Goal: Task Accomplishment & Management: Manage account settings

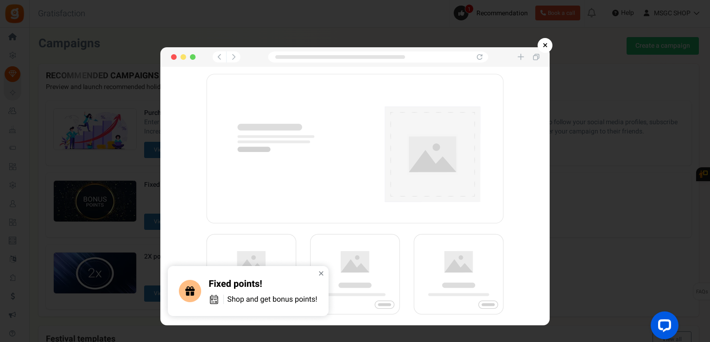
click at [321, 272] on img at bounding box center [354, 186] width 389 height 278
click at [544, 45] on link "×" at bounding box center [545, 45] width 15 height 15
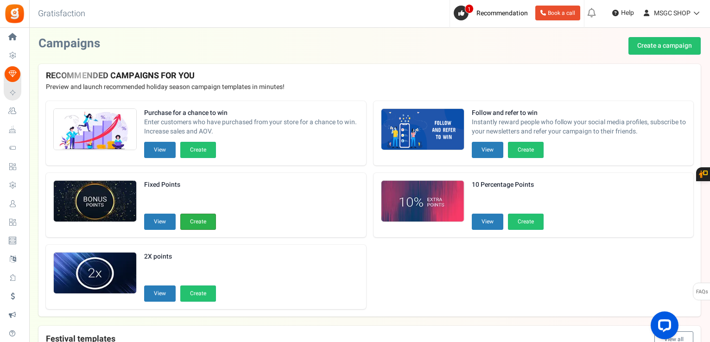
click at [198, 219] on button "Create" at bounding box center [198, 222] width 36 height 16
click at [164, 221] on button "View" at bounding box center [160, 222] width 32 height 16
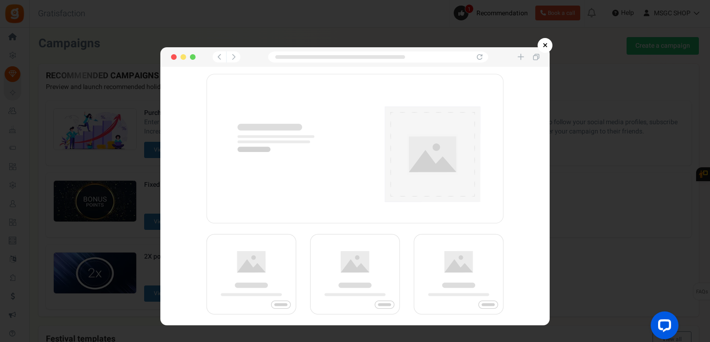
click at [543, 43] on link "×" at bounding box center [545, 45] width 15 height 15
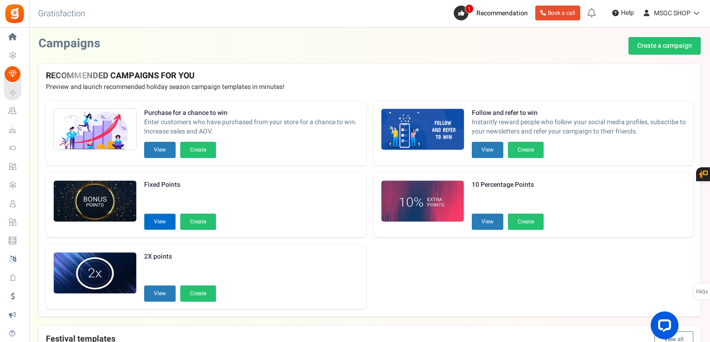
click at [166, 223] on button "View" at bounding box center [160, 222] width 32 height 16
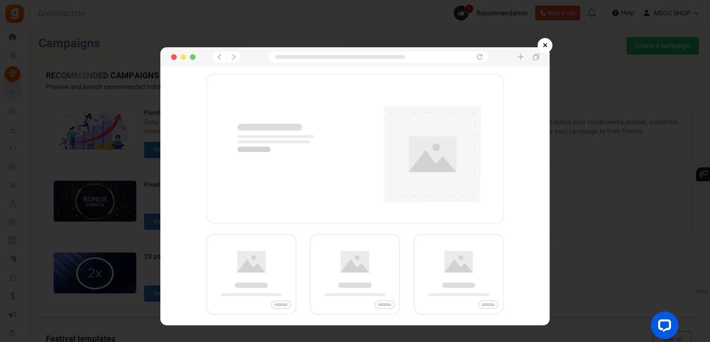
click at [322, 275] on img at bounding box center [354, 186] width 389 height 278
click at [546, 43] on link "×" at bounding box center [545, 45] width 15 height 15
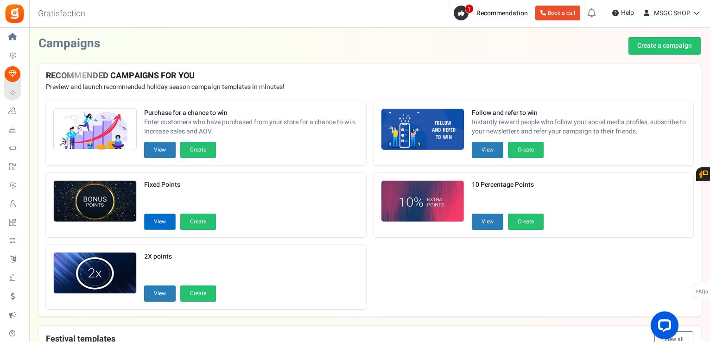
click at [164, 217] on button "View" at bounding box center [160, 222] width 32 height 16
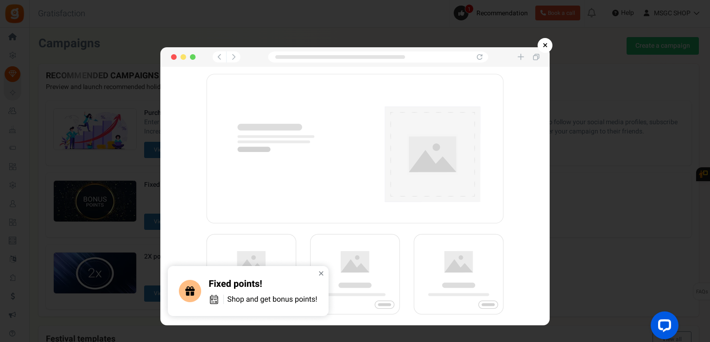
click at [543, 39] on link "×" at bounding box center [545, 45] width 15 height 15
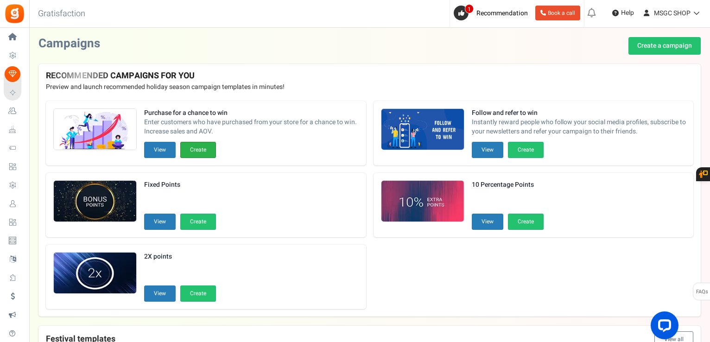
click at [200, 156] on button "Create" at bounding box center [198, 150] width 36 height 16
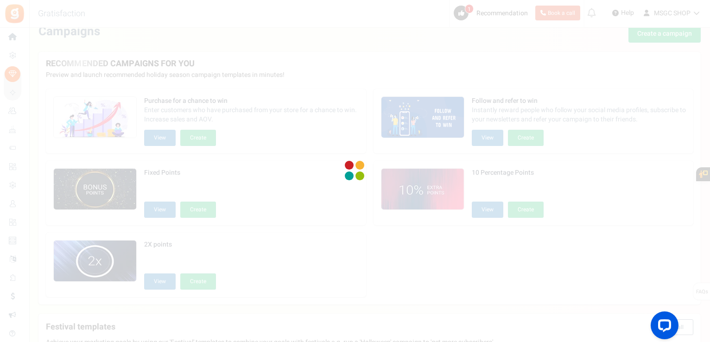
scroll to position [6, 0]
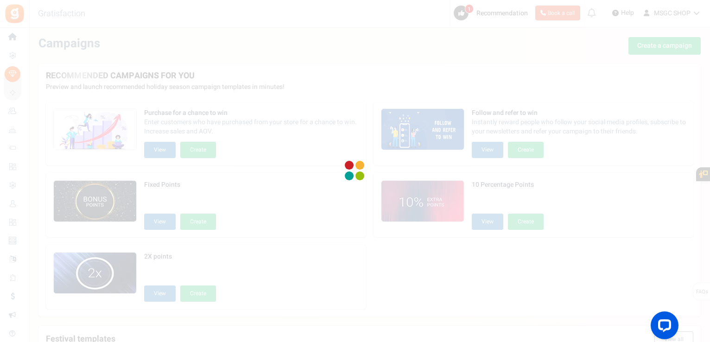
click at [382, 174] on div at bounding box center [355, 171] width 710 height 342
click at [207, 68] on div at bounding box center [355, 171] width 710 height 342
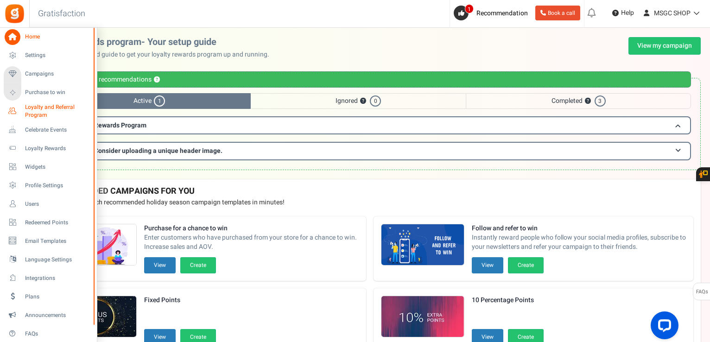
click at [57, 111] on span "Loyalty and Referral Program" at bounding box center [59, 111] width 68 height 16
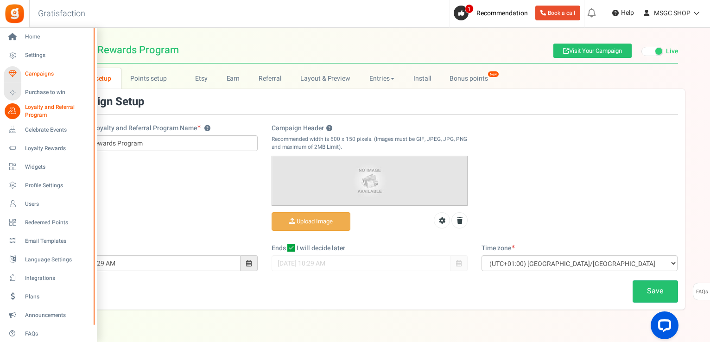
click at [38, 68] on link "Campaigns" at bounding box center [48, 74] width 89 height 16
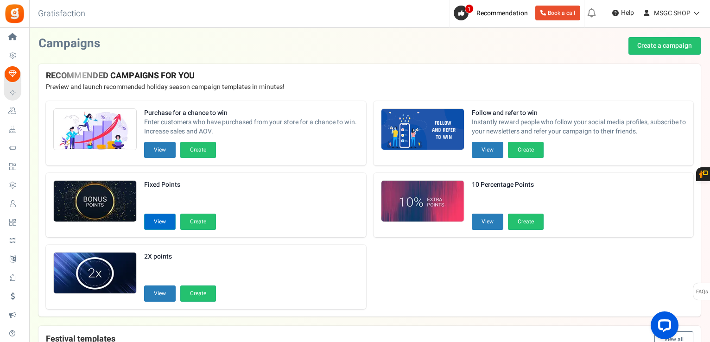
click at [166, 221] on button "View" at bounding box center [160, 222] width 32 height 16
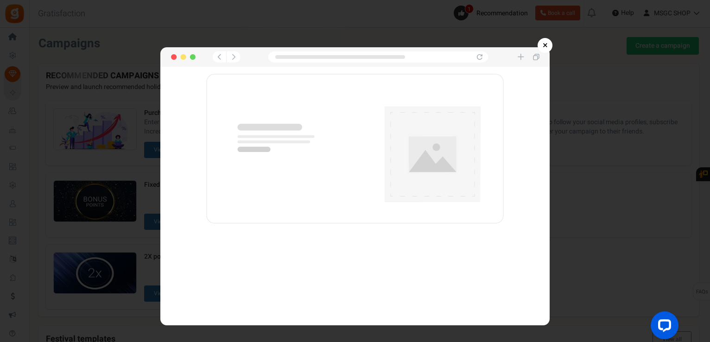
click at [184, 54] on img at bounding box center [354, 186] width 389 height 278
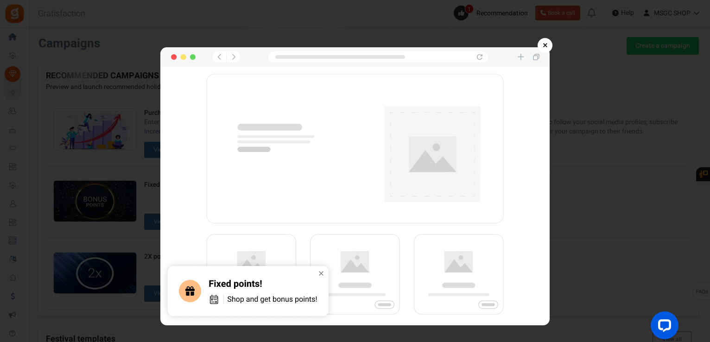
click at [184, 54] on img at bounding box center [354, 186] width 389 height 278
drag, startPoint x: 184, startPoint y: 54, endPoint x: 260, endPoint y: 178, distance: 144.9
click at [260, 178] on img at bounding box center [354, 186] width 389 height 278
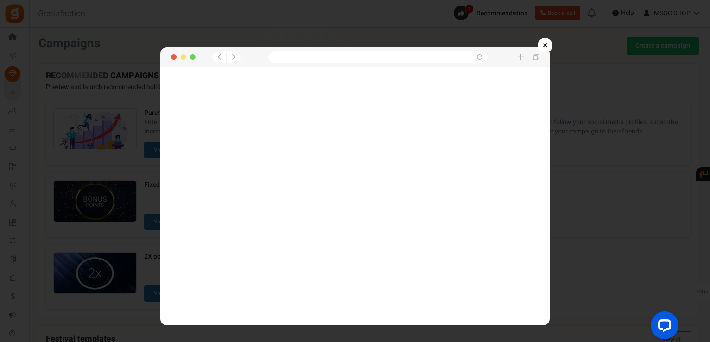
click at [260, 178] on img at bounding box center [354, 186] width 389 height 278
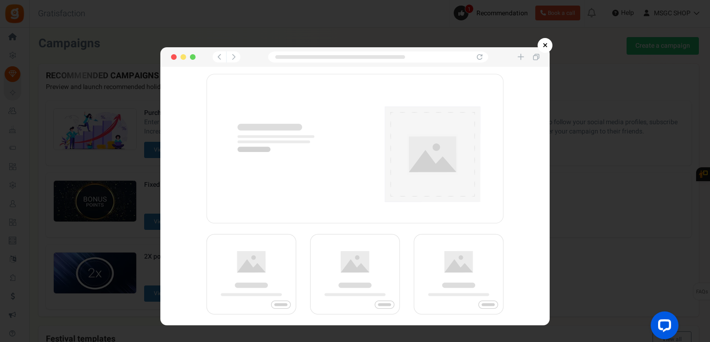
click at [321, 269] on img at bounding box center [354, 186] width 389 height 278
click at [545, 41] on link "×" at bounding box center [545, 45] width 15 height 15
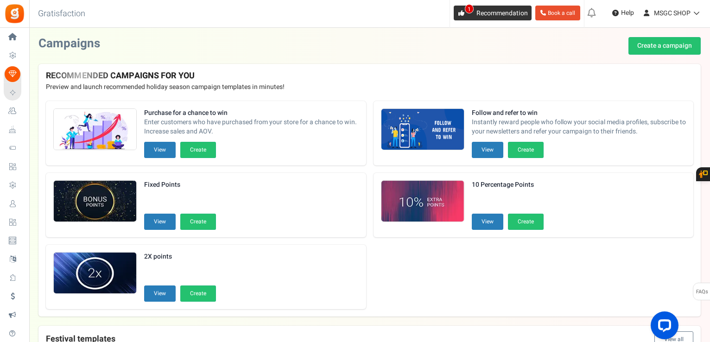
click at [465, 6] on span "1" at bounding box center [469, 8] width 9 height 9
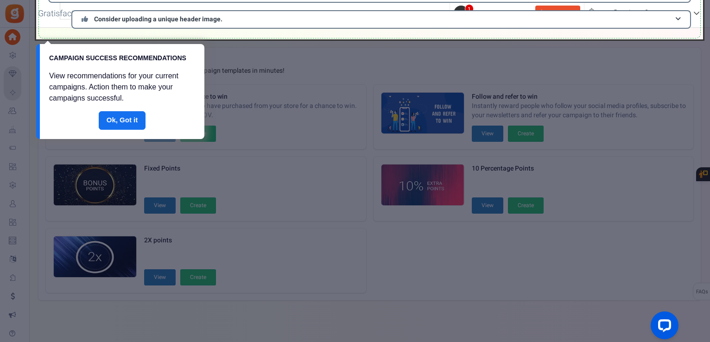
scroll to position [133, 0]
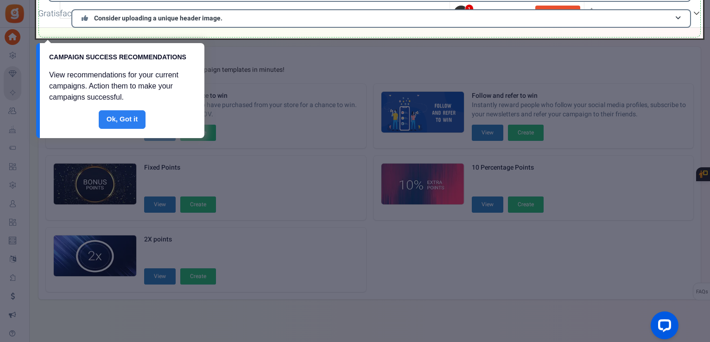
click at [133, 112] on link "Done" at bounding box center [122, 119] width 47 height 19
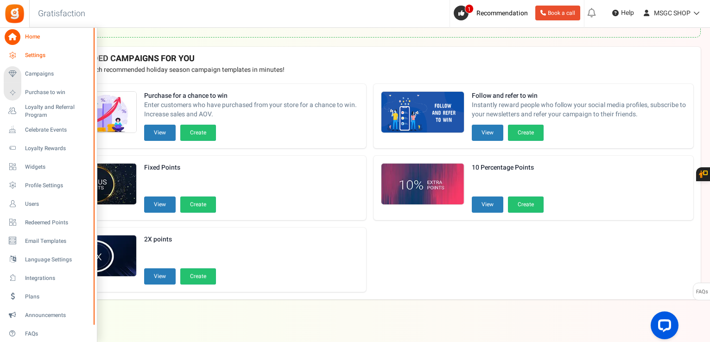
drag, startPoint x: 153, startPoint y: 121, endPoint x: 8, endPoint y: 56, distance: 159.2
click at [8, 56] on icon at bounding box center [13, 56] width 16 height 16
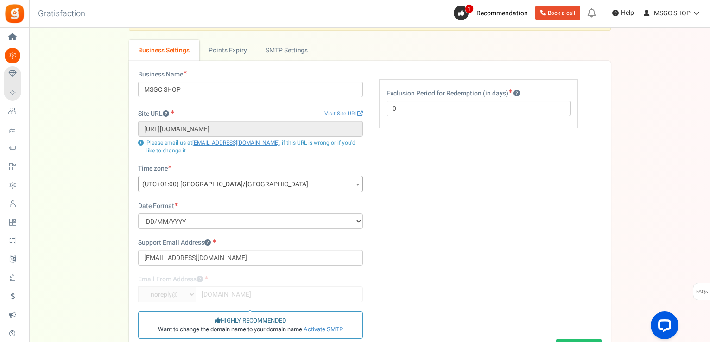
scroll to position [29, 0]
click at [271, 223] on div "Business Name MSGC SHOP Site URL Visit Site URL https://manofsensegamingcredits…" at bounding box center [250, 204] width 239 height 269
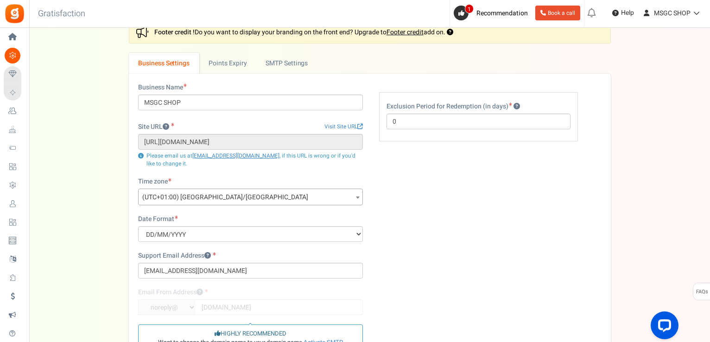
scroll to position [0, 0]
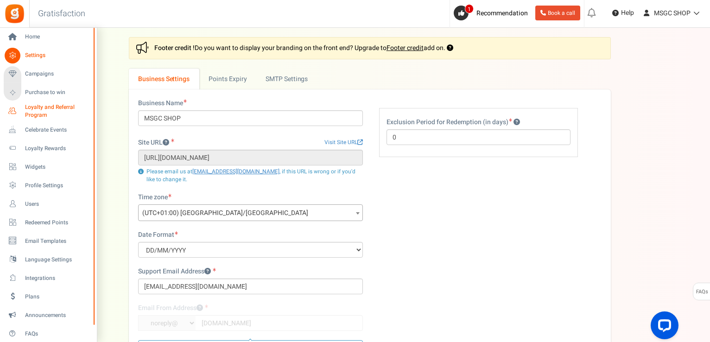
click at [59, 110] on span "Loyalty and Referral Program" at bounding box center [59, 111] width 68 height 16
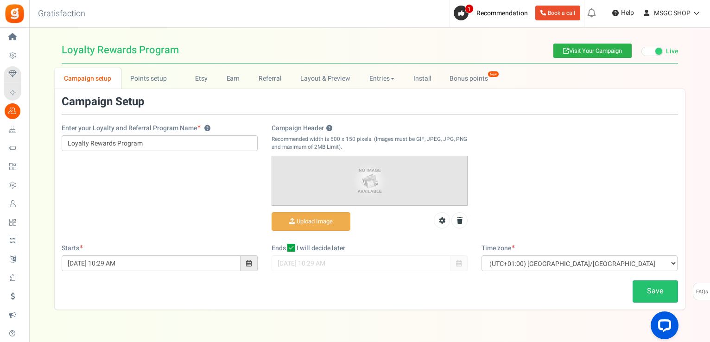
click at [597, 47] on link "Visit Your Campaign" at bounding box center [593, 51] width 78 height 14
click at [493, 82] on link "Bonus points New" at bounding box center [473, 78] width 66 height 21
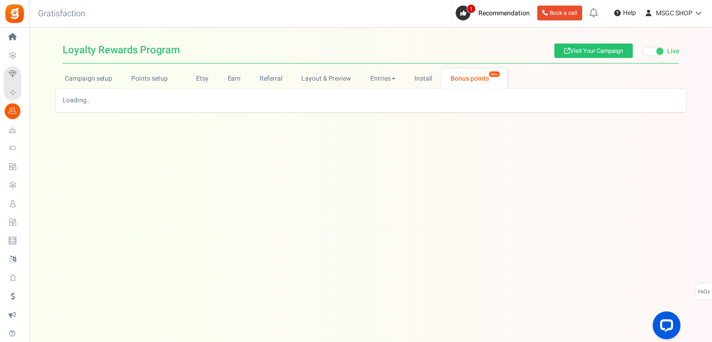
click at [453, 81] on link "Bonus points New" at bounding box center [474, 78] width 66 height 21
click at [592, 45] on link "Visit Your Campaign" at bounding box center [594, 51] width 78 height 14
click at [663, 325] on icon "Open LiveChat chat widget" at bounding box center [667, 325] width 9 height 6
click at [433, 201] on div "Under maintenance we will be back soon We apologize for any inconvenience. The …" at bounding box center [370, 152] width 683 height 249
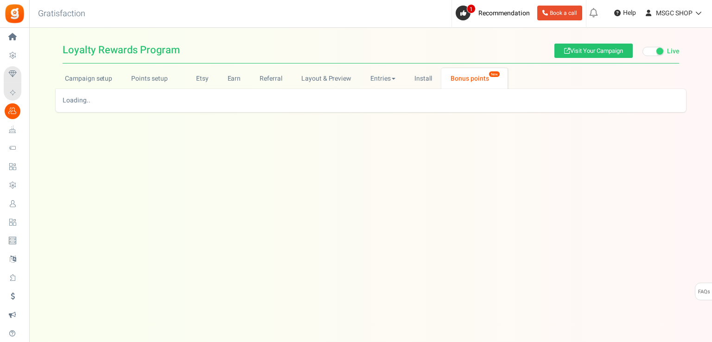
click at [479, 81] on link "Bonus points New" at bounding box center [474, 78] width 66 height 21
click at [470, 80] on link "Bonus points New" at bounding box center [474, 78] width 66 height 21
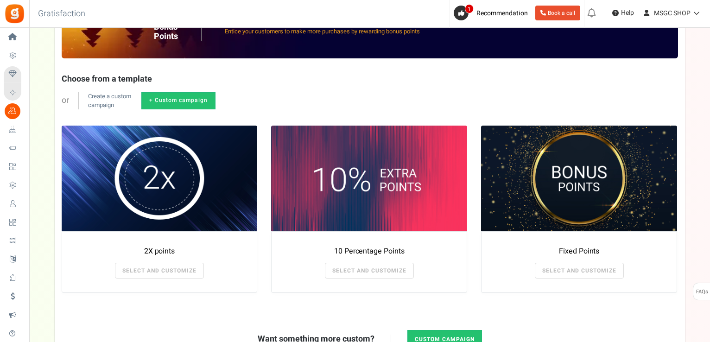
scroll to position [184, 0]
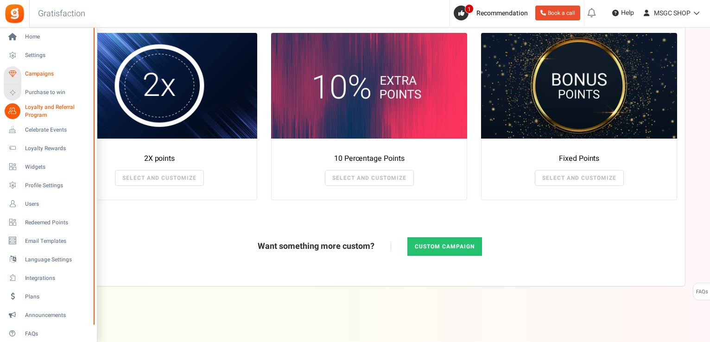
click at [44, 67] on link "Campaigns" at bounding box center [48, 74] width 89 height 16
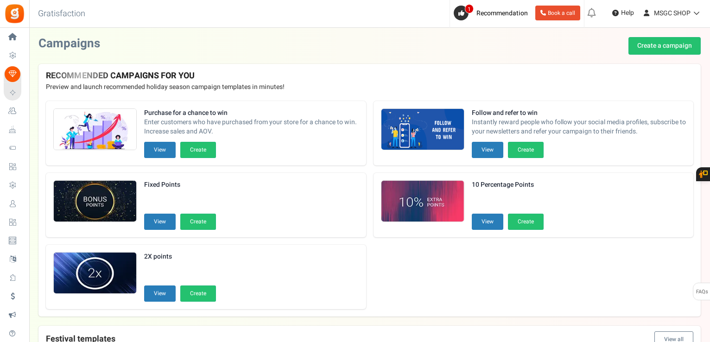
drag, startPoint x: 44, startPoint y: 67, endPoint x: 158, endPoint y: 199, distance: 174.2
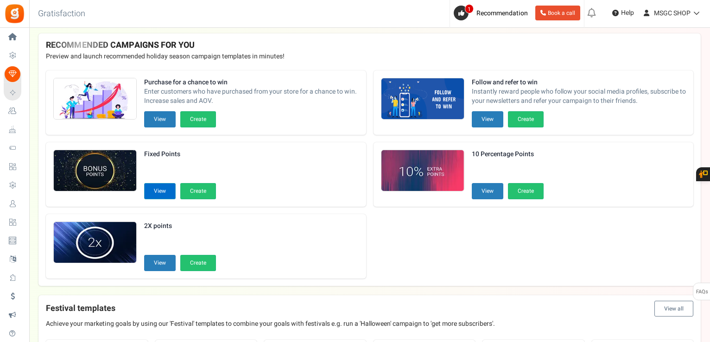
click at [159, 193] on button "View" at bounding box center [160, 191] width 32 height 16
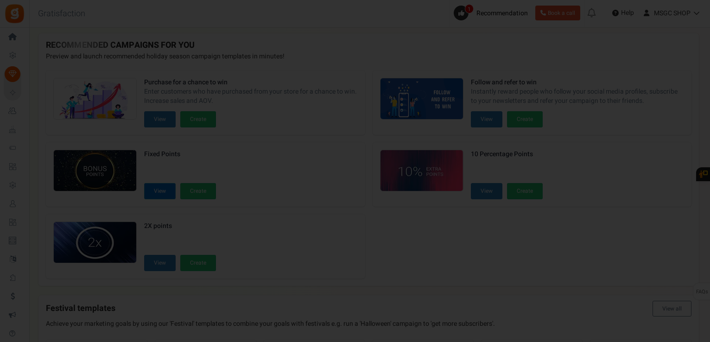
scroll to position [0, 0]
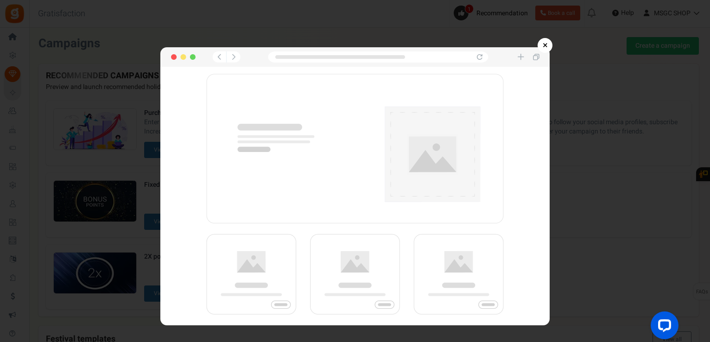
click at [547, 45] on link "×" at bounding box center [545, 45] width 15 height 15
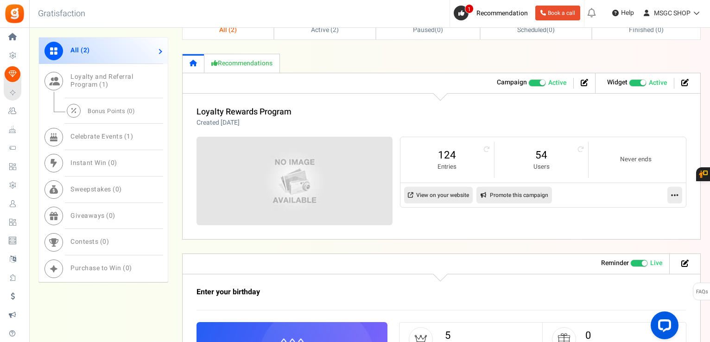
scroll to position [448, 0]
click at [111, 106] on span "Bonus Points ( 0 )" at bounding box center [111, 110] width 47 height 9
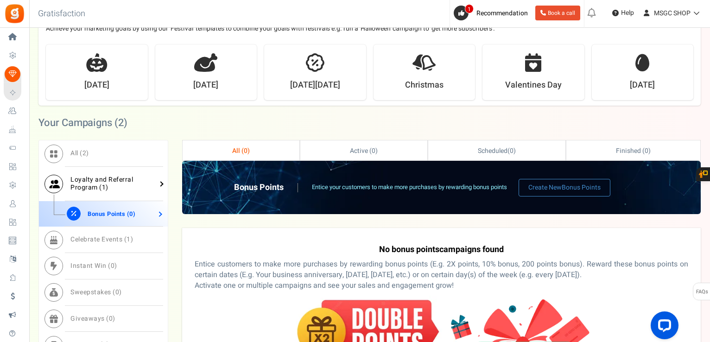
scroll to position [323, 0]
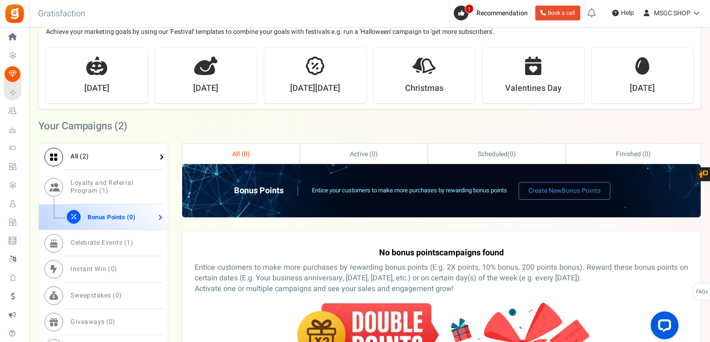
click at [102, 155] on link "All ( 2 )" at bounding box center [103, 157] width 129 height 26
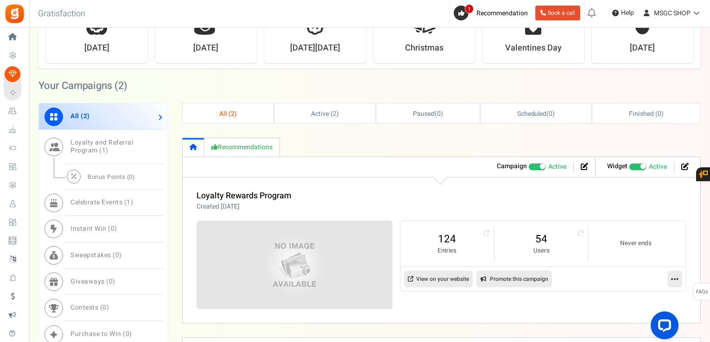
scroll to position [350, 0]
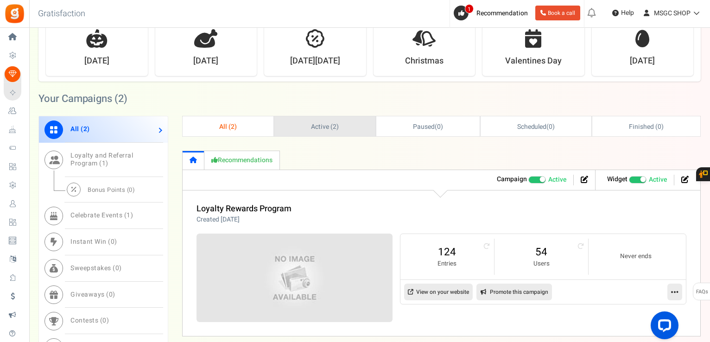
click at [364, 127] on link "Active ( 2 )" at bounding box center [324, 126] width 101 height 20
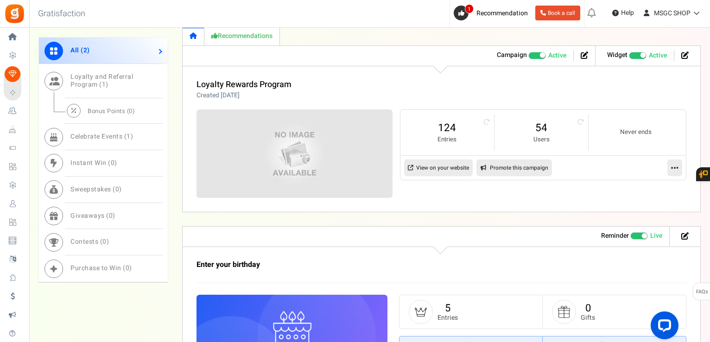
scroll to position [475, 0]
click at [121, 115] on link "Bonus Points ( 0 )" at bounding box center [103, 111] width 129 height 26
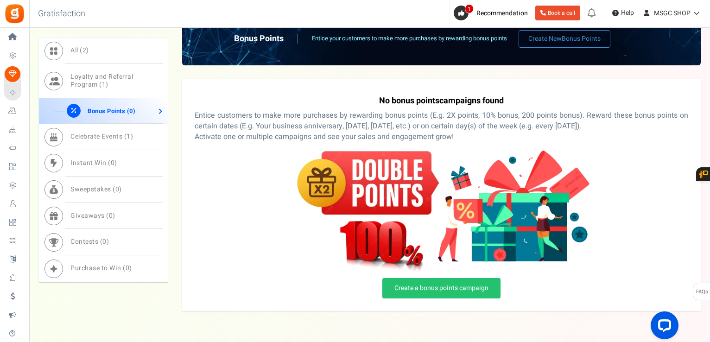
scroll to position [508, 0]
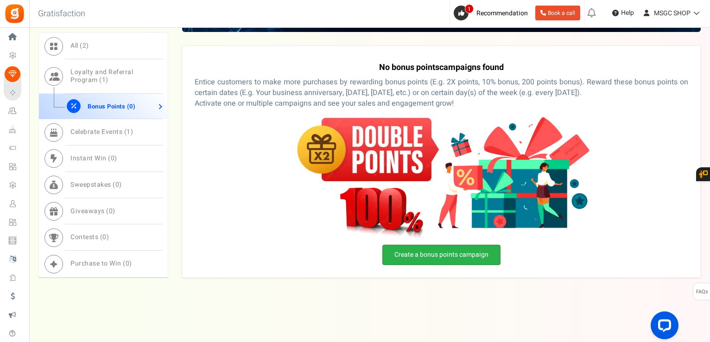
click at [434, 255] on link "Create a bonus points campaign" at bounding box center [442, 255] width 118 height 20
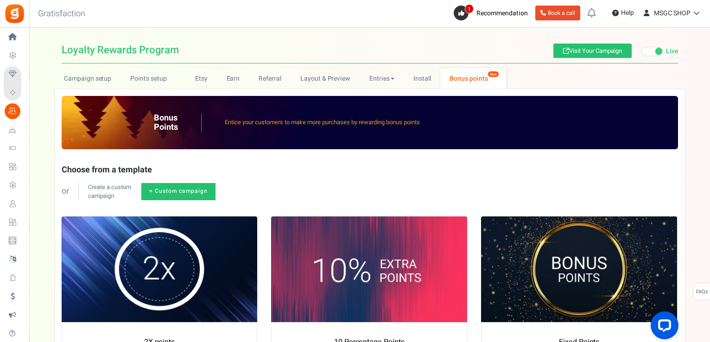
click at [252, 123] on p "Entice your customers to make more purchases by rewarding bonus points" at bounding box center [322, 122] width 195 height 9
click at [108, 191] on p "Create a custom campaign" at bounding box center [109, 191] width 43 height 17
click at [167, 193] on link "+ Custom campaign" at bounding box center [178, 191] width 74 height 17
radio input "true"
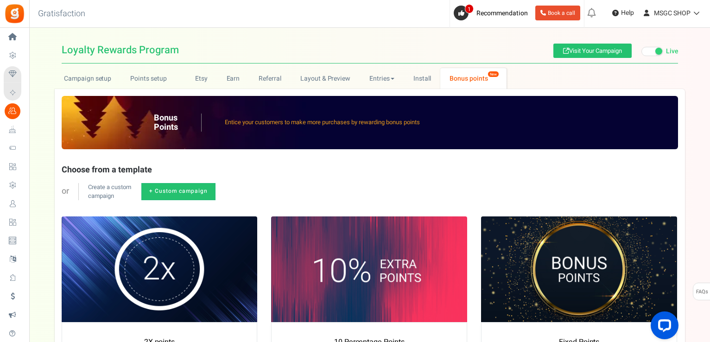
type textarea "Get bonus points!"
type textarea "Shop and get bonus points!"
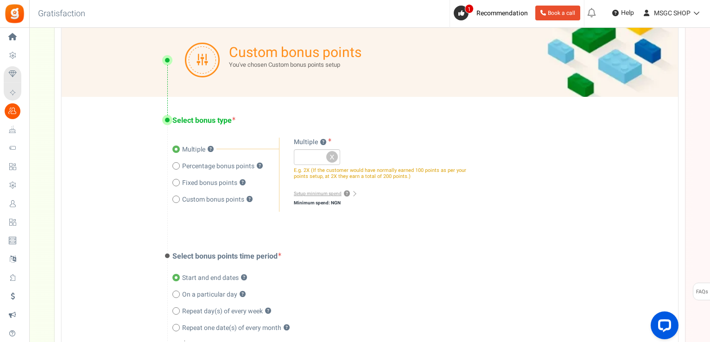
scroll to position [186, 0]
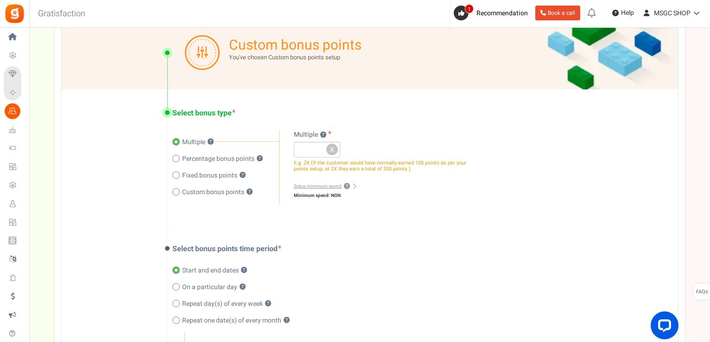
click at [208, 153] on div "Multiple ? Percentage bonus points ? Fixed bonus points ? ?" at bounding box center [225, 167] width 107 height 74
click at [178, 157] on span at bounding box center [175, 158] width 7 height 7
click at [178, 157] on input "Percentage bonus points ?" at bounding box center [175, 160] width 6 height 6
radio input "true"
radio input "false"
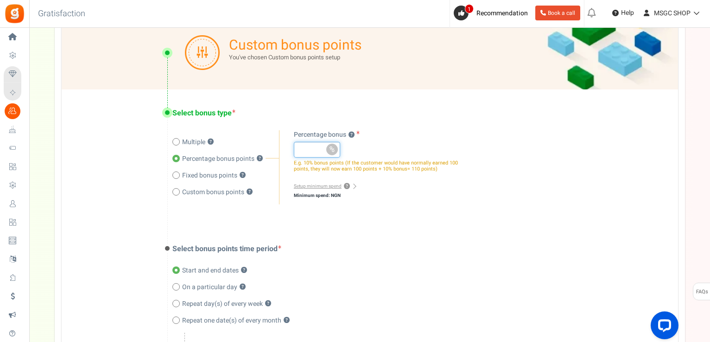
click at [314, 149] on input "number" at bounding box center [317, 150] width 46 height 16
type input "1"
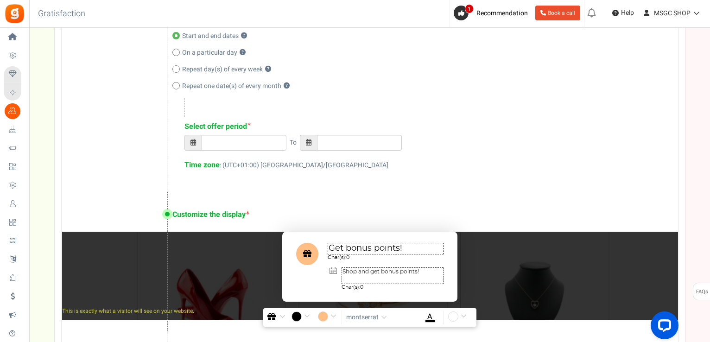
scroll to position [414, 0]
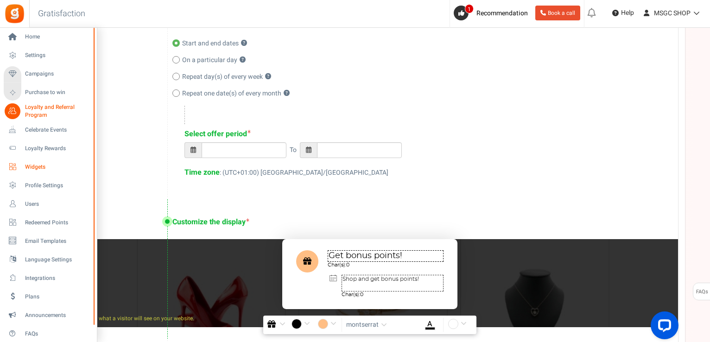
type input "0.5"
click at [44, 161] on link "Widgets" at bounding box center [48, 167] width 89 height 16
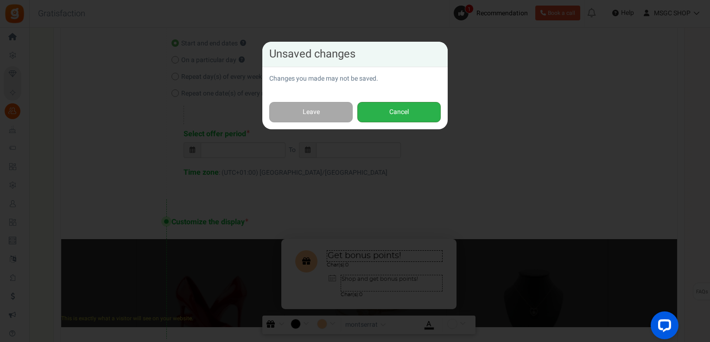
click at [362, 107] on button "Cancel" at bounding box center [398, 112] width 83 height 21
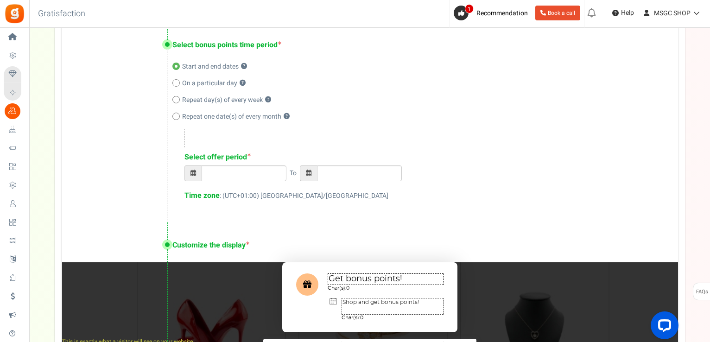
scroll to position [389, 0]
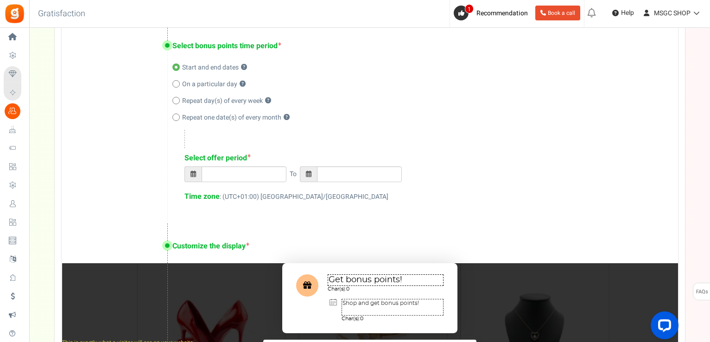
click at [191, 116] on span "Repeat one date(s) of every month" at bounding box center [231, 117] width 99 height 9
click at [179, 116] on input "Repeat one date(s) of every month ?" at bounding box center [175, 118] width 6 height 6
radio input "true"
type input "[DATE] 01:30 AM"
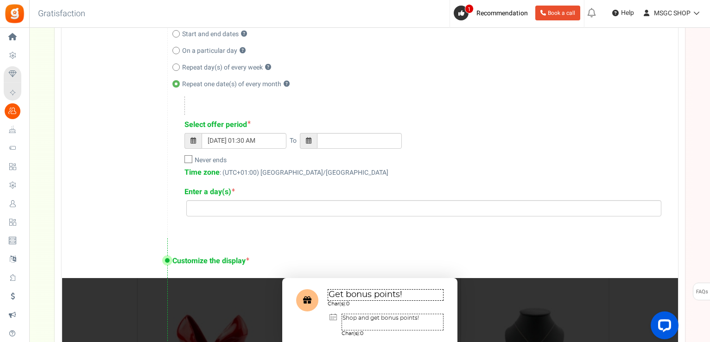
scroll to position [425, 0]
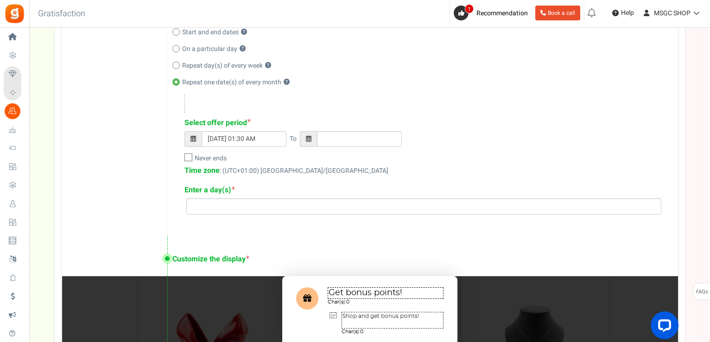
click at [194, 159] on label "Never ends" at bounding box center [206, 158] width 42 height 9
click at [181, 159] on input "Never ends" at bounding box center [178, 159] width 6 height 6
checkbox input "true"
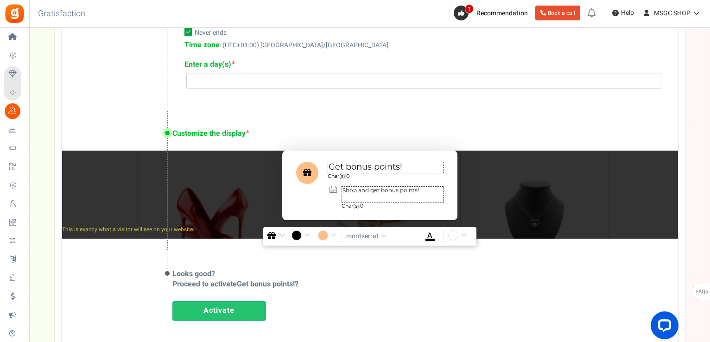
scroll to position [551, 0]
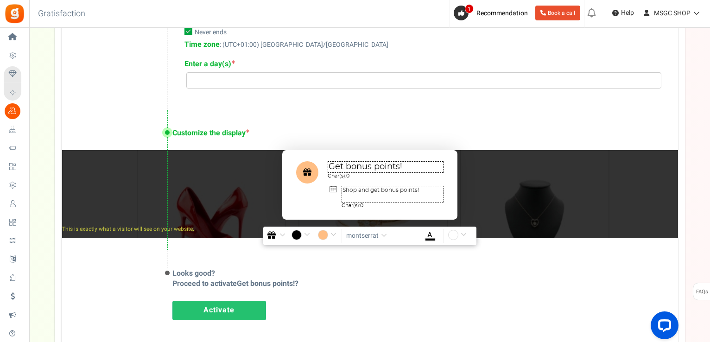
click at [293, 237] on input "#000000" at bounding box center [302, 236] width 21 height 12
click at [269, 236] on img "button" at bounding box center [272, 235] width 8 height 8
click at [276, 233] on button "button" at bounding box center [276, 236] width 21 height 14
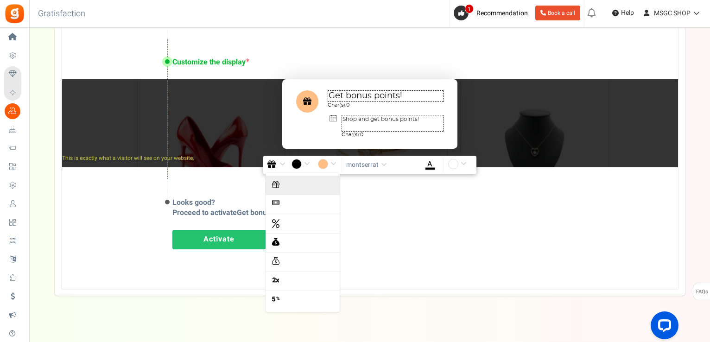
scroll to position [631, 0]
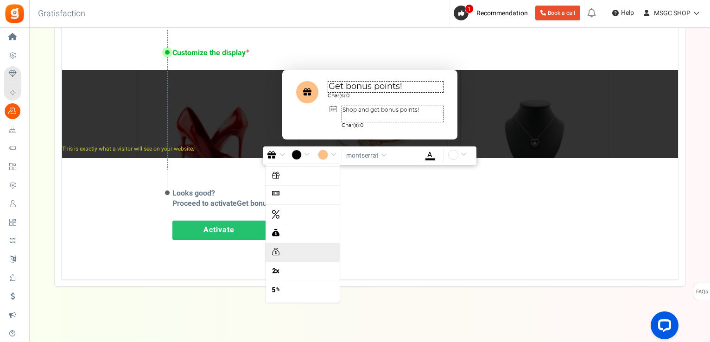
click at [290, 248] on link at bounding box center [303, 252] width 74 height 19
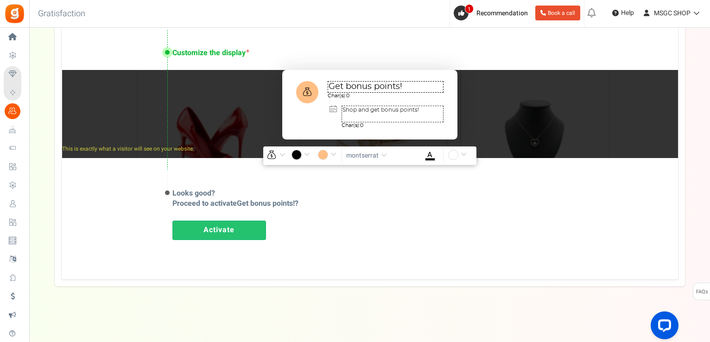
click at [330, 152] on input "#ffbe84" at bounding box center [328, 156] width 21 height 12
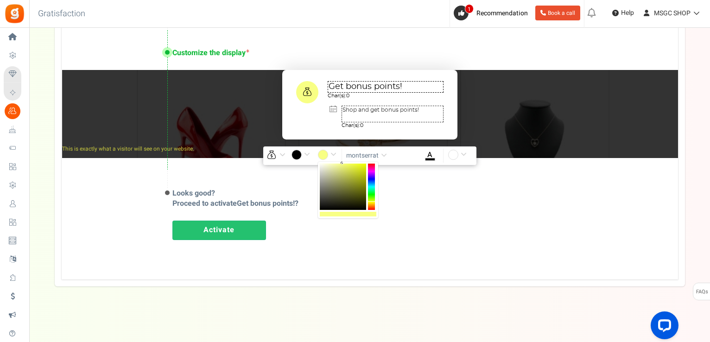
click at [373, 201] on div at bounding box center [371, 187] width 7 height 46
drag, startPoint x: 372, startPoint y: 200, endPoint x: 371, endPoint y: 204, distance: 4.7
click at [371, 204] on div at bounding box center [371, 187] width 7 height 46
drag, startPoint x: 356, startPoint y: 171, endPoint x: 341, endPoint y: 169, distance: 15.4
click at [341, 169] on div at bounding box center [343, 187] width 46 height 46
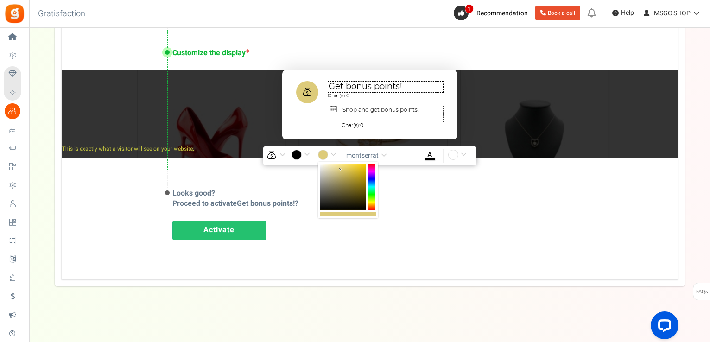
click at [373, 203] on div at bounding box center [371, 187] width 7 height 46
drag, startPoint x: 364, startPoint y: 184, endPoint x: 356, endPoint y: 172, distance: 14.3
click at [356, 172] on div at bounding box center [343, 187] width 46 height 46
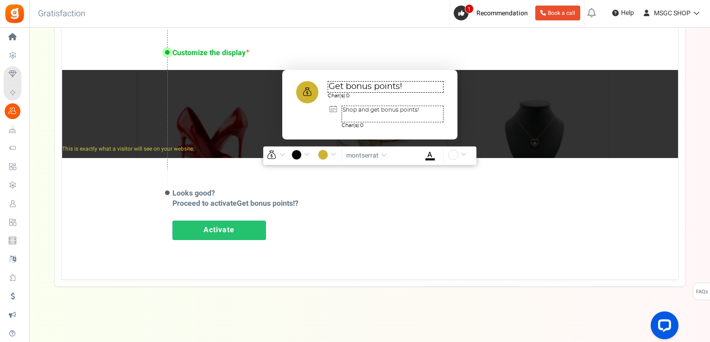
click at [291, 239] on div "Activate" at bounding box center [415, 233] width 487 height 24
click at [349, 191] on div "Looks good? Proceed to activate Get bonus points! ? Activate" at bounding box center [370, 213] width 617 height 87
click at [323, 154] on input "#d0b32f" at bounding box center [328, 156] width 21 height 12
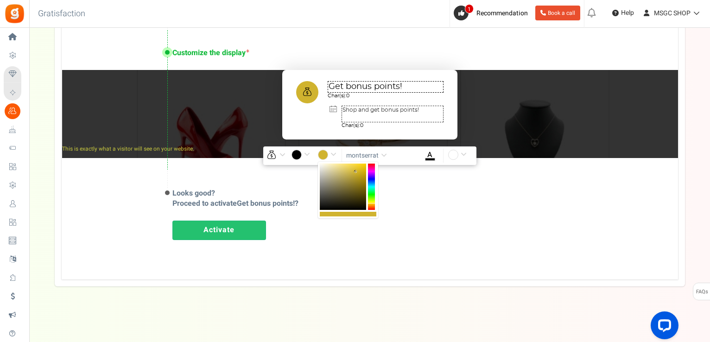
type input "#f9f9f8"
click at [320, 165] on div at bounding box center [343, 187] width 46 height 46
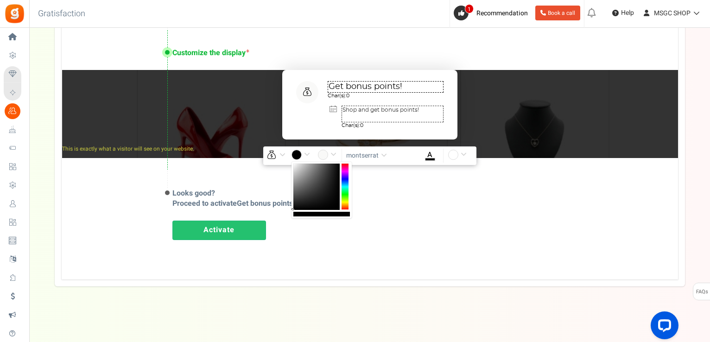
click at [294, 154] on input "#000000" at bounding box center [302, 156] width 21 height 12
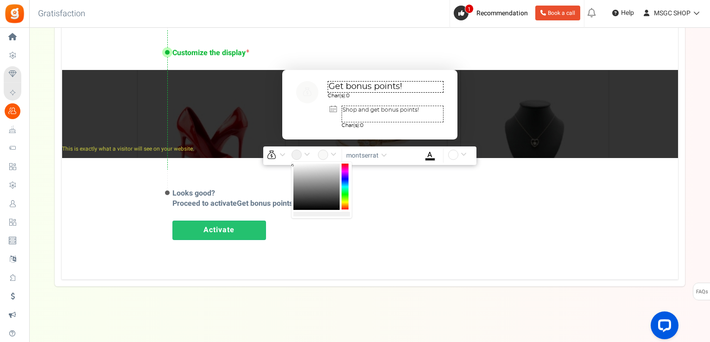
type input "#ffffff"
drag, startPoint x: 297, startPoint y: 166, endPoint x: 292, endPoint y: 162, distance: 5.9
click at [293, 164] on div at bounding box center [316, 187] width 46 height 46
click at [325, 154] on input "#f9f9f8" at bounding box center [328, 156] width 21 height 12
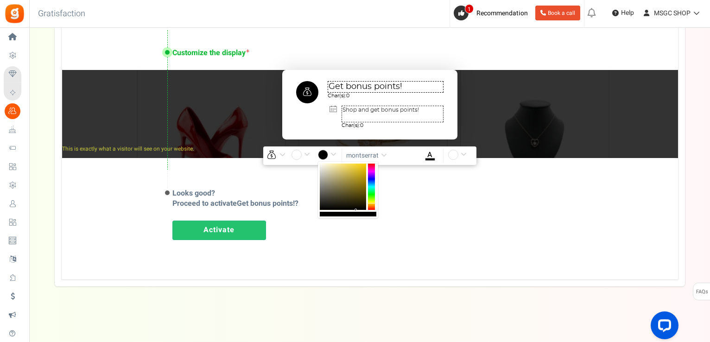
type input "#000000"
drag, startPoint x: 356, startPoint y: 210, endPoint x: 361, endPoint y: 212, distance: 5.0
click at [361, 212] on div at bounding box center [348, 190] width 60 height 57
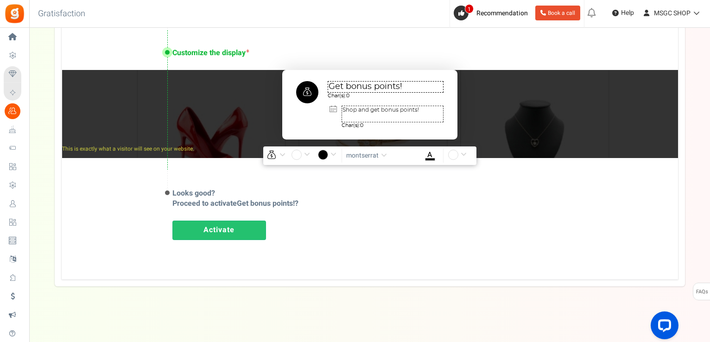
click at [414, 208] on div "Looks good? Proceed to activate Get bonus points! ? Activate" at bounding box center [370, 213] width 617 height 87
click at [249, 238] on link "Activate" at bounding box center [219, 230] width 94 height 19
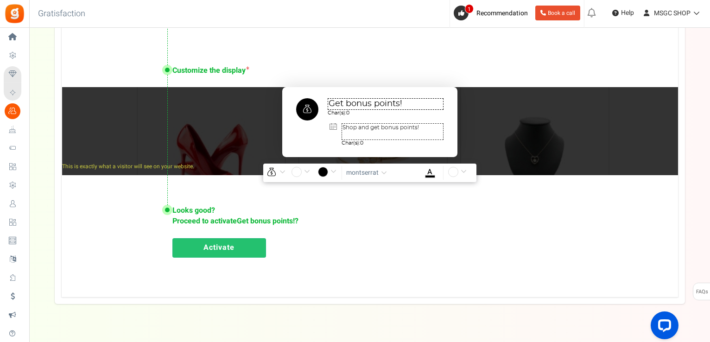
click at [257, 249] on link "Activate" at bounding box center [219, 247] width 94 height 19
click at [242, 250] on link "Activate" at bounding box center [219, 247] width 94 height 19
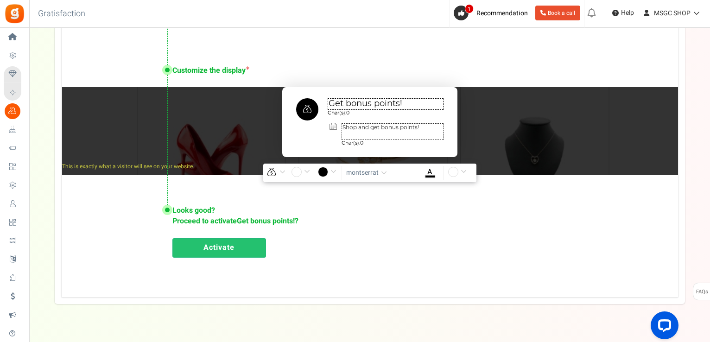
click at [242, 250] on link "Activate" at bounding box center [219, 247] width 94 height 19
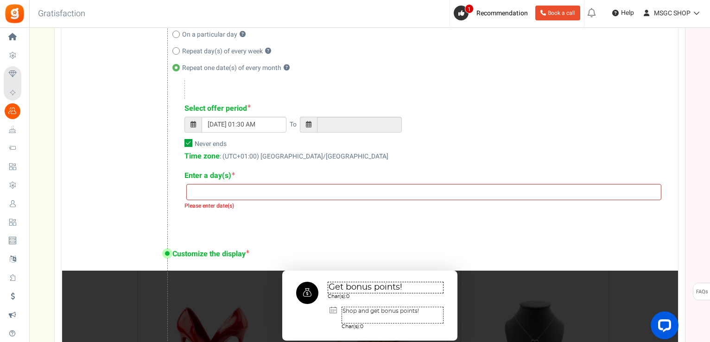
scroll to position [438, 0]
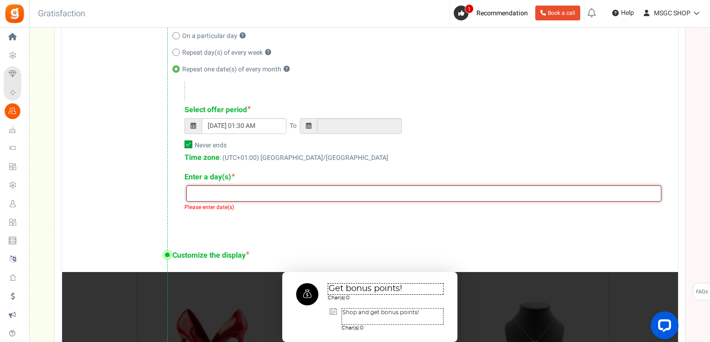
click at [291, 194] on input "search" at bounding box center [424, 193] width 470 height 10
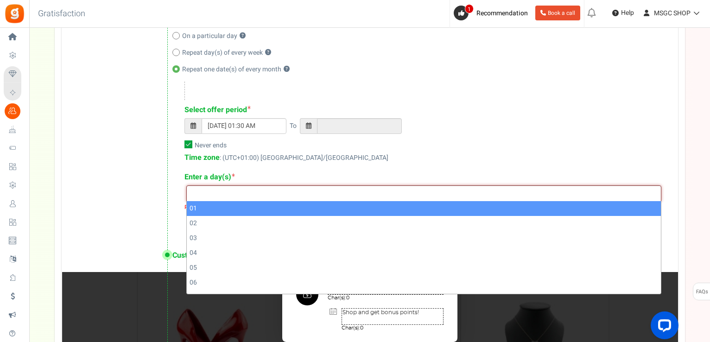
select select "01"
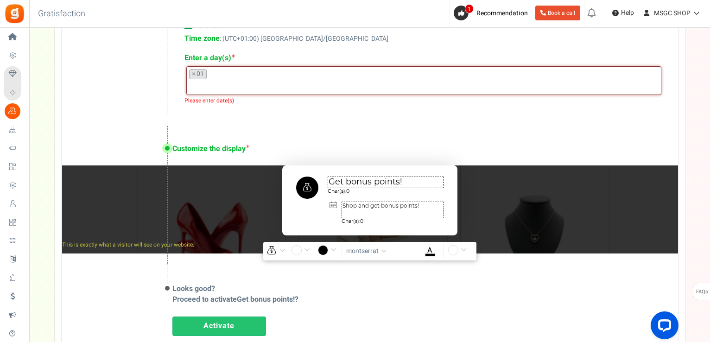
scroll to position [586, 0]
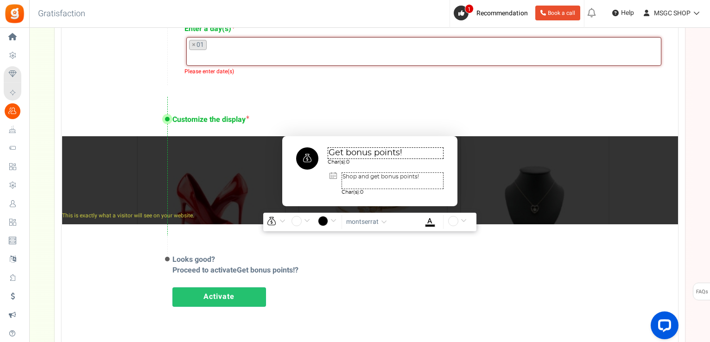
click at [243, 297] on link "Activate" at bounding box center [219, 296] width 94 height 19
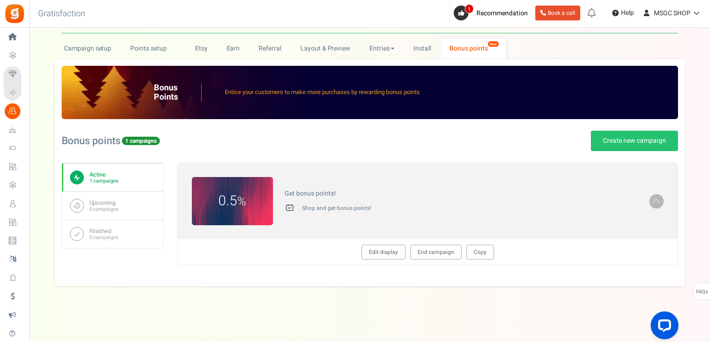
scroll to position [28, 0]
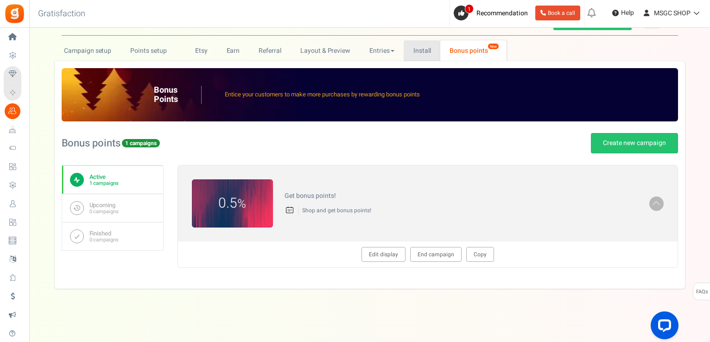
click at [422, 43] on link "Install" at bounding box center [422, 50] width 37 height 21
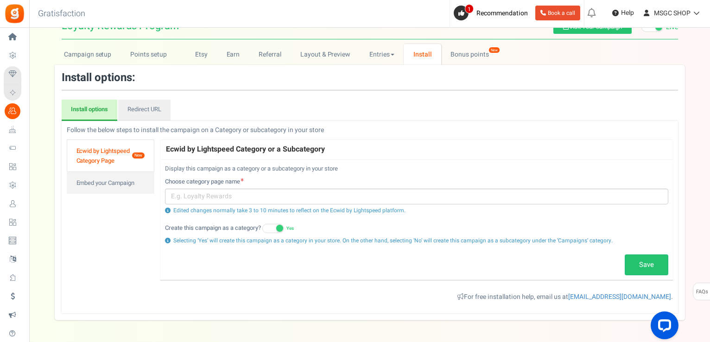
scroll to position [57, 0]
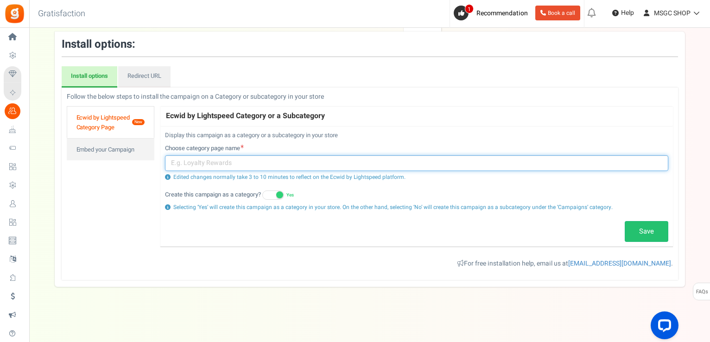
click at [274, 160] on input "text" at bounding box center [417, 163] width 504 height 16
type input "MSGC Discount Points"
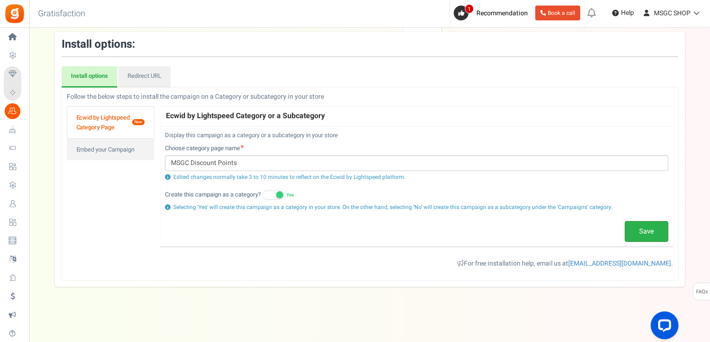
click at [635, 229] on link "Save" at bounding box center [647, 231] width 44 height 21
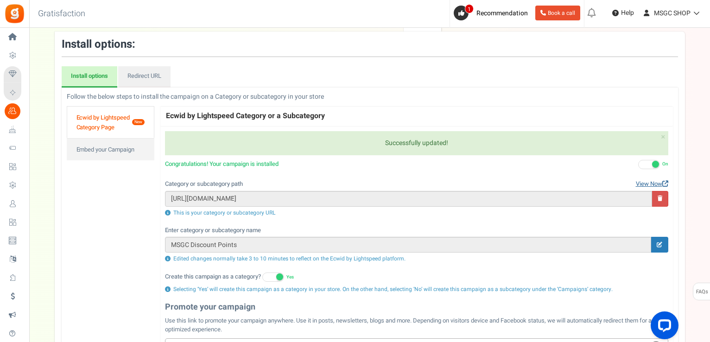
click at [655, 182] on link "View Now" at bounding box center [652, 184] width 32 height 9
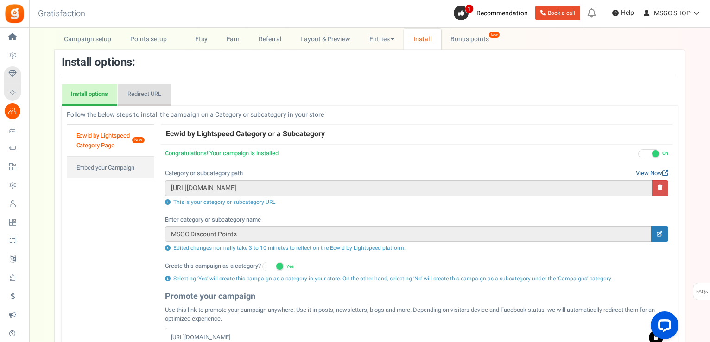
scroll to position [38, 0]
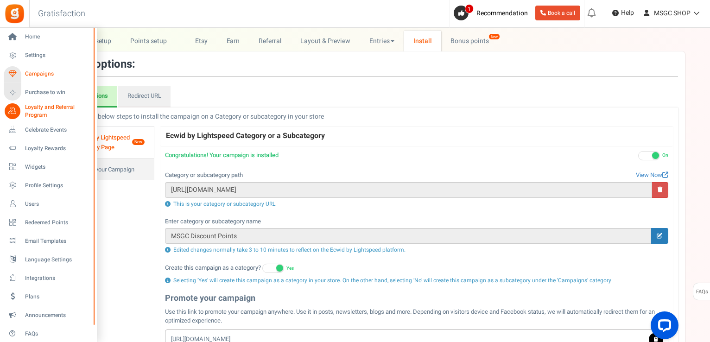
click at [28, 74] on span "Campaigns" at bounding box center [57, 74] width 65 height 8
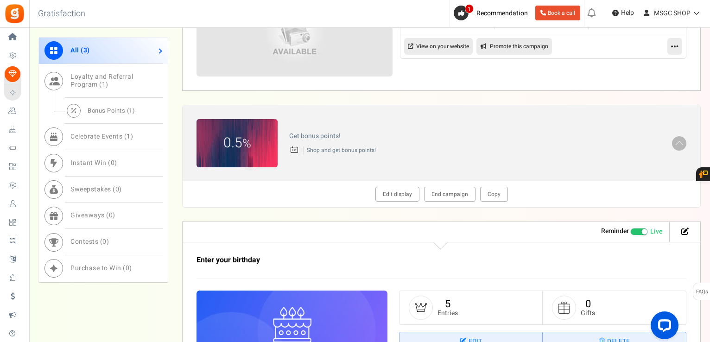
scroll to position [459, 0]
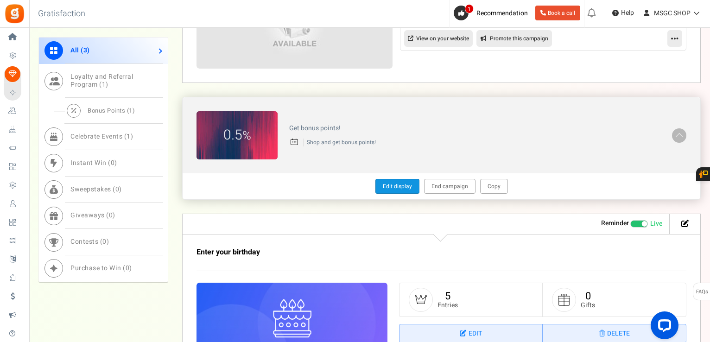
click at [399, 182] on link "Edit display" at bounding box center [398, 186] width 44 height 15
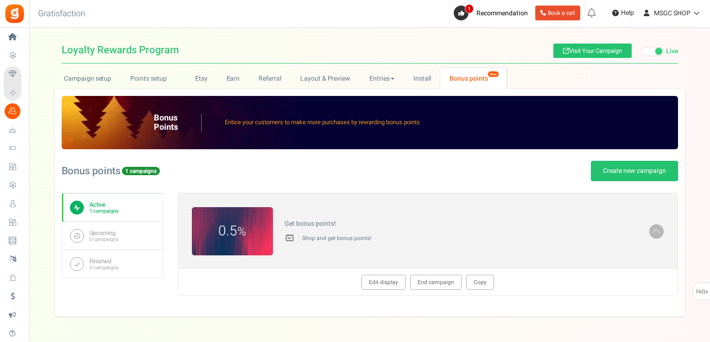
type textarea "Get bonus points!"
type textarea "Shop and get bonus points!"
type input "#ffffff"
type input "#000000"
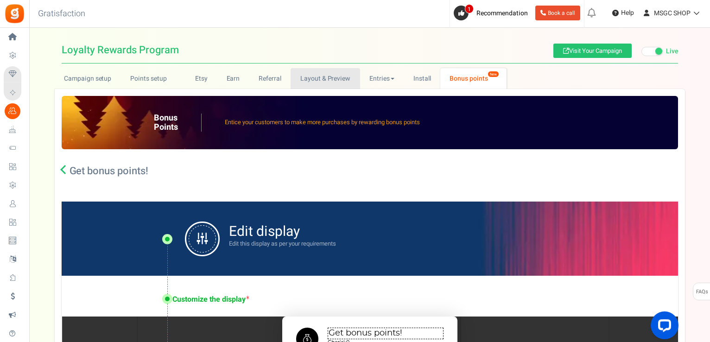
click at [330, 76] on link "Layout & Preview" at bounding box center [325, 78] width 69 height 21
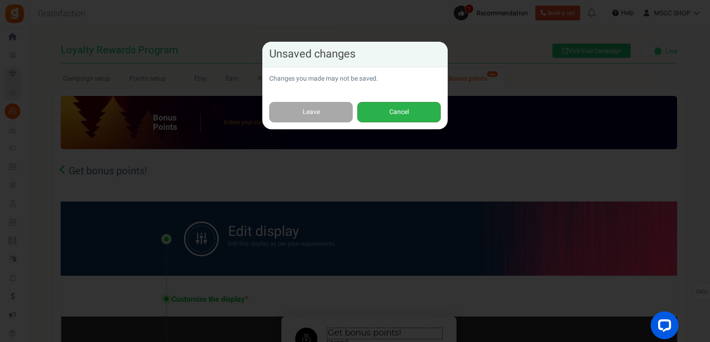
click at [380, 109] on button "Cancel" at bounding box center [398, 112] width 83 height 21
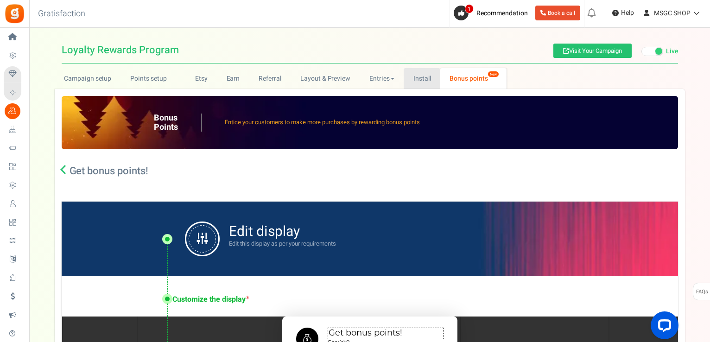
click at [419, 70] on link "Install" at bounding box center [422, 78] width 37 height 21
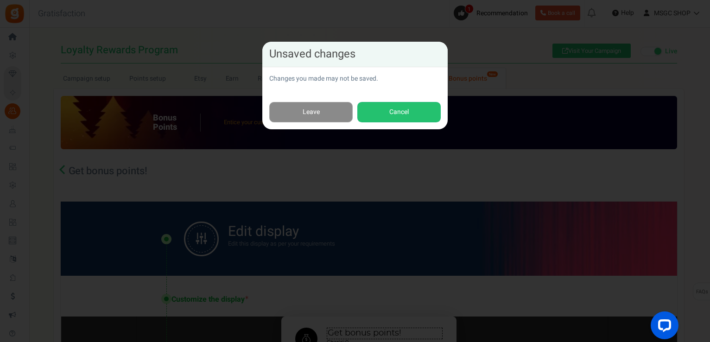
click at [341, 111] on link "Leave" at bounding box center [310, 112] width 83 height 21
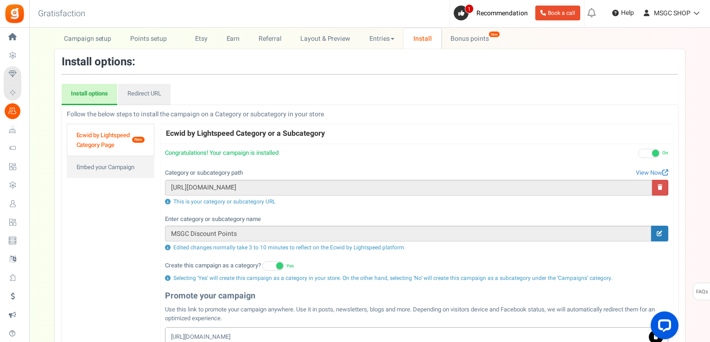
scroll to position [34, 0]
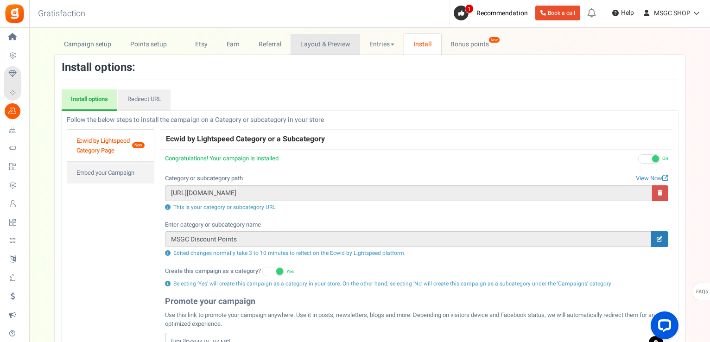
click at [325, 47] on link "Layout & Preview" at bounding box center [325, 44] width 69 height 21
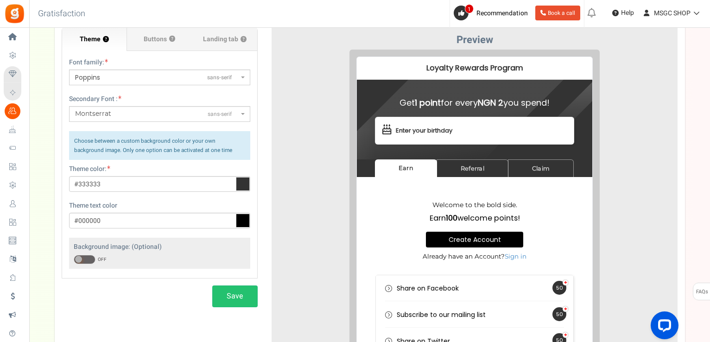
scroll to position [82, 0]
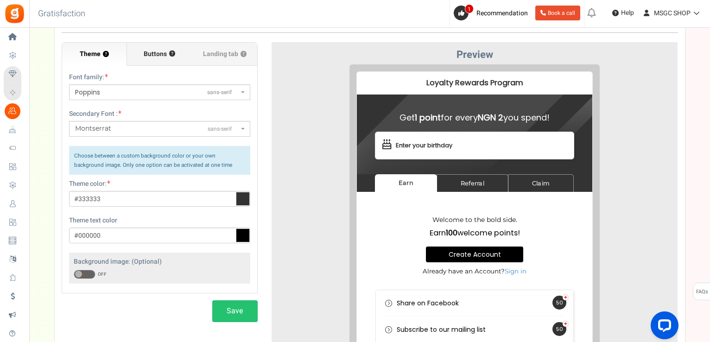
click at [156, 48] on label "Buttons ?" at bounding box center [159, 54] width 65 height 23
click at [0, 0] on input "Buttons ?" at bounding box center [0, 0] width 0 height 0
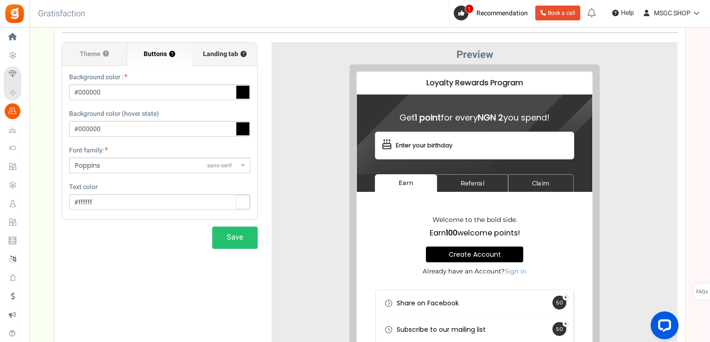
click at [206, 51] on span "Landing tab ?" at bounding box center [225, 54] width 44 height 9
click at [0, 0] on input "Landing tab ?" at bounding box center [0, 0] width 0 height 0
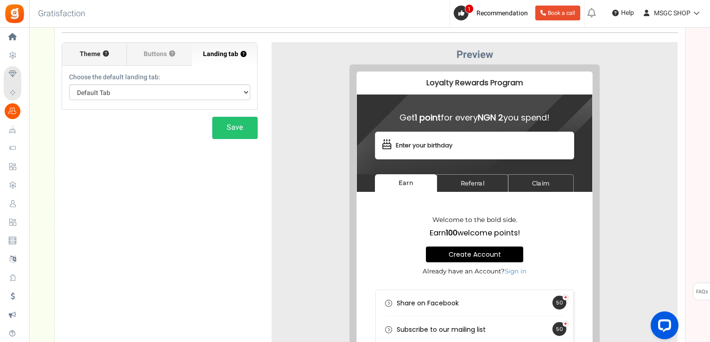
click at [102, 58] on label "Theme ?" at bounding box center [94, 54] width 65 height 23
click at [0, 0] on input "Theme ?" at bounding box center [0, 0] width 0 height 0
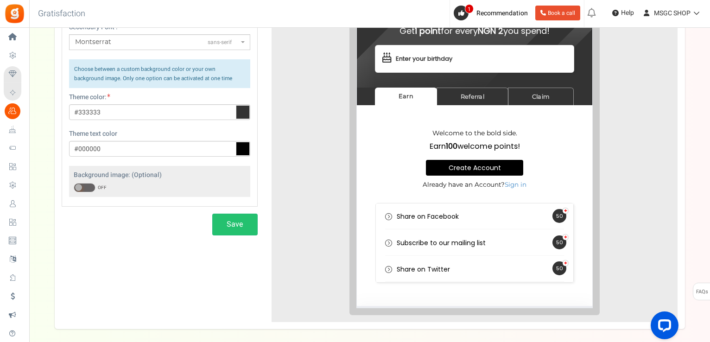
scroll to position [211, 0]
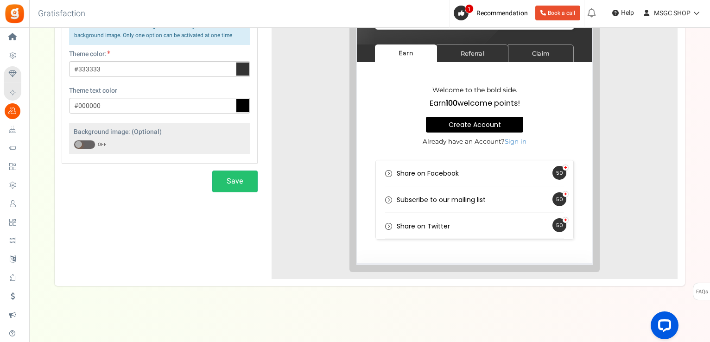
click at [84, 140] on span at bounding box center [85, 144] width 22 height 9
click at [74, 142] on input "ON OFF" at bounding box center [74, 145] width 0 height 6
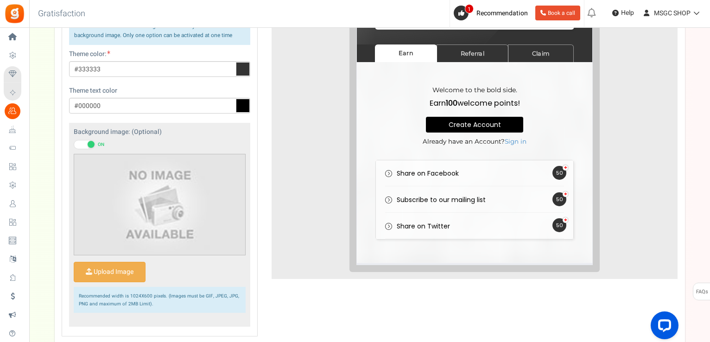
click at [84, 140] on span at bounding box center [85, 144] width 22 height 9
click at [74, 142] on input "ON OFF" at bounding box center [74, 145] width 0 height 6
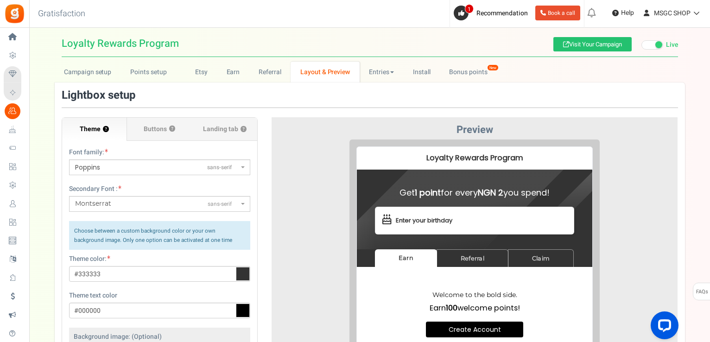
scroll to position [0, 0]
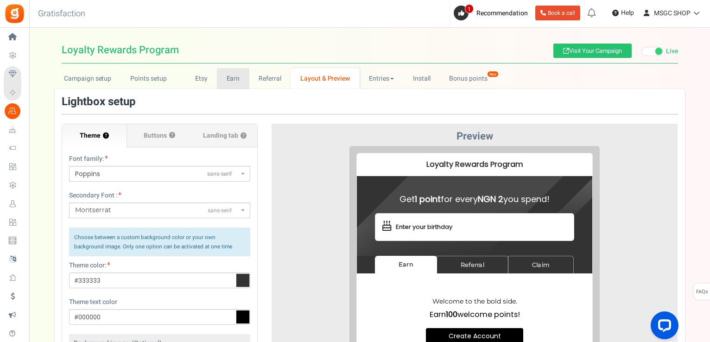
click at [223, 77] on link "Earn" at bounding box center [233, 78] width 32 height 21
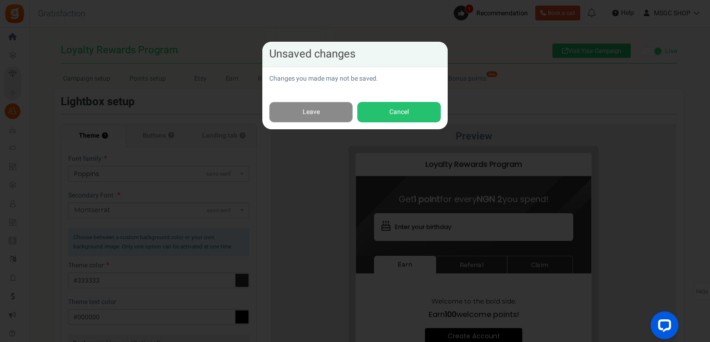
click at [313, 104] on link "Leave" at bounding box center [310, 112] width 83 height 21
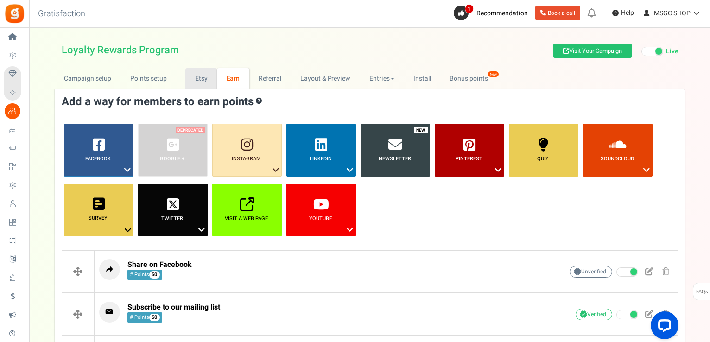
click at [195, 79] on link "Etsy" at bounding box center [201, 78] width 32 height 21
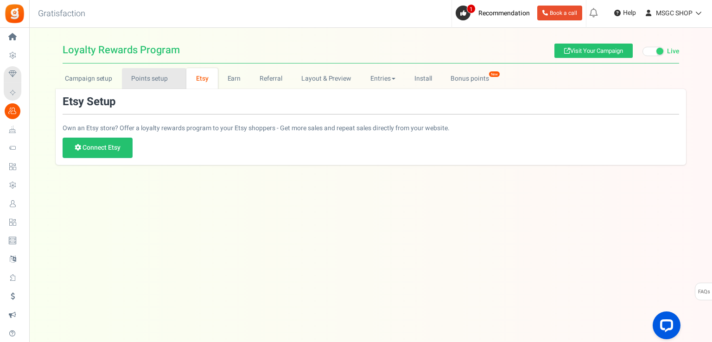
click at [164, 77] on link "Points setup New" at bounding box center [154, 78] width 64 height 21
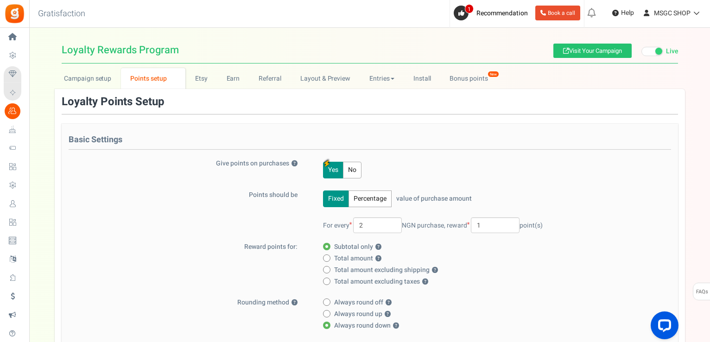
scroll to position [22, 0]
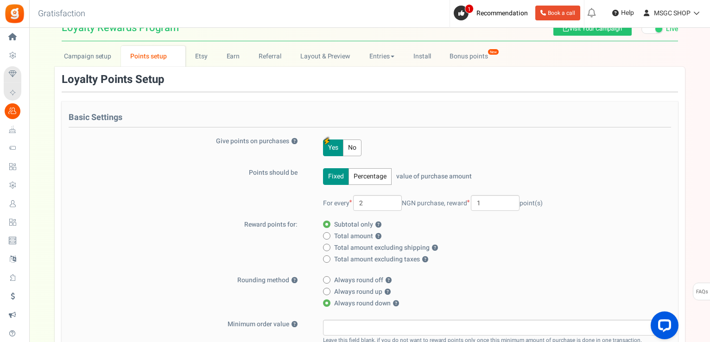
click at [363, 177] on button "Percentage" at bounding box center [370, 176] width 43 height 17
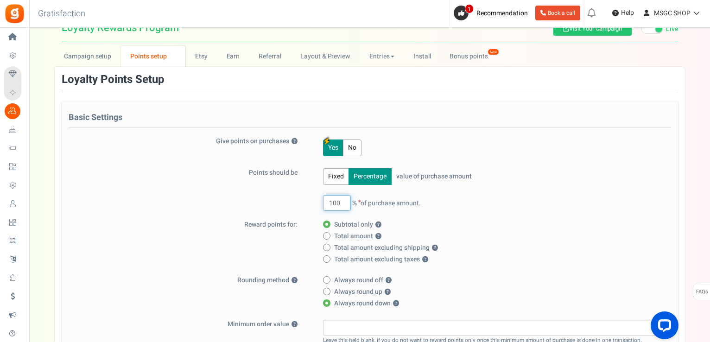
click at [344, 203] on input "100" at bounding box center [337, 203] width 28 height 16
type input "1"
type input "0.5"
click at [325, 235] on icon at bounding box center [326, 236] width 2 height 2
click at [325, 235] on input "Total amount ?" at bounding box center [326, 237] width 6 height 6
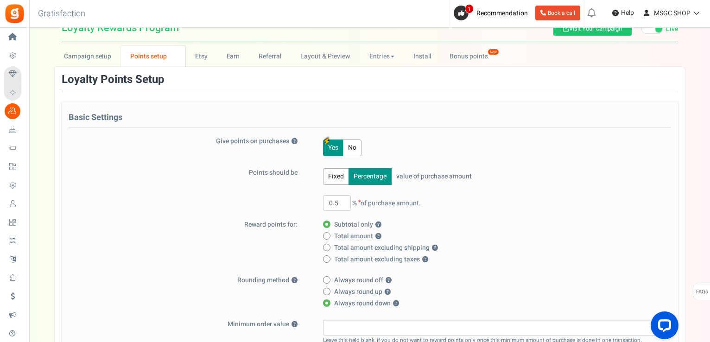
radio input "true"
click at [326, 221] on span at bounding box center [326, 224] width 7 height 7
click at [326, 222] on input "Subtotal only ?" at bounding box center [326, 225] width 6 height 6
radio input "true"
radio input "false"
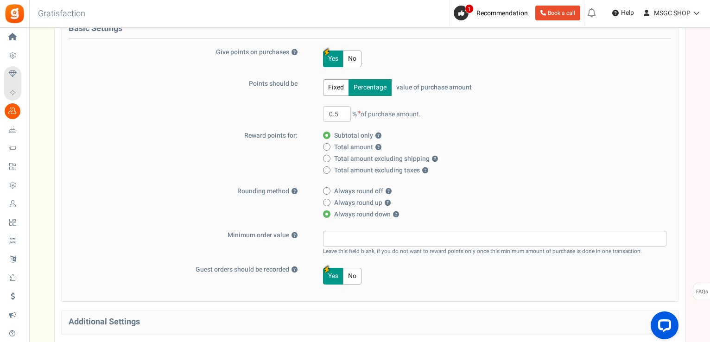
scroll to position [132, 0]
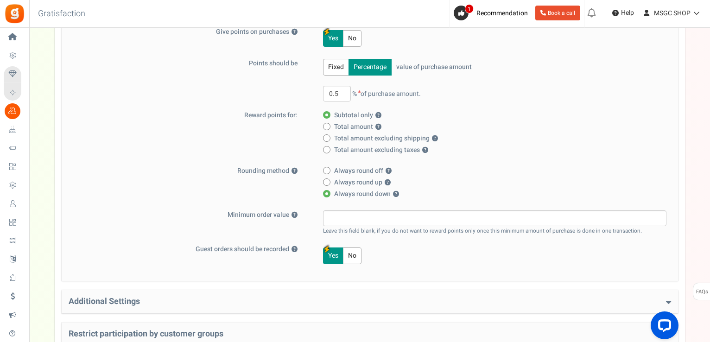
click at [351, 256] on "No" at bounding box center [352, 256] width 19 height 17
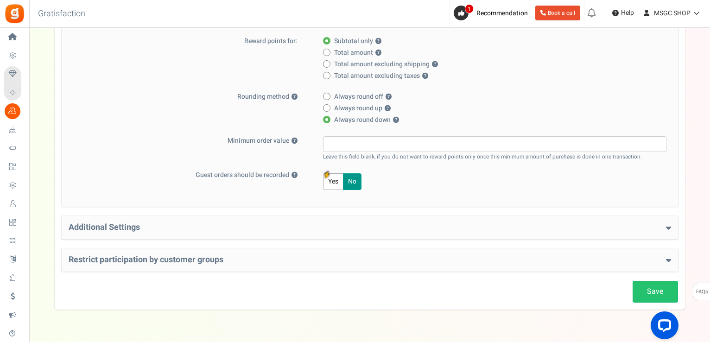
scroll to position [229, 0]
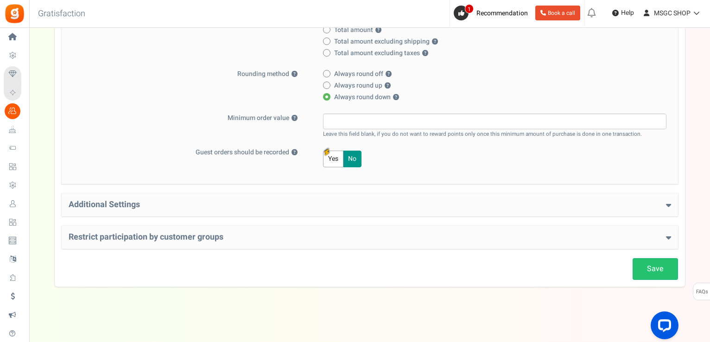
click at [330, 160] on button "Yes" at bounding box center [333, 159] width 20 height 17
click at [463, 200] on h4 "Additional Settings" at bounding box center [370, 204] width 603 height 9
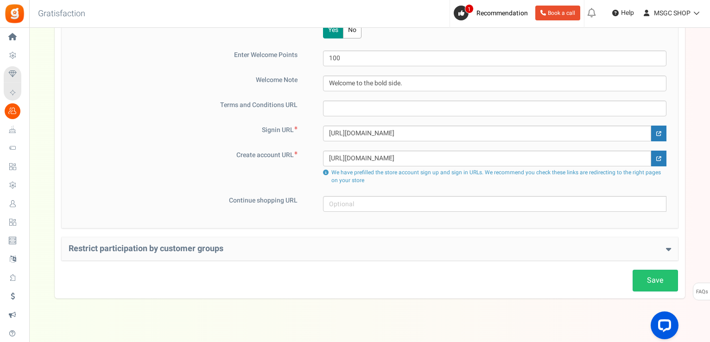
scroll to position [443, 0]
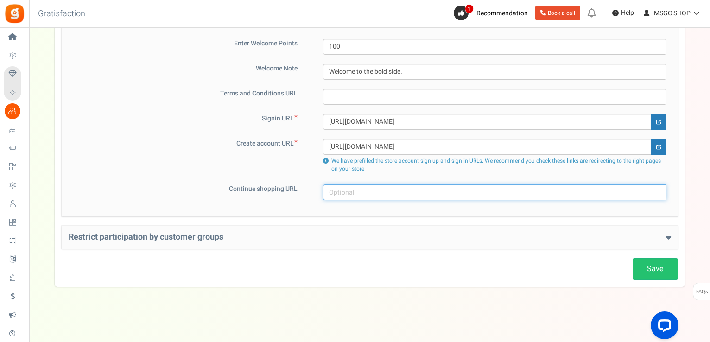
click at [358, 192] on input "text" at bounding box center [495, 193] width 344 height 16
type input "https://msgc.shop"
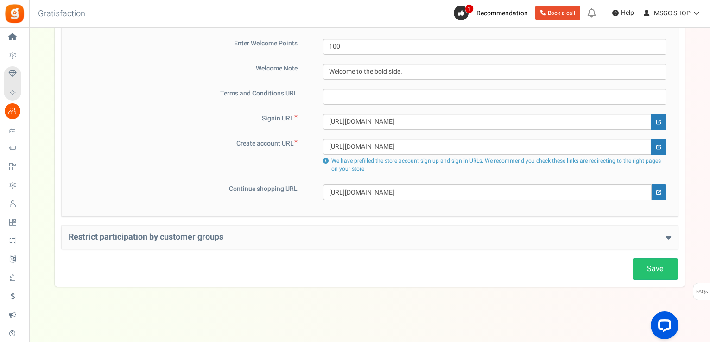
click at [538, 240] on h4 "Restrict participation by customer groups" at bounding box center [370, 237] width 603 height 9
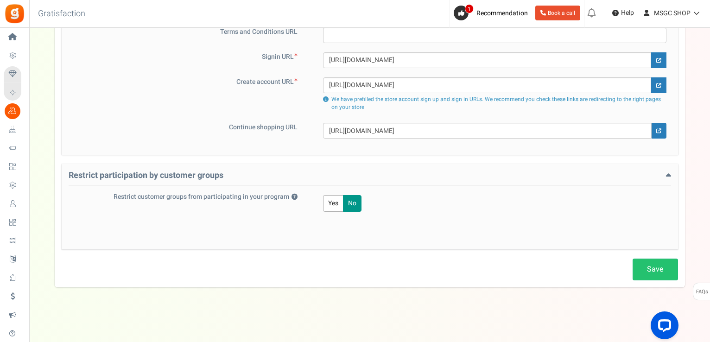
scroll to position [504, 0]
click at [648, 273] on link "Save" at bounding box center [655, 270] width 45 height 22
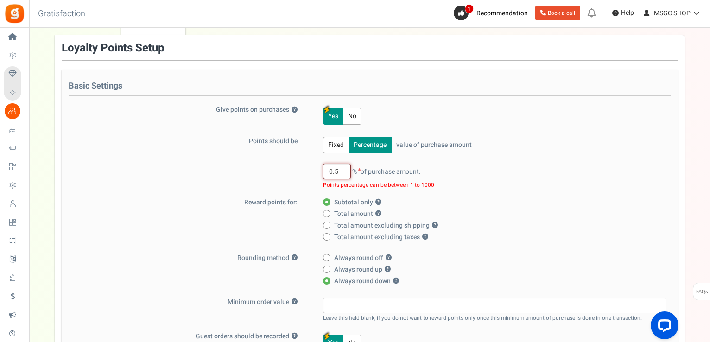
scroll to position [0, 0]
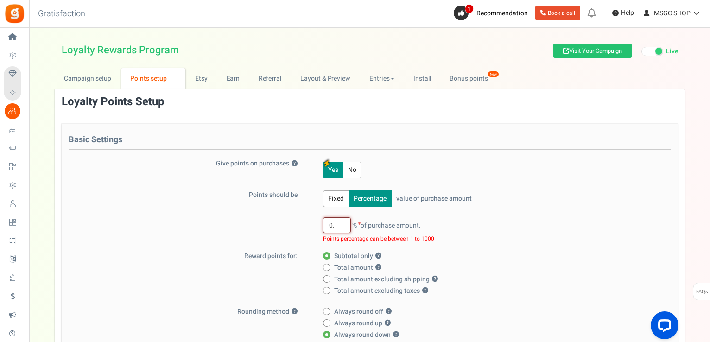
type input "0"
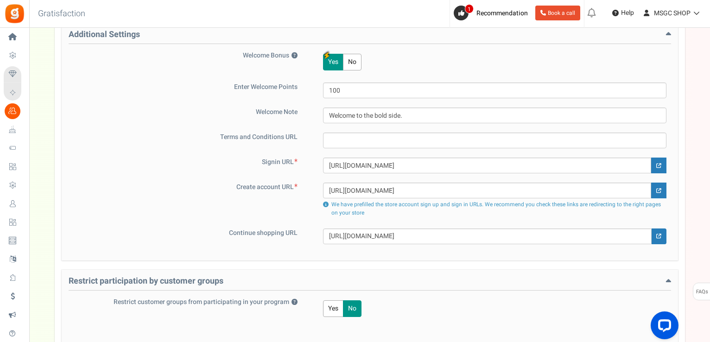
scroll to position [514, 0]
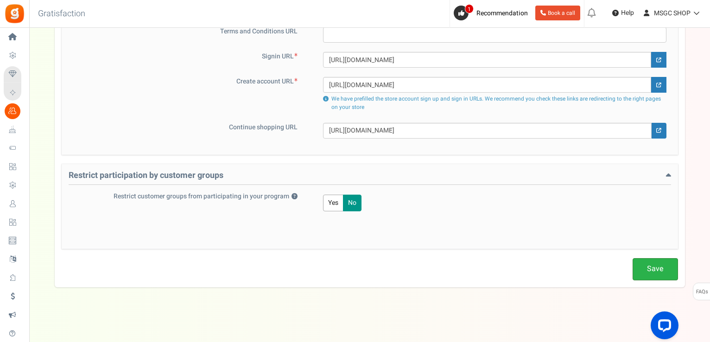
type input "1"
click at [649, 265] on link "Save" at bounding box center [655, 269] width 45 height 22
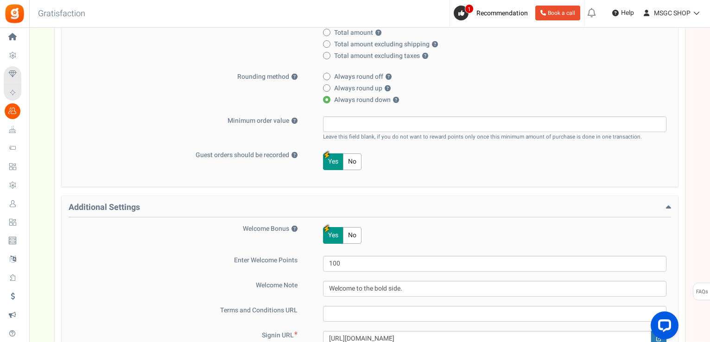
scroll to position [223, 0]
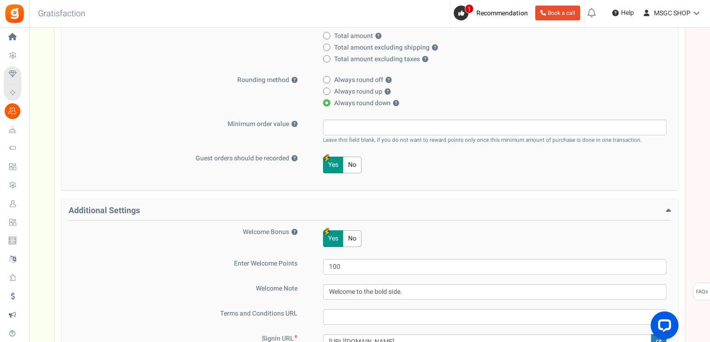
drag, startPoint x: 355, startPoint y: 154, endPoint x: 352, endPoint y: 159, distance: 5.4
click at [352, 159] on div "Yes No" at bounding box center [489, 165] width 356 height 22
click at [352, 159] on "No" at bounding box center [352, 165] width 19 height 17
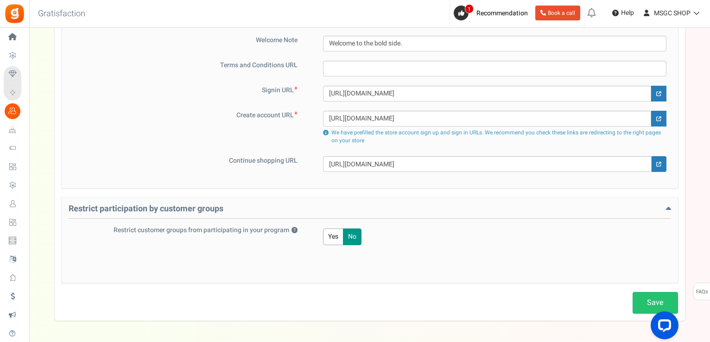
scroll to position [498, 0]
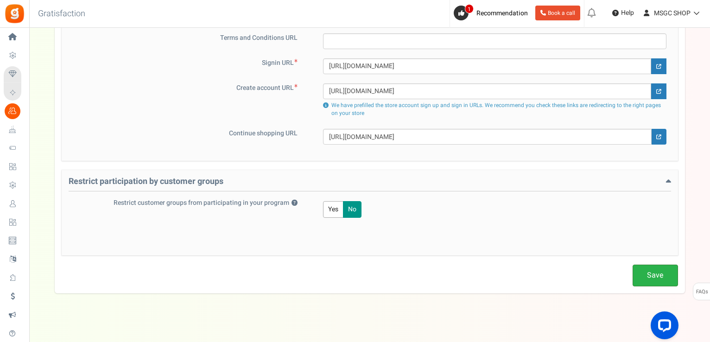
click at [665, 274] on link "Save" at bounding box center [655, 276] width 45 height 22
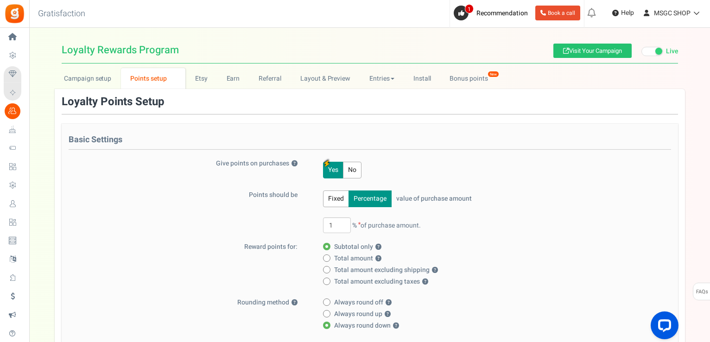
scroll to position [15, 0]
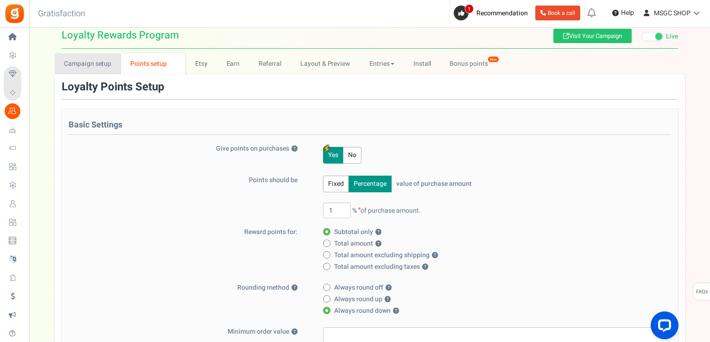
click at [89, 67] on link "Campaign setup" at bounding box center [88, 63] width 66 height 21
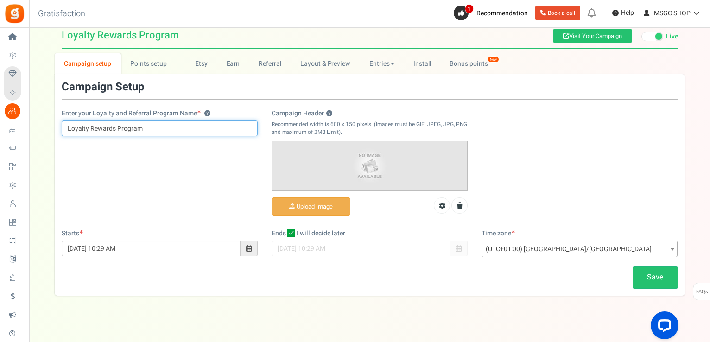
click at [145, 125] on input "Loyalty Rewards Program" at bounding box center [160, 129] width 196 height 16
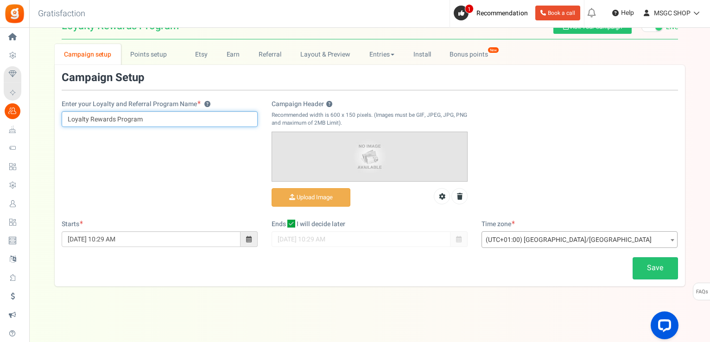
click at [88, 118] on input "Loyalty Rewards Program" at bounding box center [160, 119] width 196 height 16
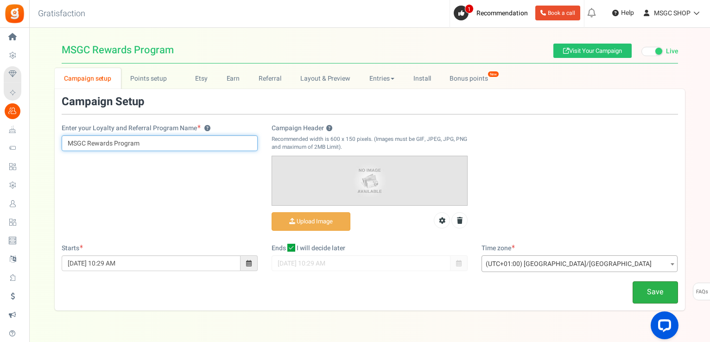
type input "MSGC Rewards Program"
click at [665, 284] on link "Save" at bounding box center [655, 292] width 45 height 22
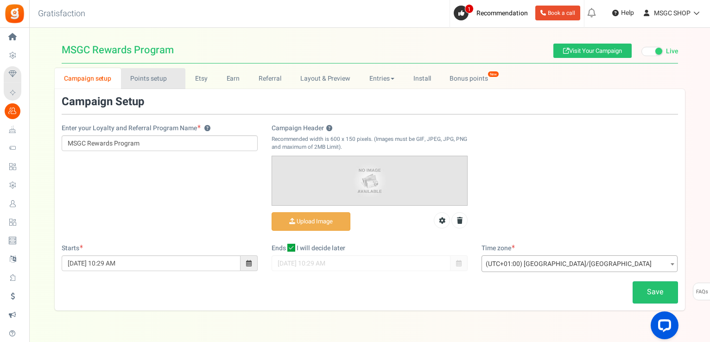
click at [138, 75] on link "Points setup New" at bounding box center [153, 78] width 64 height 21
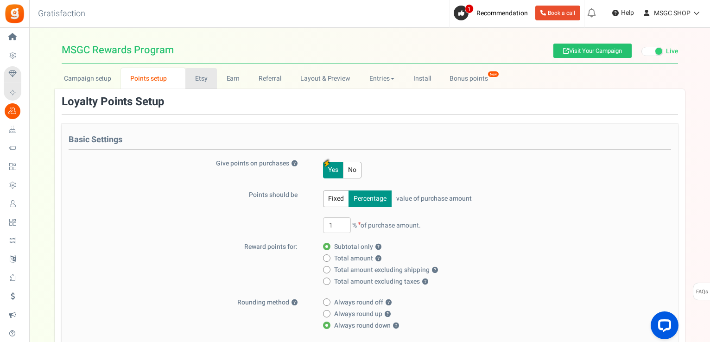
click at [202, 78] on link "Etsy" at bounding box center [201, 78] width 32 height 21
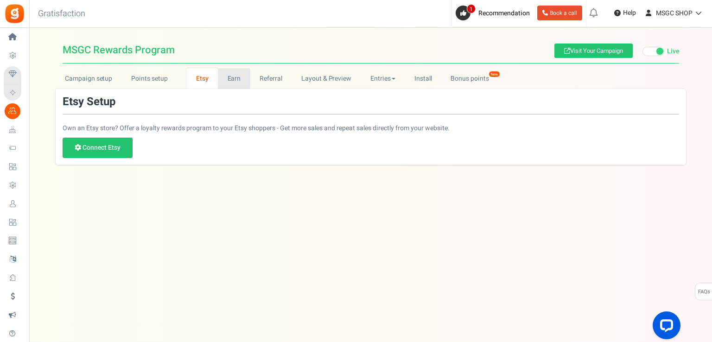
click at [228, 73] on link "Earn" at bounding box center [234, 78] width 32 height 21
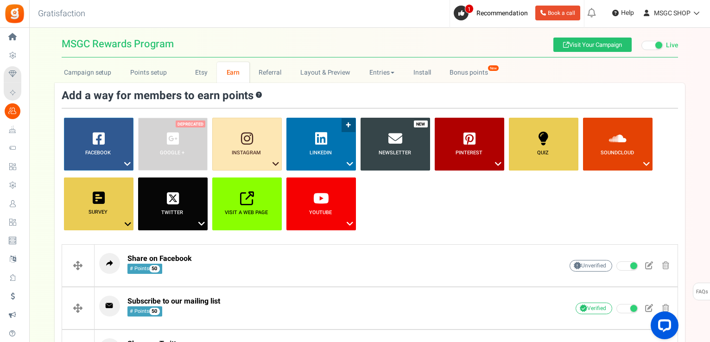
scroll to position [6, 0]
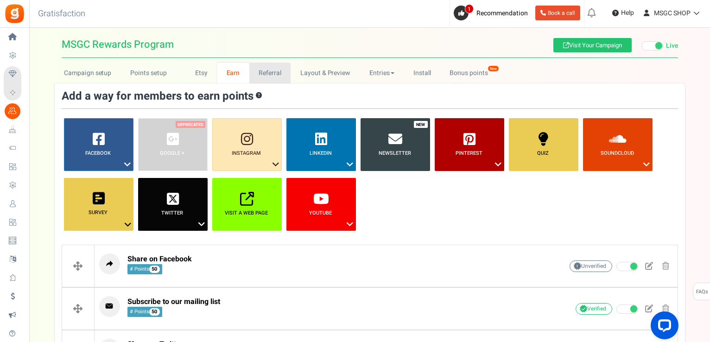
click at [274, 70] on link "Referral" at bounding box center [270, 73] width 42 height 21
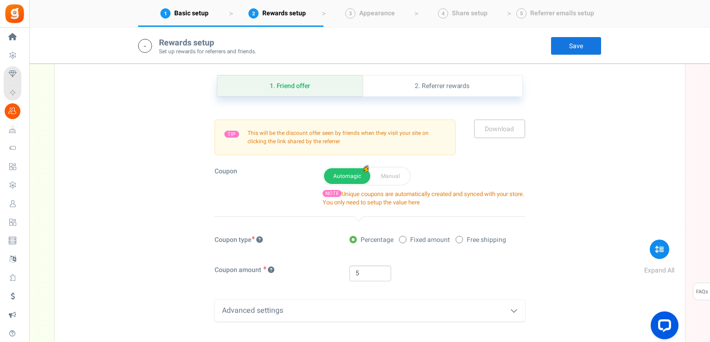
scroll to position [243, 0]
click at [328, 179] on button "Automagic" at bounding box center [347, 176] width 46 height 16
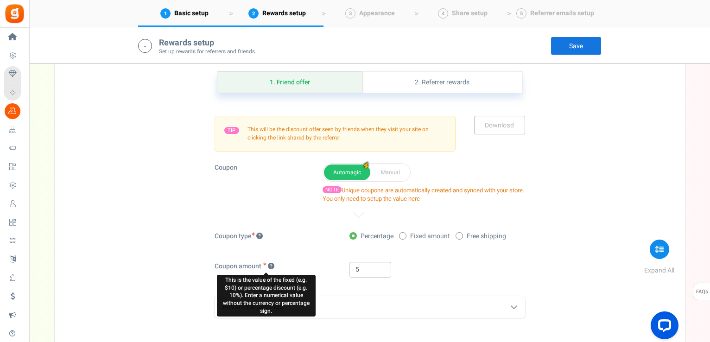
click at [270, 265] on icon at bounding box center [271, 266] width 6 height 6
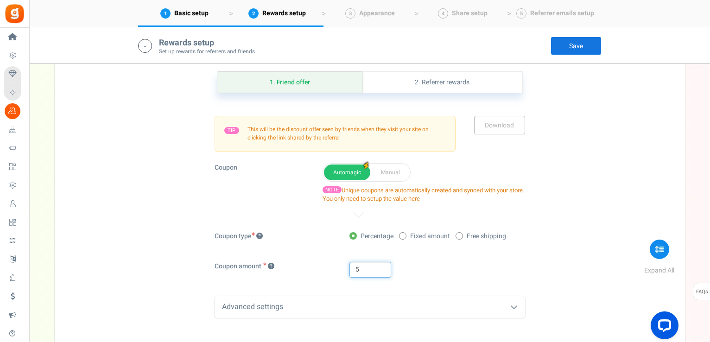
click at [364, 265] on input "5" at bounding box center [371, 270] width 42 height 16
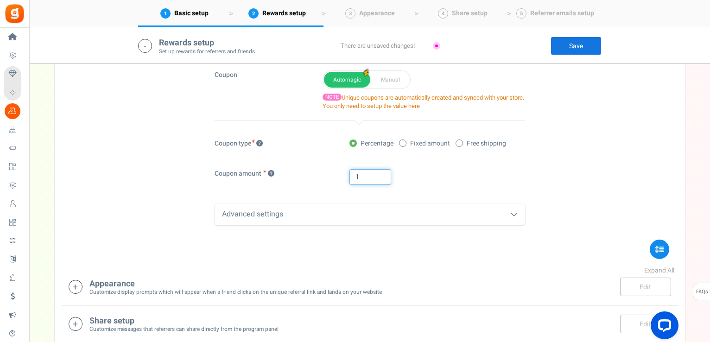
scroll to position [339, 0]
type input "1"
click at [449, 204] on div "Advanced settings" at bounding box center [370, 215] width 311 height 22
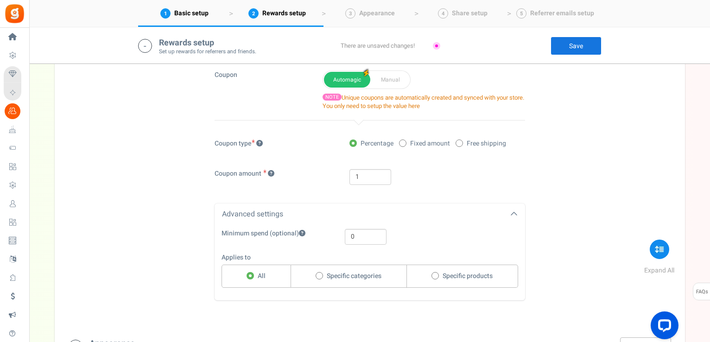
click at [449, 204] on div "Advanced settings" at bounding box center [370, 215] width 311 height 22
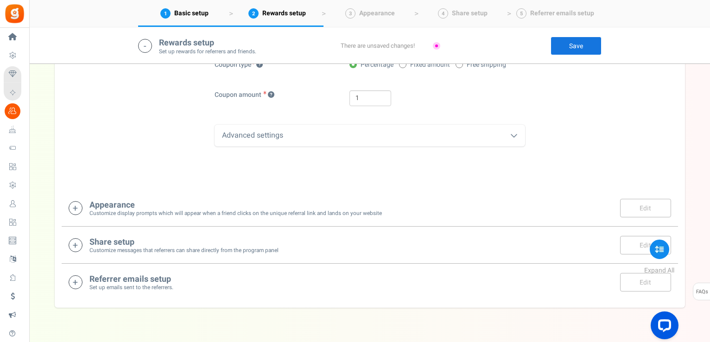
scroll to position [440, 0]
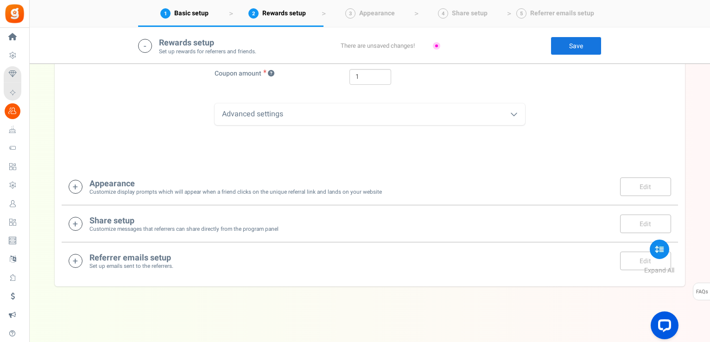
click at [490, 113] on div "Advanced settings" at bounding box center [370, 114] width 311 height 22
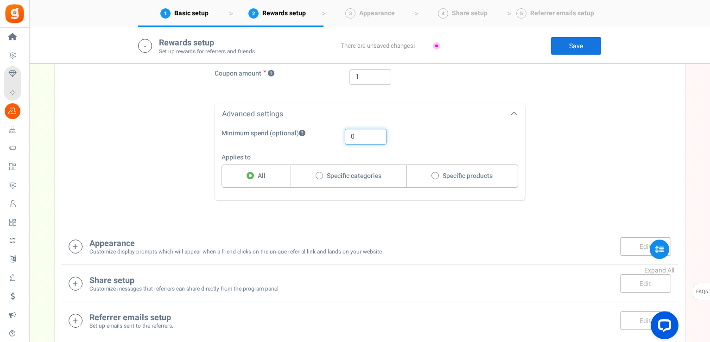
click at [356, 133] on input "0" at bounding box center [366, 137] width 42 height 16
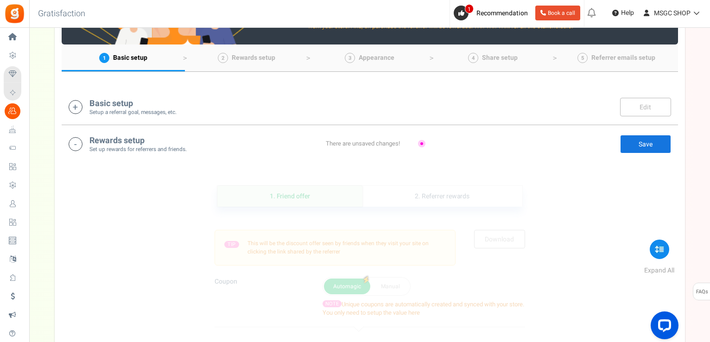
scroll to position [74, 0]
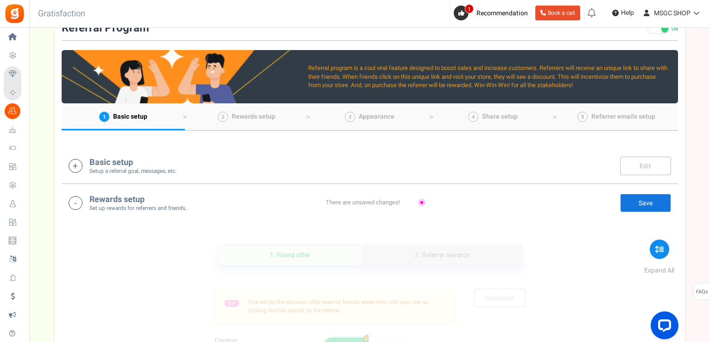
click at [444, 247] on link "2. Referrer rewards" at bounding box center [442, 255] width 159 height 21
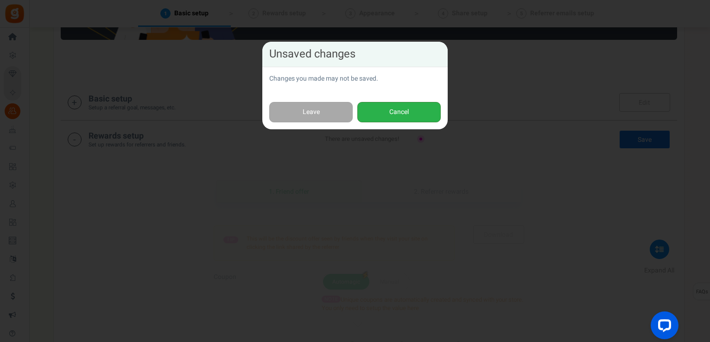
scroll to position [139, 0]
click at [399, 115] on button "Cancel" at bounding box center [398, 112] width 83 height 21
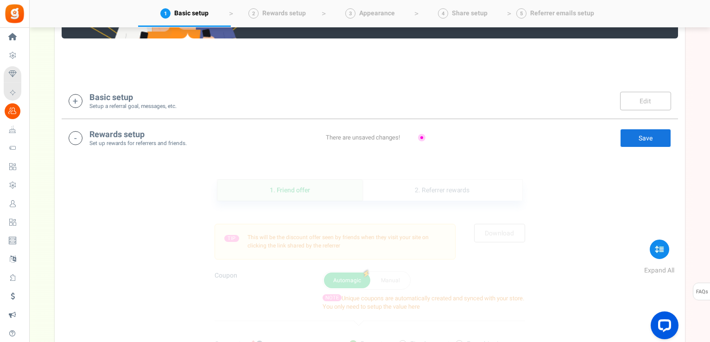
click at [645, 131] on link "Save" at bounding box center [645, 138] width 51 height 19
click at [274, 12] on span "Rewards setup" at bounding box center [284, 13] width 44 height 10
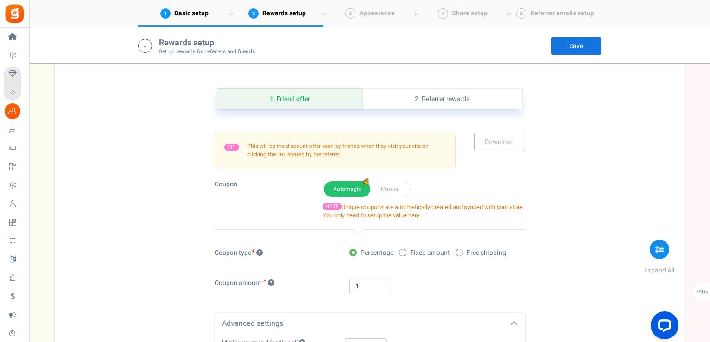
scroll to position [231, 0]
click at [375, 22] on link "3 Appearance" at bounding box center [370, 13] width 93 height 27
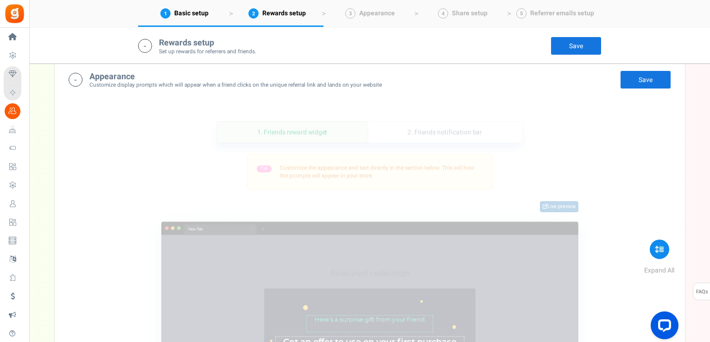
scroll to position [529, 0]
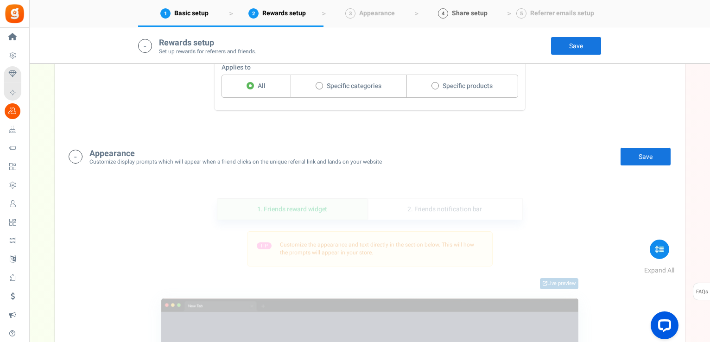
click at [491, 16] on link "4 Share setup" at bounding box center [462, 13] width 93 height 27
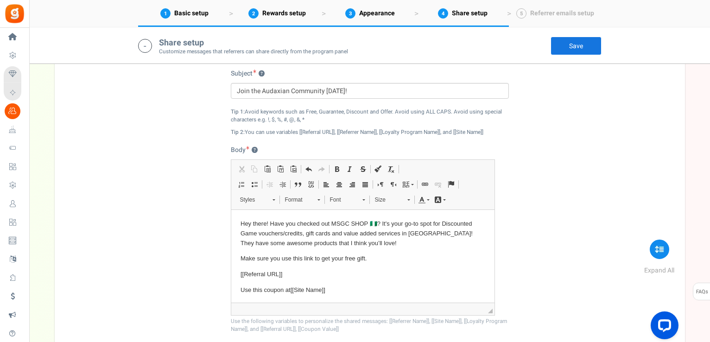
scroll to position [1193, 0]
click at [376, 223] on p "Hey there! Have you checked out MSGC SHOP 🇳🇬? It's your go-to spot for Discount…" at bounding box center [362, 233] width 245 height 29
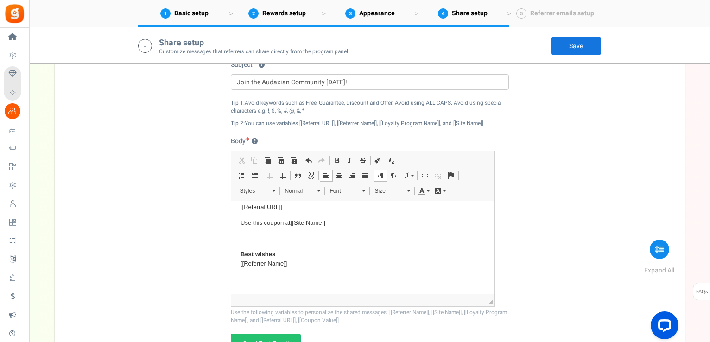
scroll to position [1204, 0]
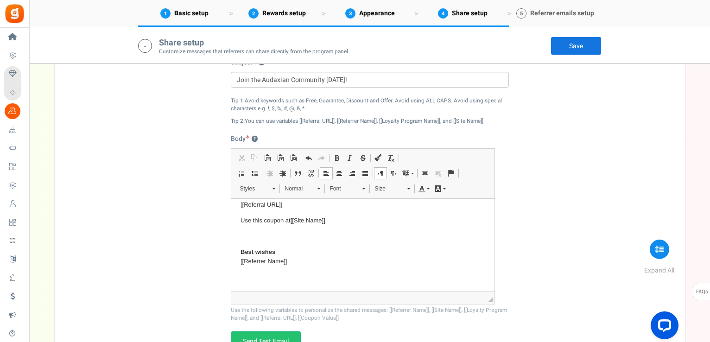
click at [542, 10] on span "Referrer emails setup" at bounding box center [562, 13] width 64 height 10
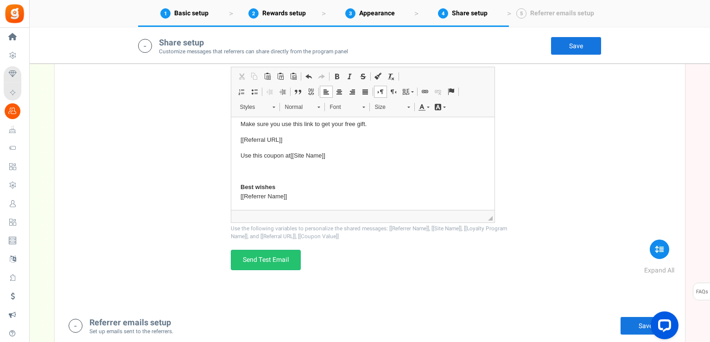
scroll to position [40, 0]
click at [575, 47] on link "Save" at bounding box center [576, 46] width 51 height 19
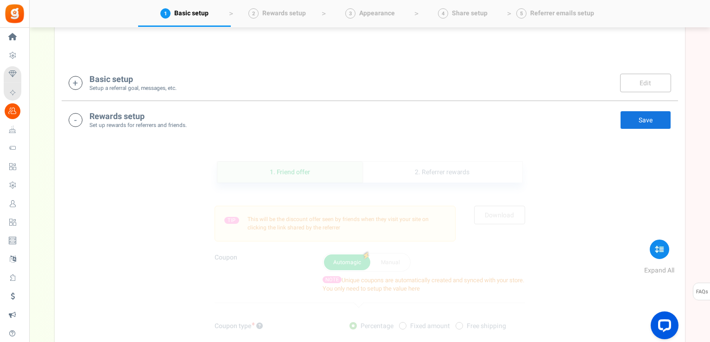
scroll to position [0, 0]
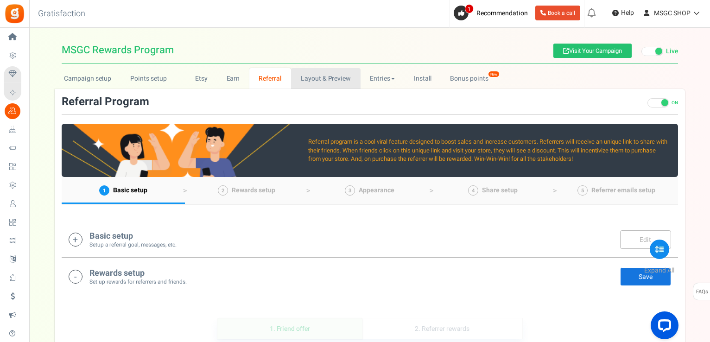
click at [339, 71] on link "Layout & Preview" at bounding box center [325, 78] width 69 height 21
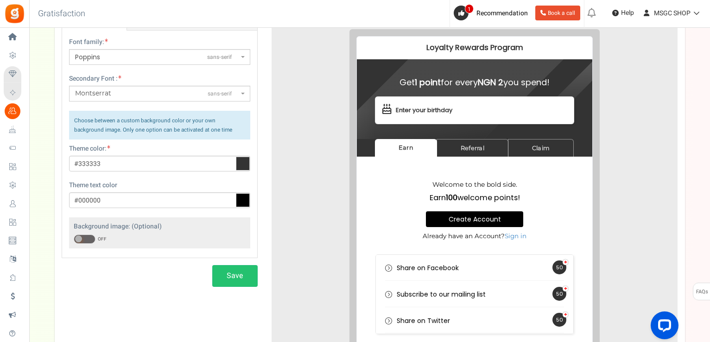
scroll to position [110, 0]
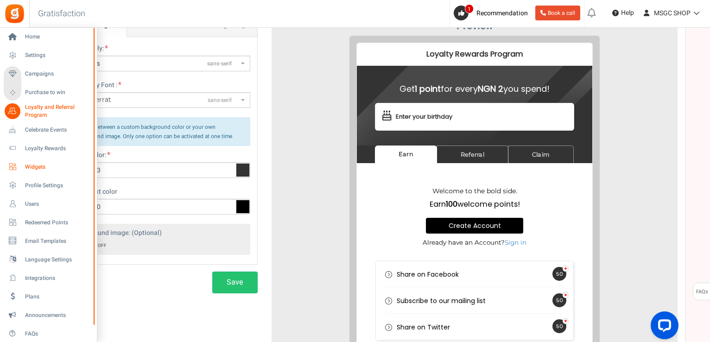
click at [33, 167] on span "Widgets" at bounding box center [57, 167] width 65 height 8
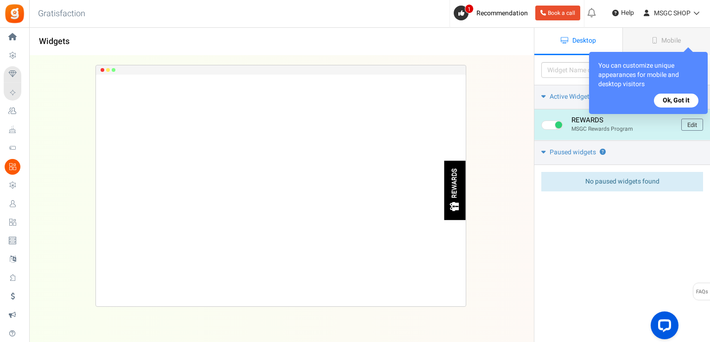
click at [446, 190] on div "REWARDS" at bounding box center [455, 190] width 21 height 59
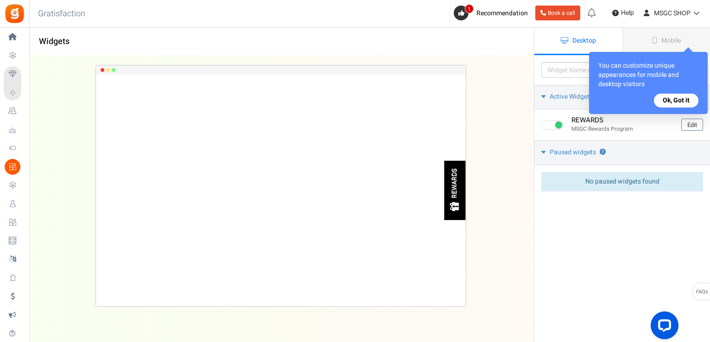
click at [670, 96] on button "Ok, Got it" at bounding box center [676, 101] width 45 height 14
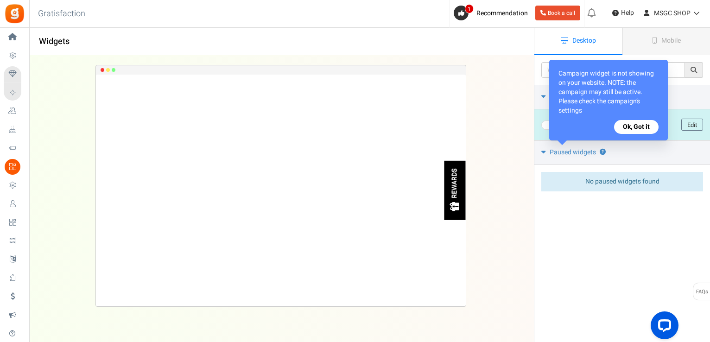
click at [638, 128] on button "Ok, Got it" at bounding box center [636, 127] width 45 height 14
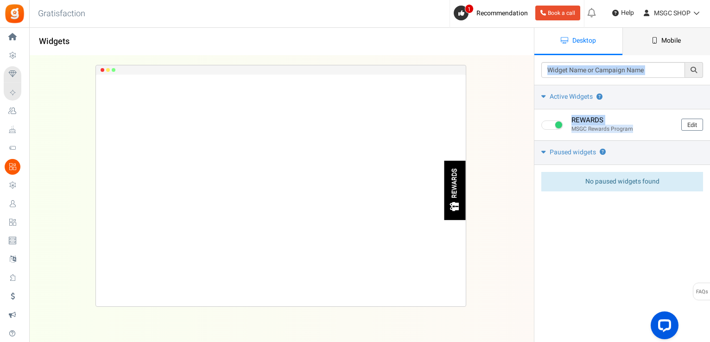
drag, startPoint x: 638, startPoint y: 128, endPoint x: 666, endPoint y: 31, distance: 100.5
click at [666, 55] on div "Widgets Desktop Mobile Back Save Please enter a widget name or campaign name No…" at bounding box center [369, 212] width 681 height 314
click at [666, 31] on link "Mobile" at bounding box center [667, 41] width 88 height 27
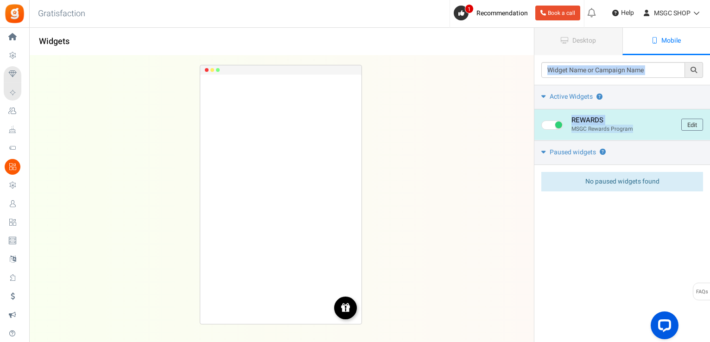
click at [344, 305] on img at bounding box center [345, 307] width 11 height 11
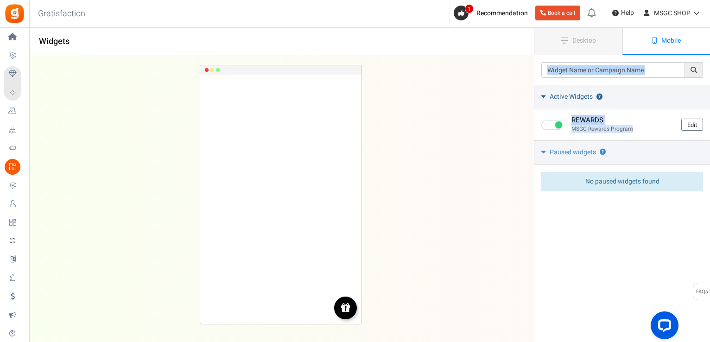
click at [569, 99] on span "Active Widgets" at bounding box center [571, 96] width 43 height 9
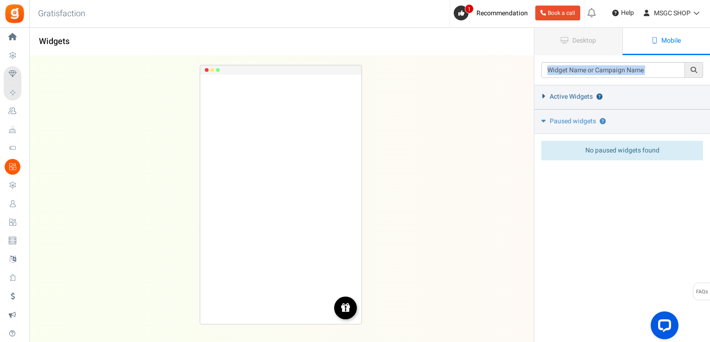
click at [569, 99] on span "Active Widgets" at bounding box center [571, 96] width 43 height 9
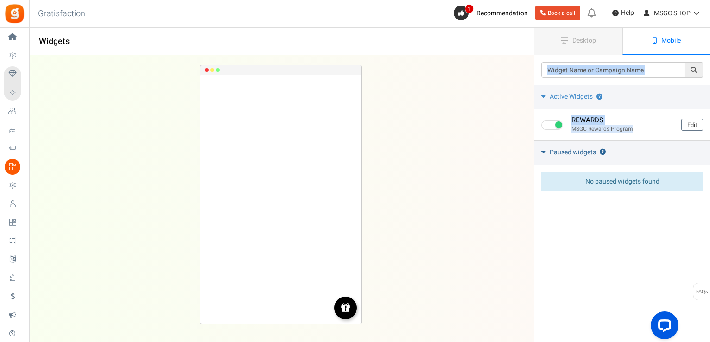
click at [557, 156] on span "Paused widgets" at bounding box center [573, 152] width 46 height 9
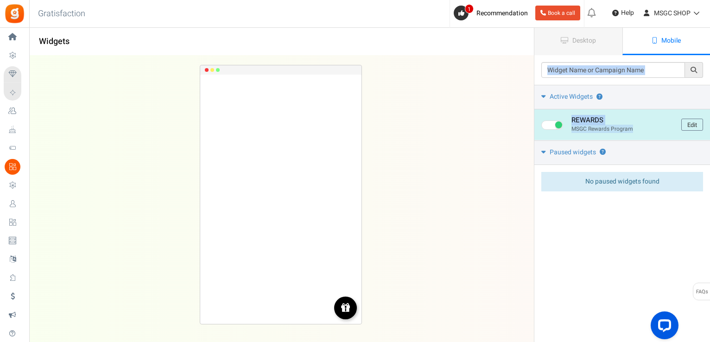
click at [560, 122] on span at bounding box center [558, 124] width 7 height 7
click at [548, 122] on input "checkbox" at bounding box center [545, 125] width 6 height 6
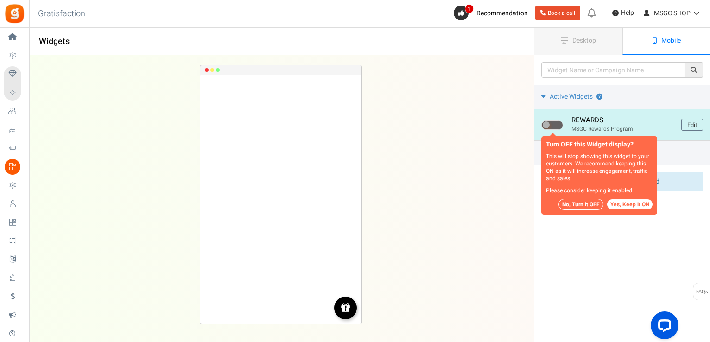
click at [555, 124] on span at bounding box center [553, 125] width 22 height 9
click at [548, 124] on input "checkbox" at bounding box center [545, 125] width 6 height 6
click at [694, 123] on link "Edit" at bounding box center [693, 125] width 22 height 12
checkbox input "true"
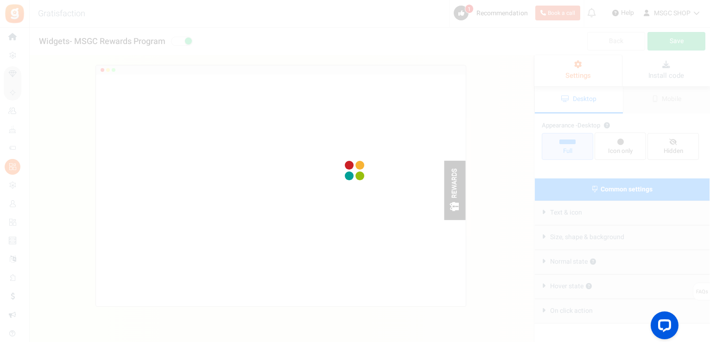
radio input "true"
select select "right"
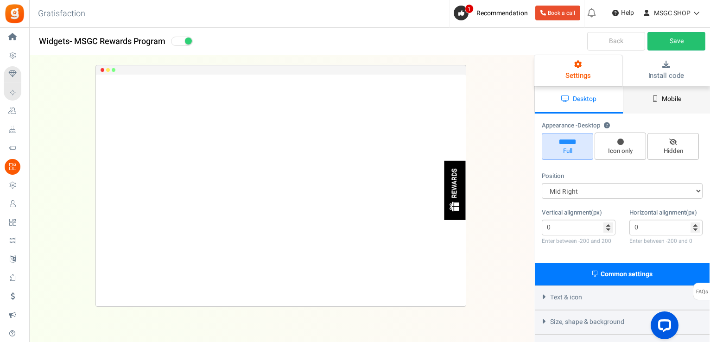
click at [657, 101] on icon at bounding box center [655, 99] width 5 height 6
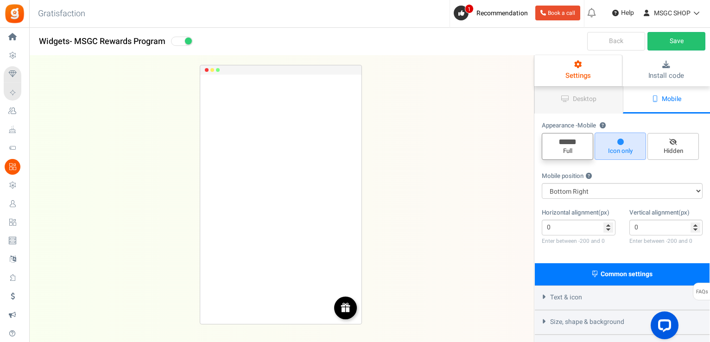
click at [578, 150] on span "Full" at bounding box center [567, 151] width 43 height 9
click at [574, 141] on input "Full" at bounding box center [571, 138] width 6 height 6
radio input "true"
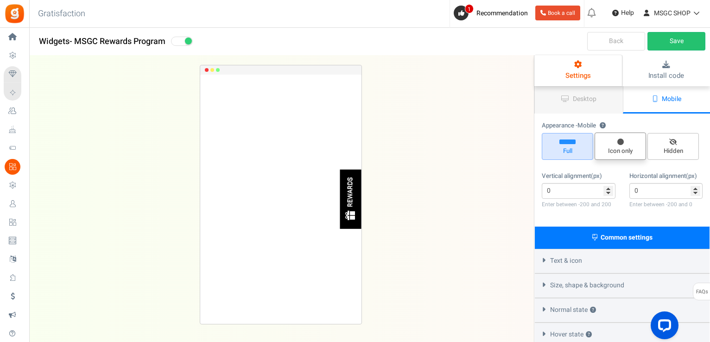
click at [644, 147] on span "Icon only" at bounding box center [620, 146] width 51 height 27
click at [627, 140] on input "Icon only" at bounding box center [624, 137] width 6 height 6
radio input "true"
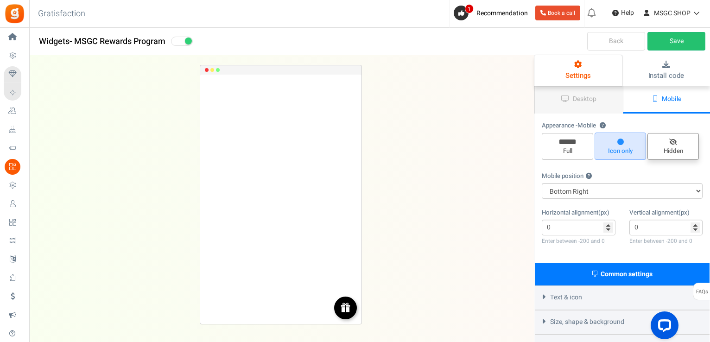
click at [678, 147] on span "Hidden" at bounding box center [673, 151] width 43 height 9
click at [678, 141] on input "Hidden" at bounding box center [677, 138] width 6 height 6
radio input "true"
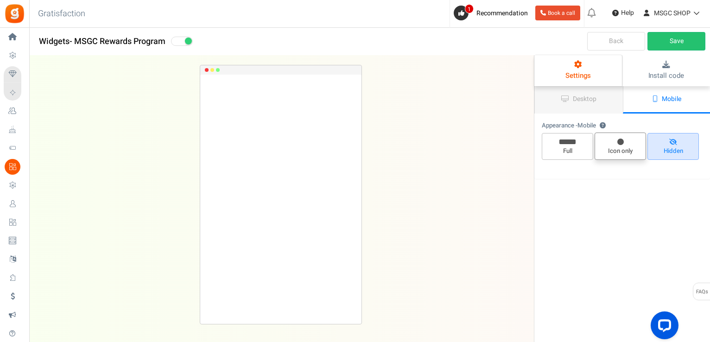
click at [631, 153] on span "Icon only" at bounding box center [620, 151] width 43 height 9
click at [627, 140] on input "Icon only" at bounding box center [624, 137] width 6 height 6
radio input "true"
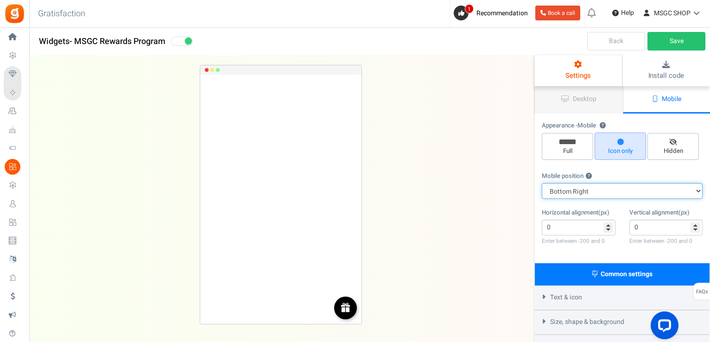
click at [621, 191] on select "Top Right Top Left Top Center Bottom Right Bottom Left Bottom Center" at bounding box center [622, 191] width 161 height 16
select select "left"
click at [542, 183] on select "Top Right Top Left Top Center Bottom Right Bottom Left Bottom Center" at bounding box center [622, 191] width 161 height 16
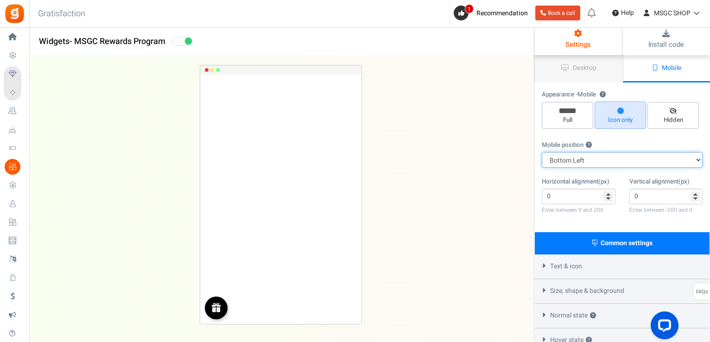
scroll to position [55, 0]
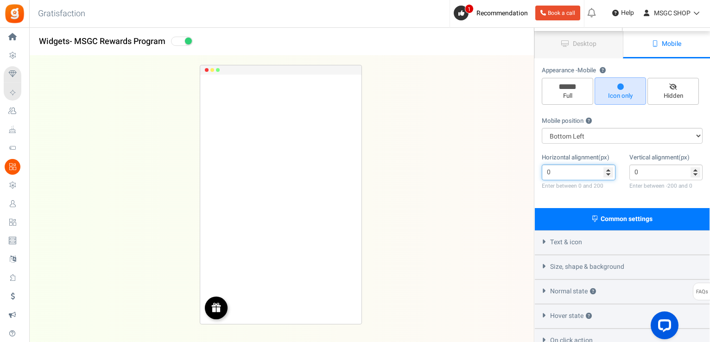
click at [607, 174] on input "0" at bounding box center [579, 173] width 74 height 16
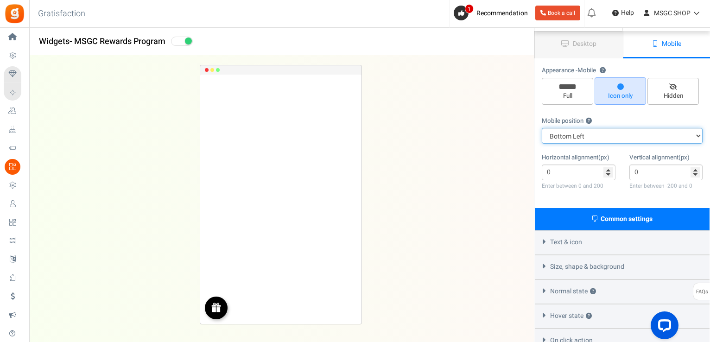
click at [611, 140] on select "Top Right Top Left Top Center Bottom Right Bottom Left Bottom Center" at bounding box center [622, 136] width 161 height 16
click at [510, 195] on div "REWARDS Loading.. × To configure LightBox layout please Click here" at bounding box center [281, 195] width 534 height 278
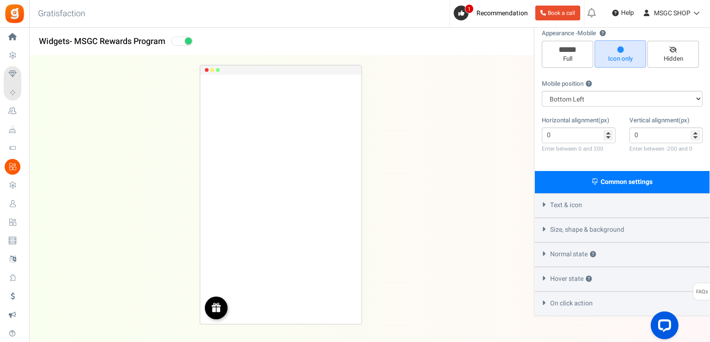
scroll to position [114, 0]
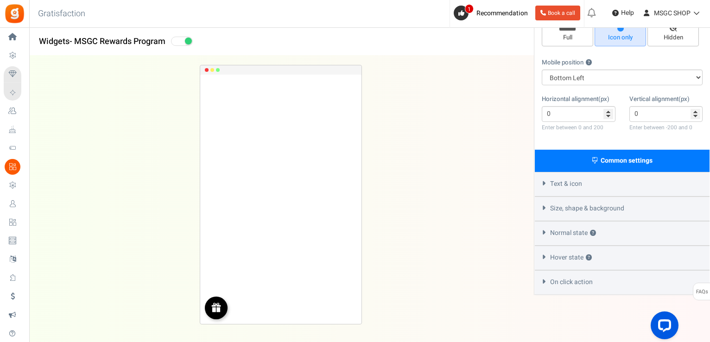
click at [576, 188] on span "Text & icon" at bounding box center [566, 183] width 32 height 9
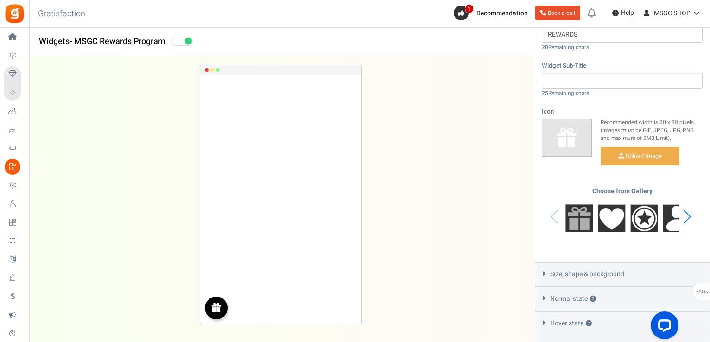
scroll to position [303, 0]
click at [689, 214] on div "Next slide" at bounding box center [687, 216] width 13 height 28
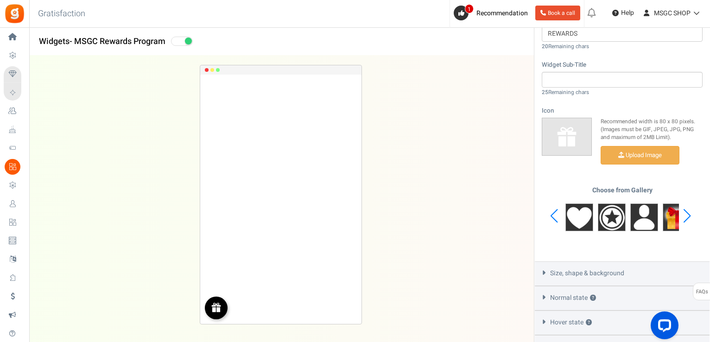
click at [689, 214] on div "Next slide" at bounding box center [687, 216] width 13 height 28
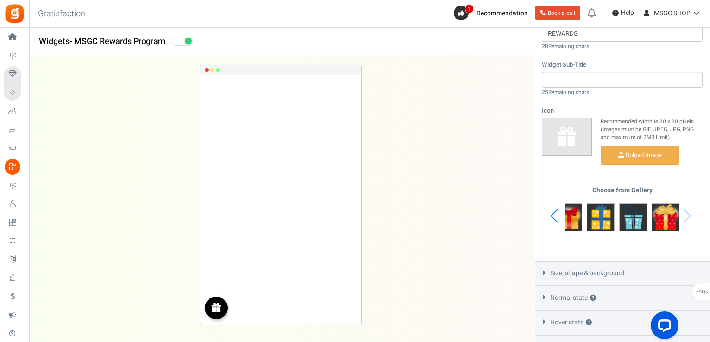
click at [689, 214] on div "Choose from Gallery" at bounding box center [622, 216] width 161 height 58
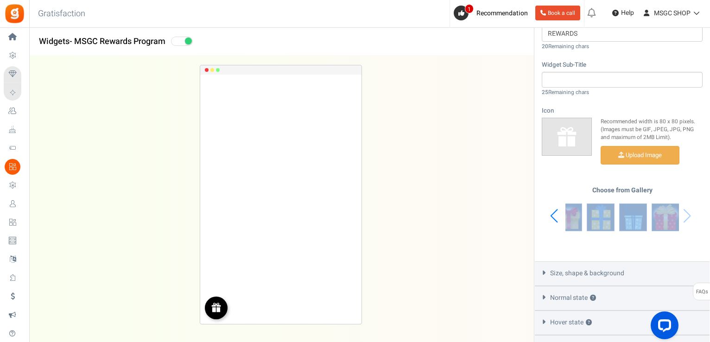
drag, startPoint x: 689, startPoint y: 214, endPoint x: 553, endPoint y: 218, distance: 136.8
click at [553, 218] on div "Choose from Gallery" at bounding box center [622, 216] width 161 height 58
click at [553, 218] on div "Previous slide" at bounding box center [554, 216] width 13 height 28
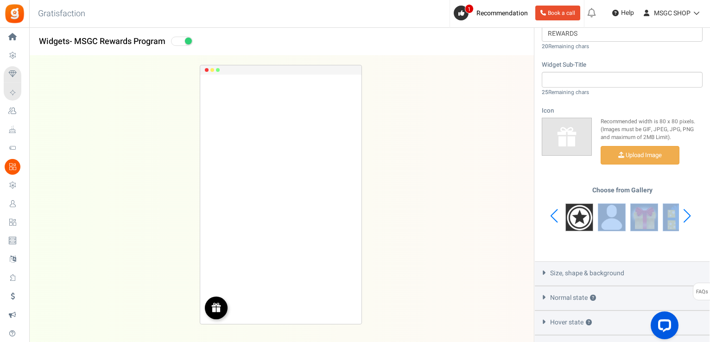
click at [553, 218] on div "Previous slide" at bounding box center [554, 216] width 13 height 28
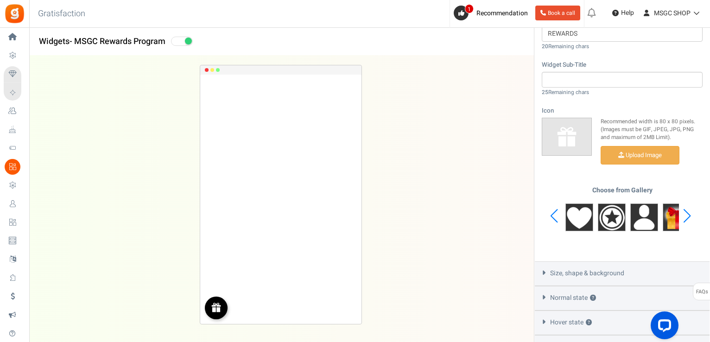
click at [553, 218] on div "Choose from Gallery" at bounding box center [622, 216] width 161 height 58
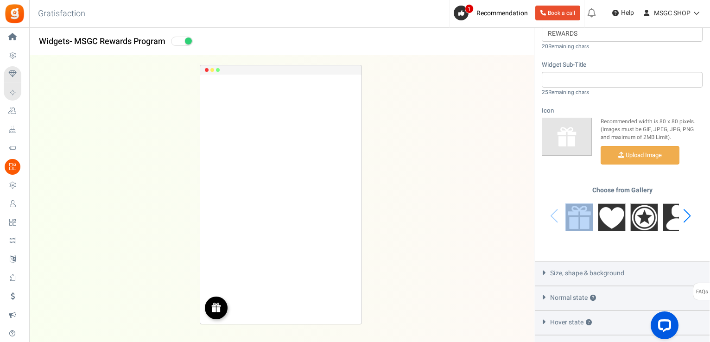
click at [553, 218] on div "Choose from Gallery" at bounding box center [622, 216] width 161 height 58
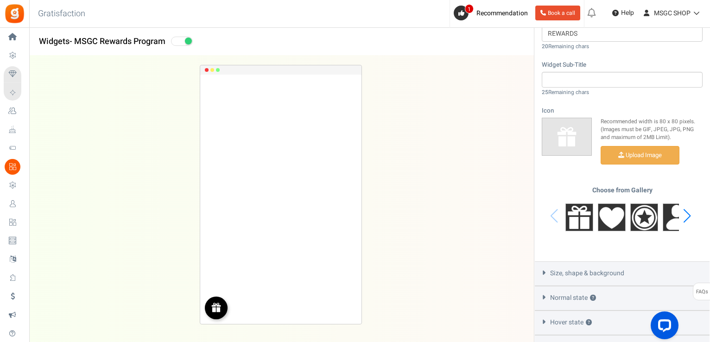
click at [542, 185] on div "Recommended width is 80 x 80 pixels. (Images must be GIF, JPEG, JPG, PNG and ma…" at bounding box center [622, 182] width 161 height 128
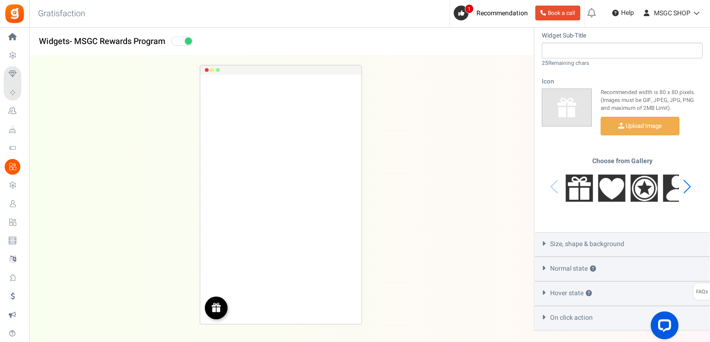
scroll to position [332, 0]
click at [580, 247] on span "Size, shape & background" at bounding box center [587, 243] width 74 height 9
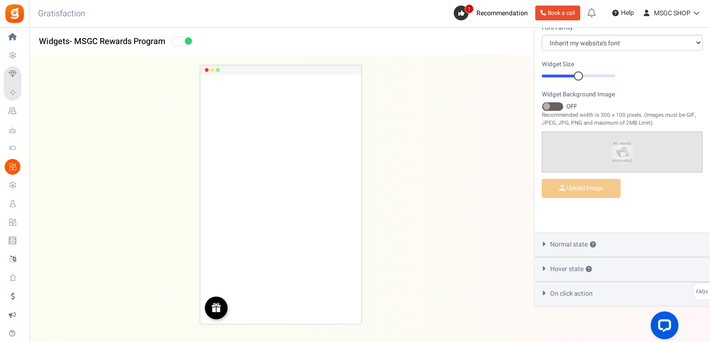
scroll to position [317, 0]
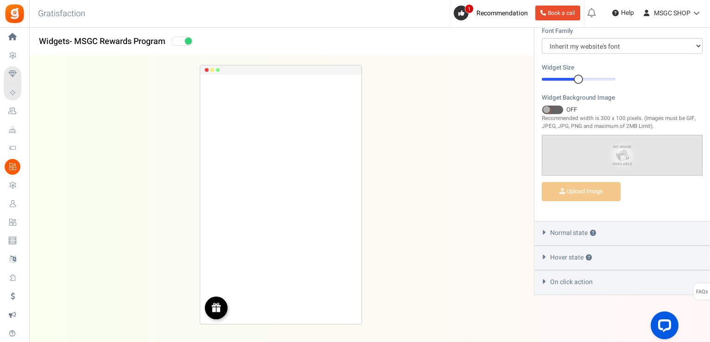
click at [553, 108] on span at bounding box center [553, 109] width 22 height 9
click at [542, 108] on input "ON OFF" at bounding box center [542, 110] width 0 height 6
click at [553, 108] on span at bounding box center [553, 109] width 22 height 9
click at [542, 108] on input "ON OFF" at bounding box center [542, 110] width 0 height 6
click at [566, 238] on div "Normal state ?" at bounding box center [622, 233] width 175 height 25
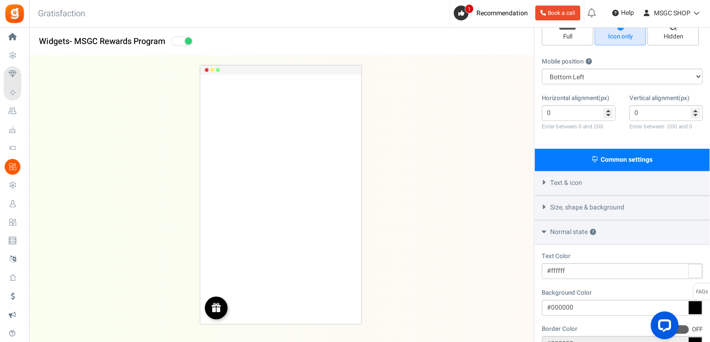
scroll to position [118, 0]
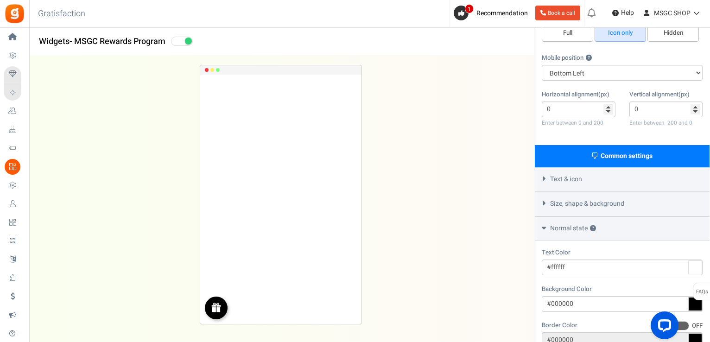
click at [561, 182] on span "Text & icon" at bounding box center [566, 179] width 32 height 9
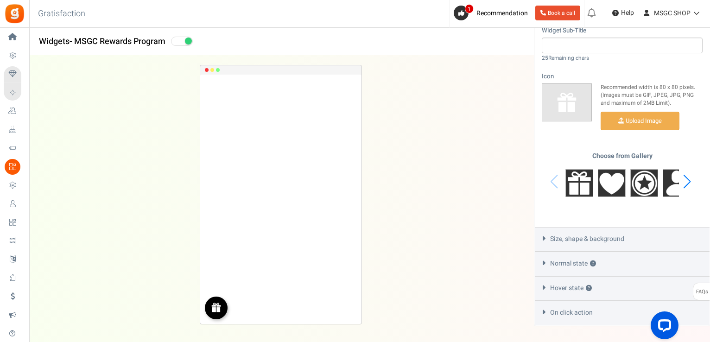
scroll to position [369, 0]
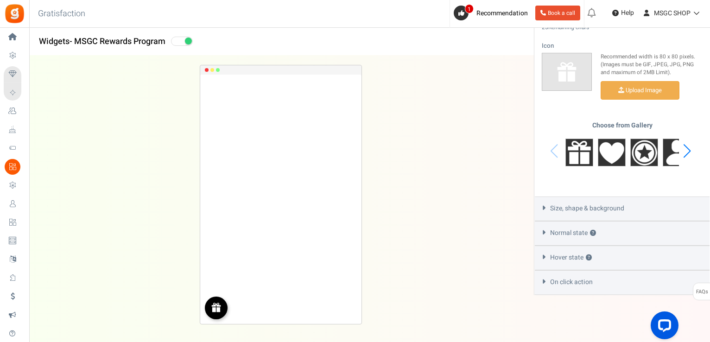
click at [573, 203] on div "Size, shape & background" at bounding box center [622, 209] width 175 height 25
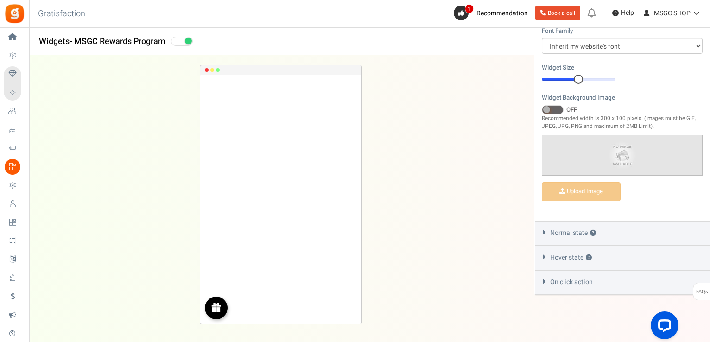
scroll to position [315, 0]
drag, startPoint x: 576, startPoint y: 79, endPoint x: 568, endPoint y: 98, distance: 20.8
click at [568, 98] on div "Font Family Arial BARIOLREGULAR_0 Comic Sans MS Courier New Georgia Inherit my …" at bounding box center [622, 120] width 175 height 202
drag, startPoint x: 566, startPoint y: 77, endPoint x: 572, endPoint y: 78, distance: 5.6
click at [572, 78] on div at bounding box center [572, 79] width 9 height 9
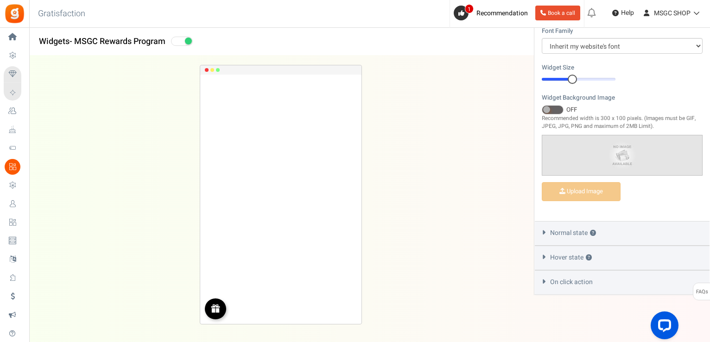
scroll to position [317, 0]
click at [575, 230] on span "Normal state ?" at bounding box center [573, 233] width 46 height 9
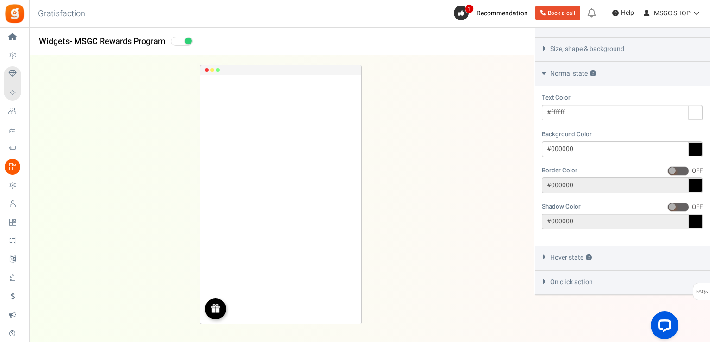
scroll to position [274, 0]
click at [561, 253] on div "Hover state ?" at bounding box center [622, 258] width 175 height 25
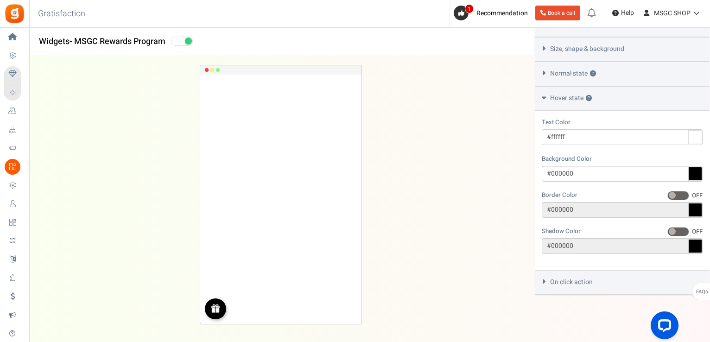
click at [559, 286] on span "On click action" at bounding box center [571, 282] width 43 height 9
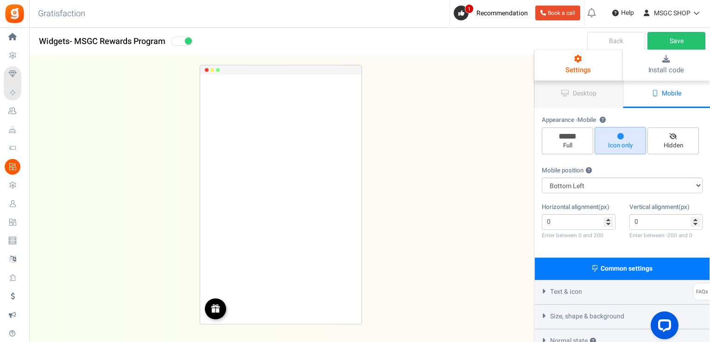
scroll to position [0, 0]
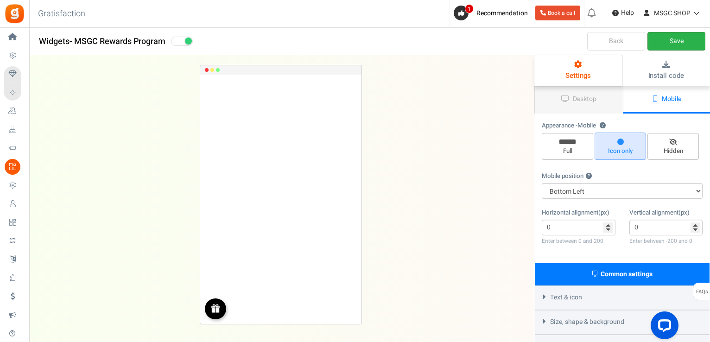
click at [674, 43] on link "Save" at bounding box center [677, 41] width 58 height 19
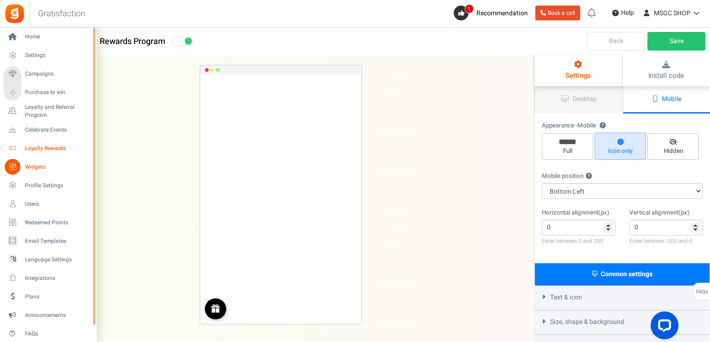
click at [41, 143] on link "Loyalty Rewards" at bounding box center [48, 148] width 89 height 16
click at [38, 76] on span "Campaigns" at bounding box center [57, 74] width 65 height 8
click at [46, 72] on span "Campaigns" at bounding box center [57, 74] width 65 height 8
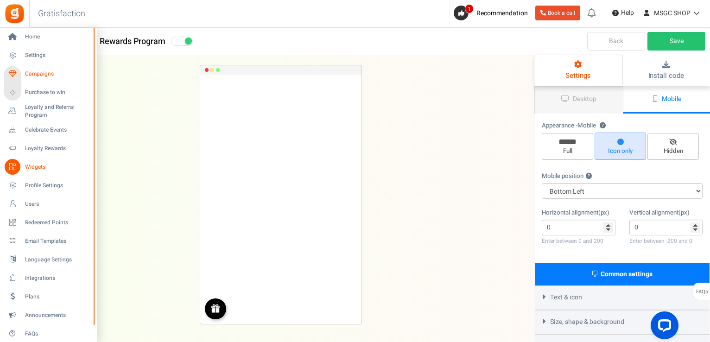
click at [46, 72] on span "Campaigns" at bounding box center [57, 74] width 65 height 8
click at [21, 31] on link "Home" at bounding box center [48, 37] width 89 height 16
click at [15, 38] on icon at bounding box center [13, 37] width 16 height 16
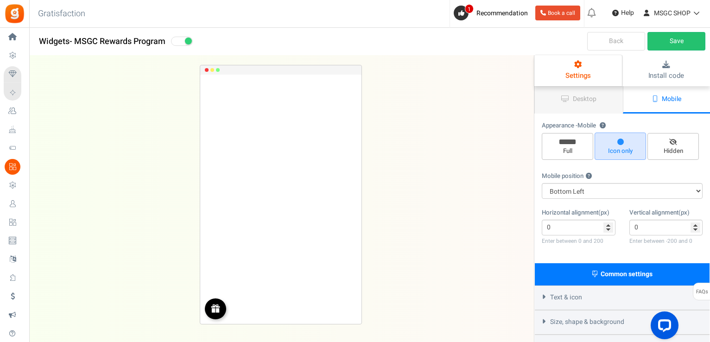
drag, startPoint x: 15, startPoint y: 38, endPoint x: 236, endPoint y: 82, distance: 225.0
click at [123, 49] on div "Home Settings Campaigns Purchase to win Loyalty and Referral Program New Celebr…" at bounding box center [355, 265] width 710 height 474
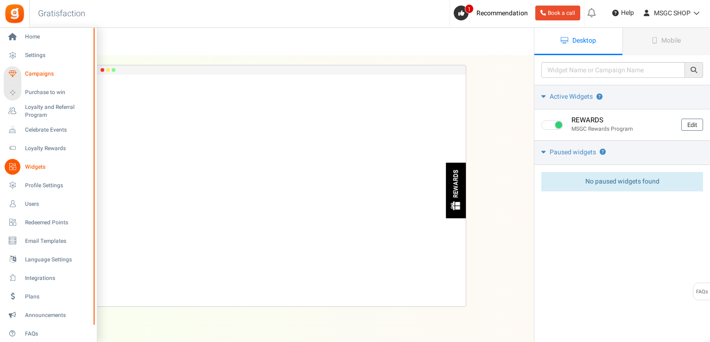
click at [20, 68] on link "Campaigns" at bounding box center [48, 74] width 89 height 16
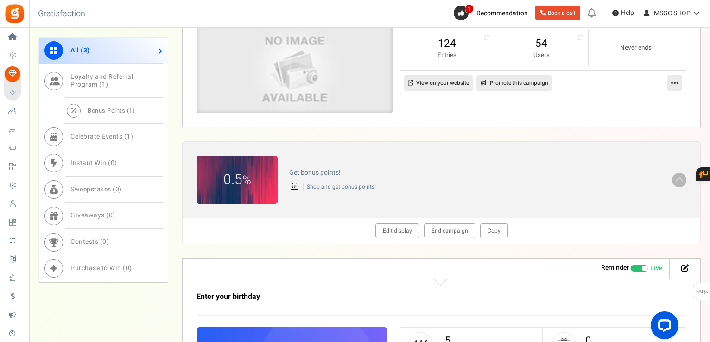
scroll to position [419, 0]
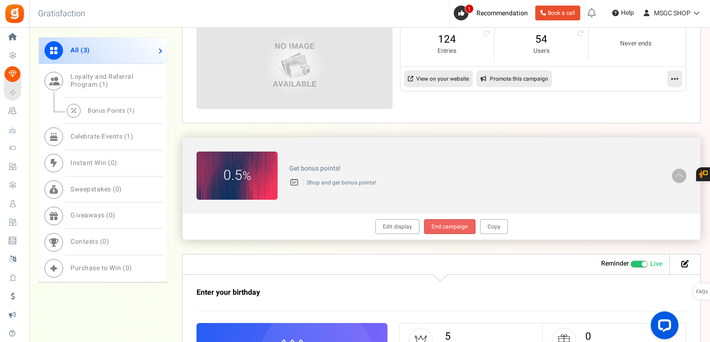
click at [437, 224] on link "End campaign" at bounding box center [449, 226] width 51 height 15
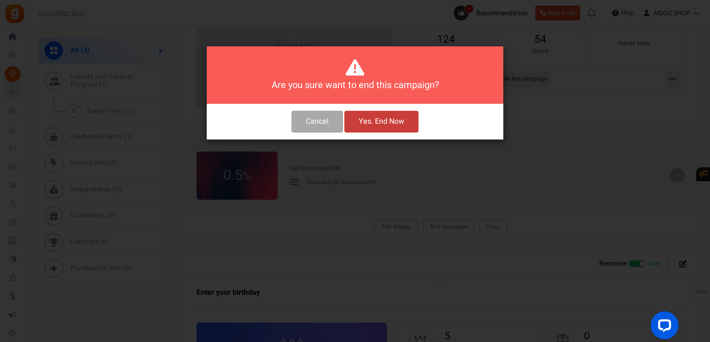
click at [384, 120] on button "Yes. End Now" at bounding box center [381, 122] width 74 height 22
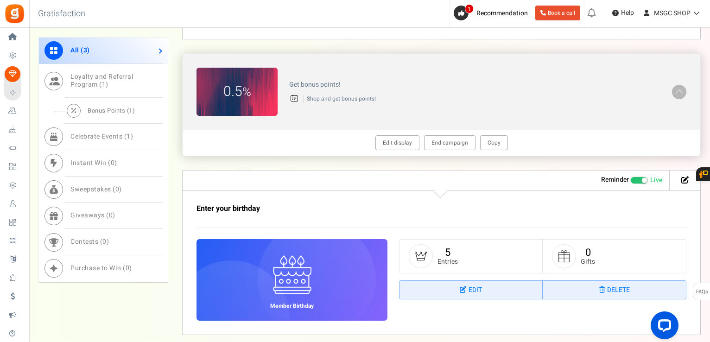
scroll to position [543, 0]
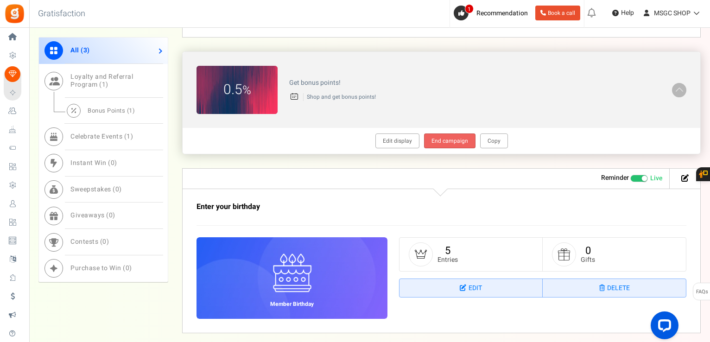
click at [456, 141] on link "End campaign" at bounding box center [449, 141] width 51 height 15
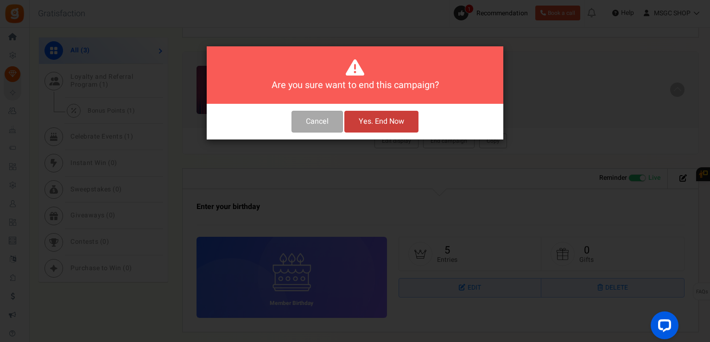
click at [380, 115] on button "Yes. End Now" at bounding box center [381, 122] width 74 height 22
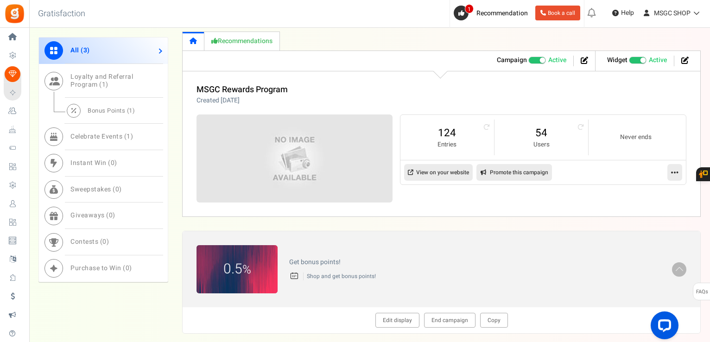
scroll to position [364, 0]
click at [99, 78] on span "Loyalty and Referral Program ( 1 )" at bounding box center [101, 81] width 63 height 18
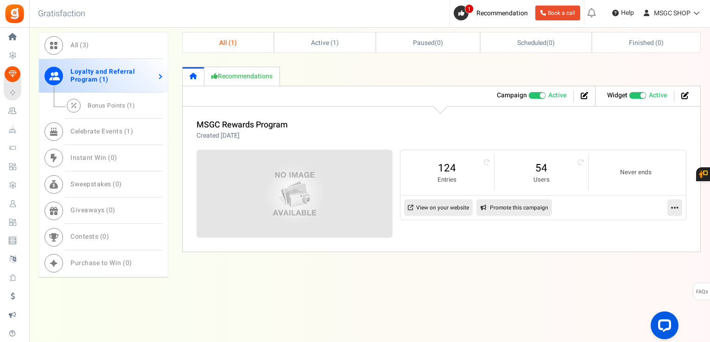
scroll to position [327, 0]
click at [113, 100] on link "Bonus Points ( 1 )" at bounding box center [103, 107] width 129 height 26
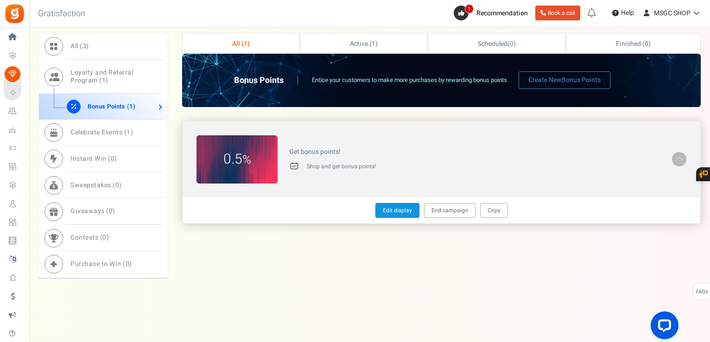
click at [397, 216] on link "Edit display" at bounding box center [398, 210] width 44 height 15
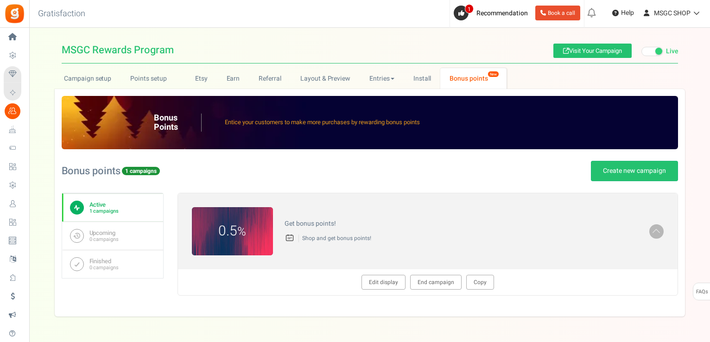
type textarea "Get bonus points!"
type textarea "Shop and get bonus points!"
type input "#ffffff"
type input "#000000"
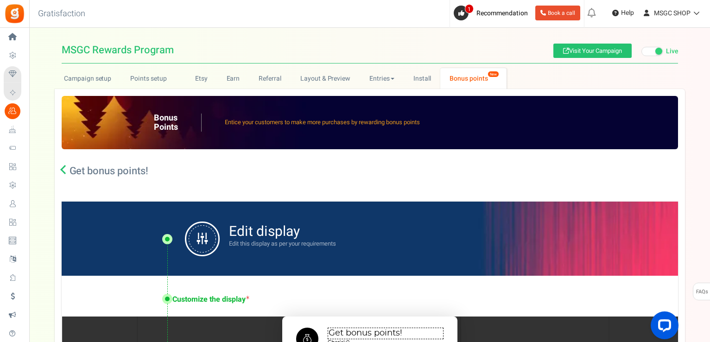
click at [655, 47] on span at bounding box center [653, 51] width 22 height 9
click at [642, 49] on input "Live Paused" at bounding box center [642, 52] width 0 height 6
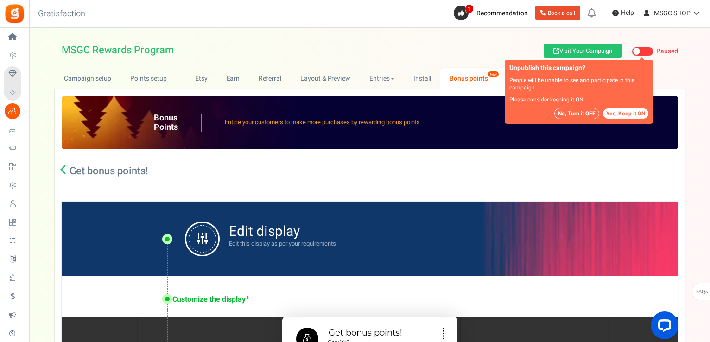
click at [593, 114] on button "No, Turn it OFF" at bounding box center [577, 113] width 45 height 11
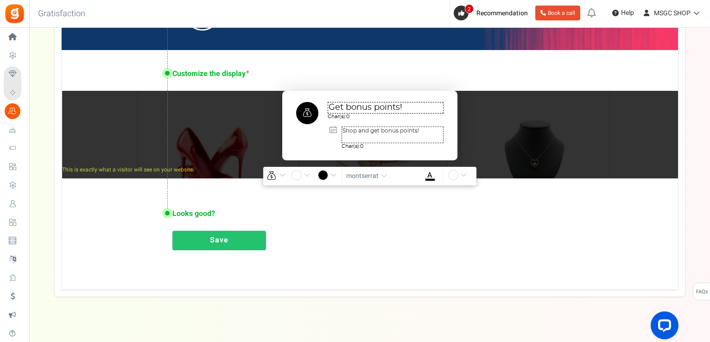
scroll to position [236, 0]
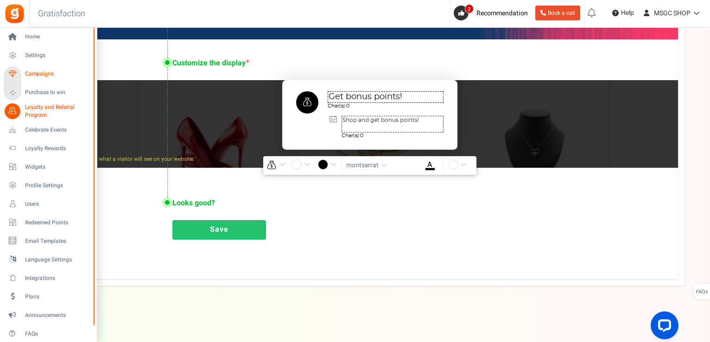
click at [14, 74] on icon at bounding box center [13, 74] width 16 height 16
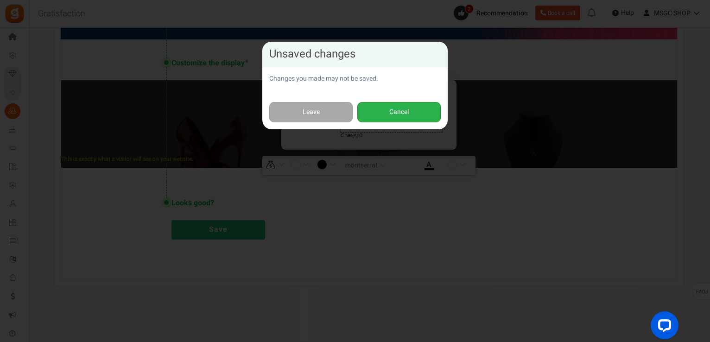
click at [392, 110] on button "Cancel" at bounding box center [398, 112] width 83 height 21
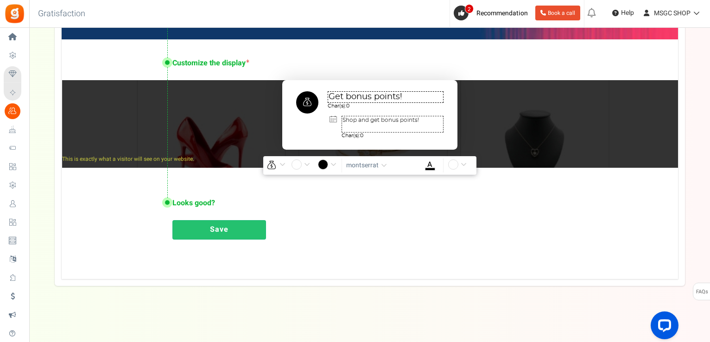
click at [202, 234] on link "Save" at bounding box center [219, 229] width 94 height 19
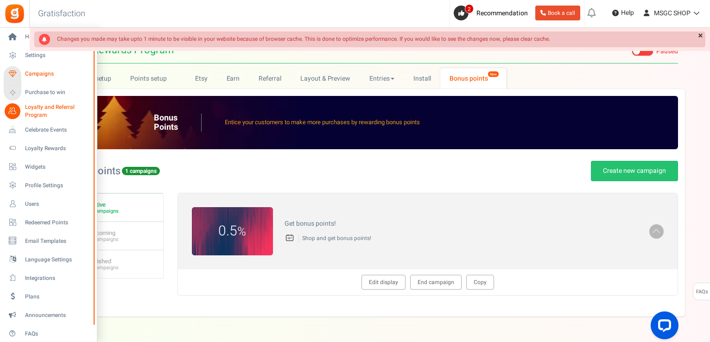
click at [24, 74] on link "Campaigns" at bounding box center [48, 74] width 89 height 16
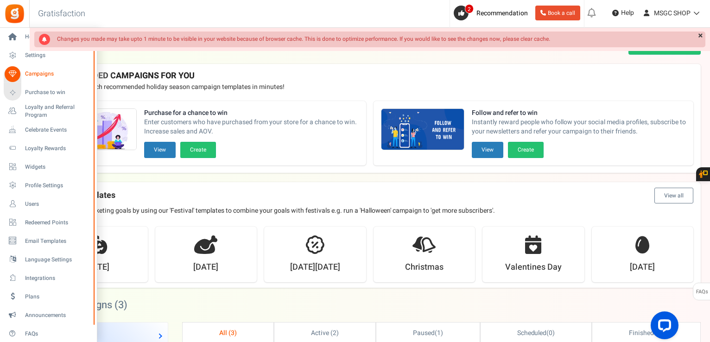
click at [15, 76] on icon at bounding box center [13, 74] width 16 height 16
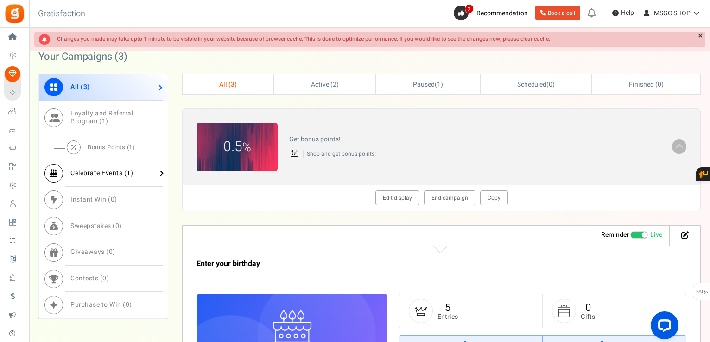
scroll to position [249, 0]
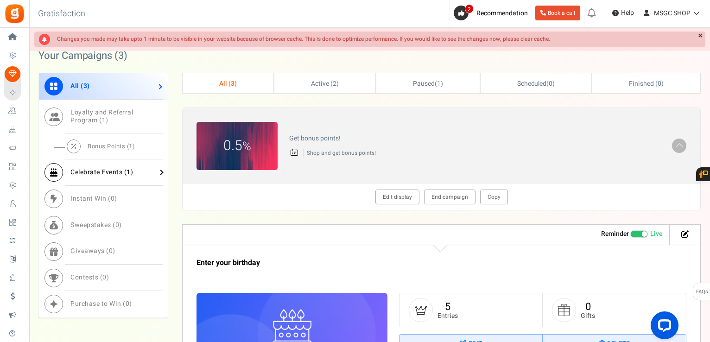
click at [119, 166] on link "Celebrate Events ( 1 )" at bounding box center [103, 172] width 129 height 26
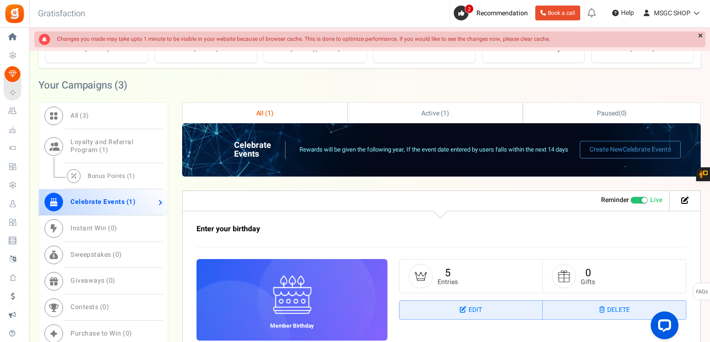
scroll to position [218, 0]
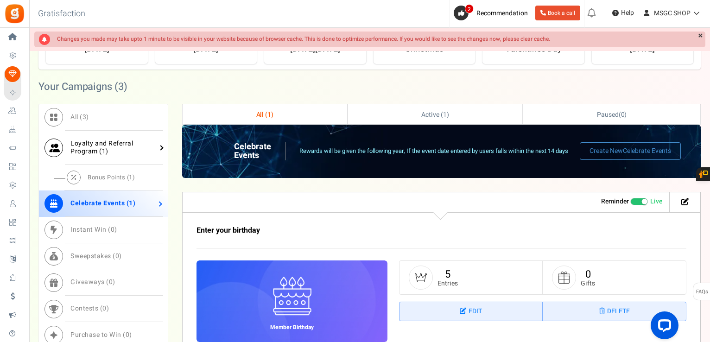
click at [119, 151] on link "Loyalty and Referral Program ( 1 )" at bounding box center [103, 148] width 129 height 34
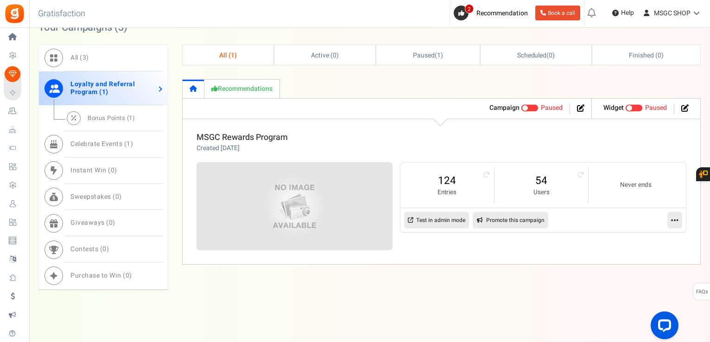
scroll to position [290, 0]
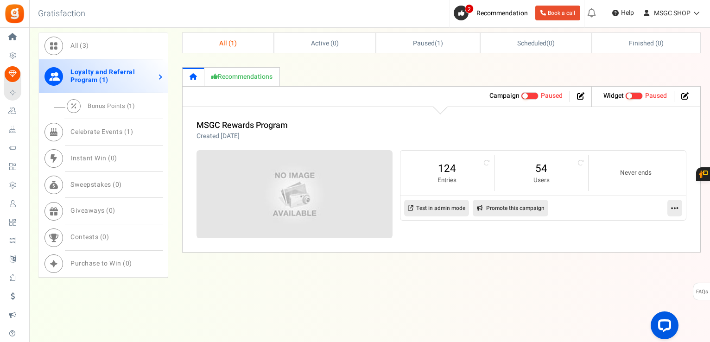
click at [530, 95] on span at bounding box center [530, 95] width 18 height 7
click at [521, 95] on input "Active Paused" at bounding box center [521, 96] width 0 height 6
click at [670, 208] on link at bounding box center [675, 208] width 15 height 17
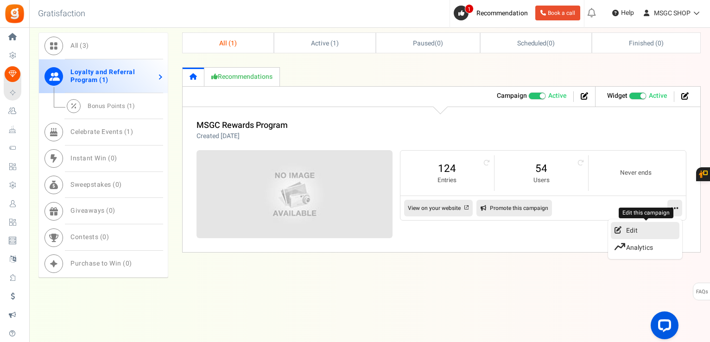
click at [640, 230] on link "Edit" at bounding box center [645, 230] width 69 height 17
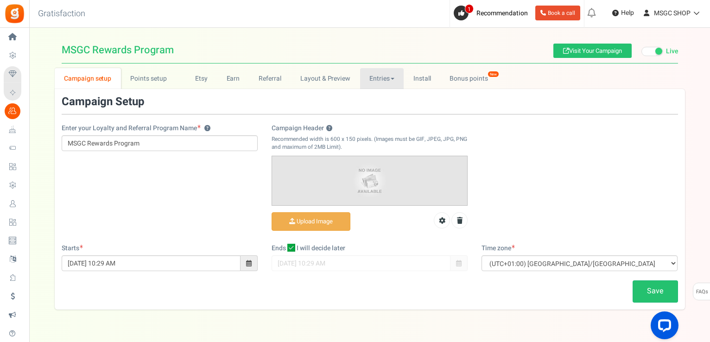
click at [384, 77] on link "Entries" at bounding box center [382, 78] width 44 height 21
click at [169, 76] on link "Points setup New" at bounding box center [153, 78] width 64 height 21
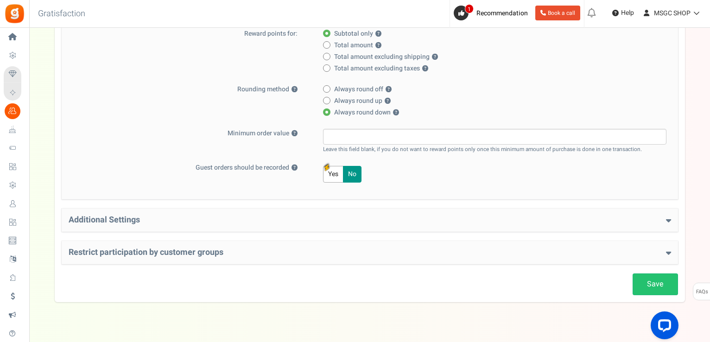
scroll to position [229, 0]
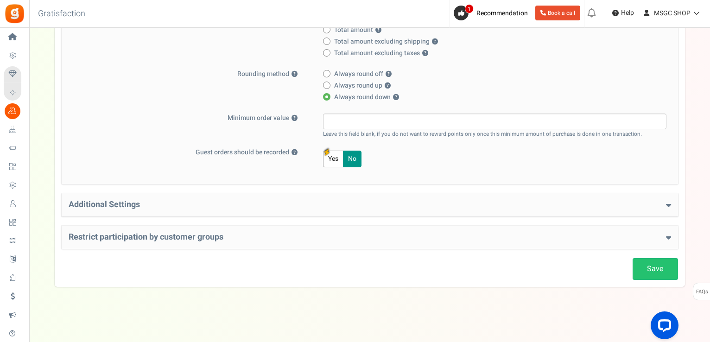
click at [339, 202] on h4 "Additional Settings" at bounding box center [370, 204] width 603 height 9
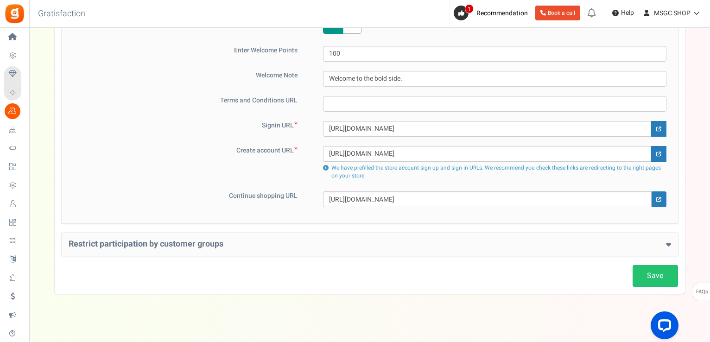
scroll to position [443, 0]
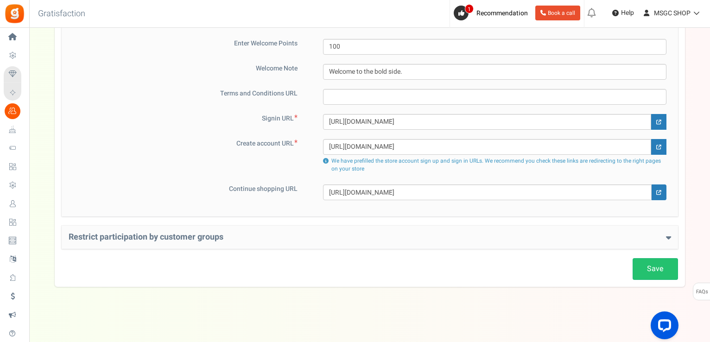
click at [295, 234] on h4 "Restrict participation by customer groups" at bounding box center [370, 237] width 603 height 9
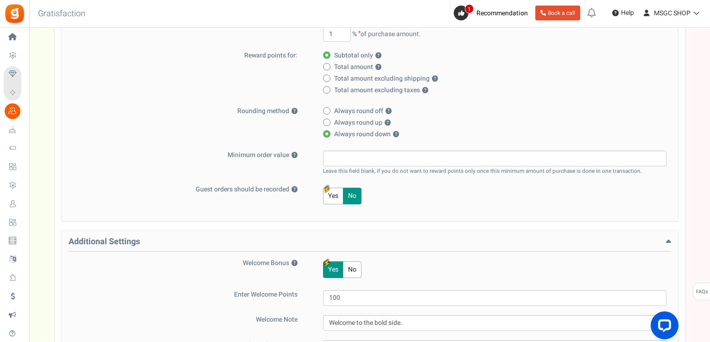
scroll to position [0, 0]
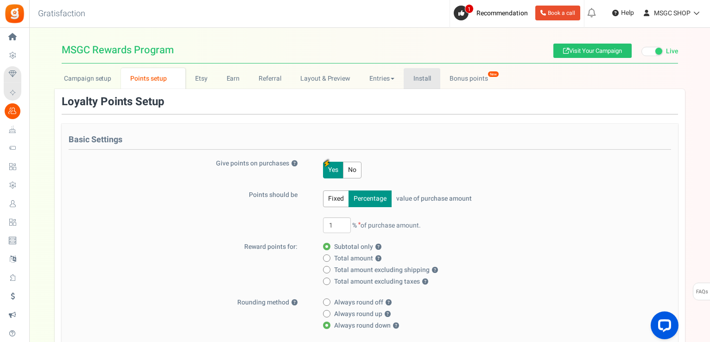
click at [424, 76] on link "Install" at bounding box center [422, 78] width 37 height 21
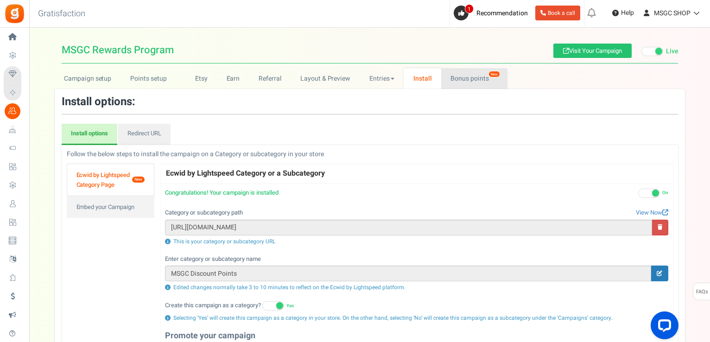
click at [456, 85] on link "Bonus points New" at bounding box center [474, 78] width 66 height 21
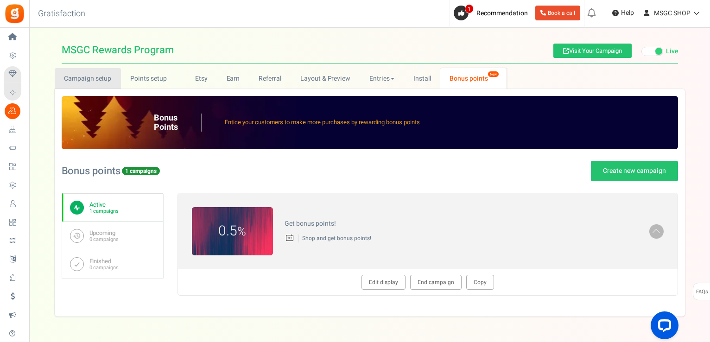
click at [116, 83] on link "Campaign setup" at bounding box center [88, 78] width 66 height 21
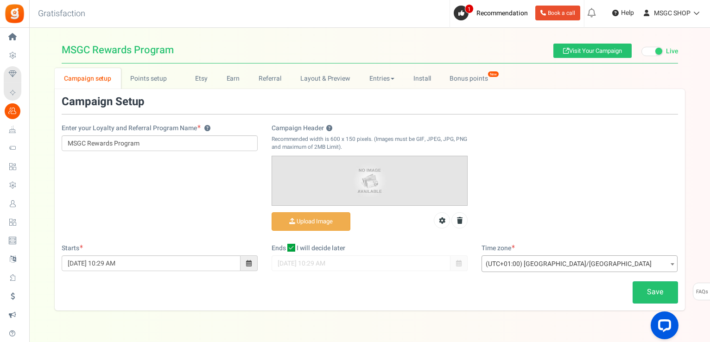
click at [116, 83] on link "Campaign setup" at bounding box center [88, 78] width 66 height 21
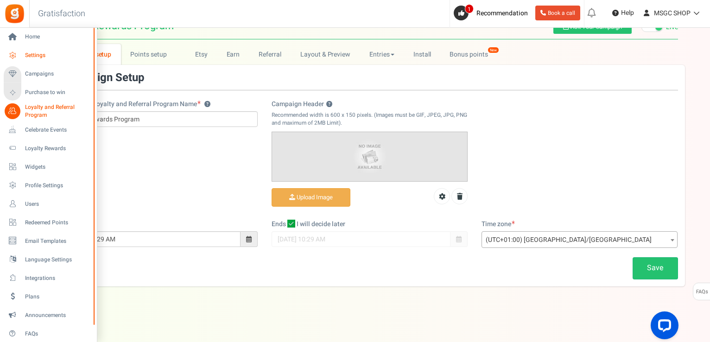
click at [31, 52] on span "Settings" at bounding box center [57, 55] width 65 height 8
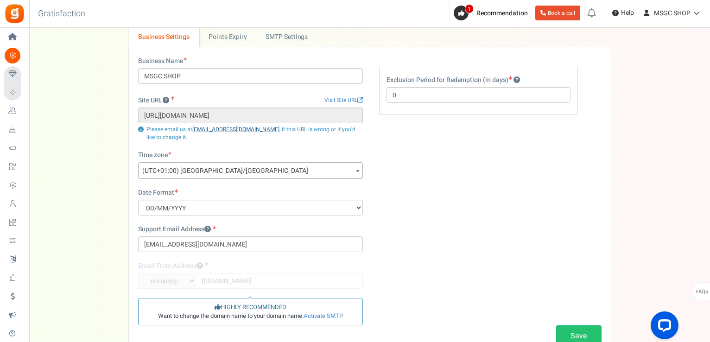
scroll to position [43, 0]
click at [210, 167] on span "(UTC+01:00) [GEOGRAPHIC_DATA]/[GEOGRAPHIC_DATA]" at bounding box center [251, 170] width 224 height 17
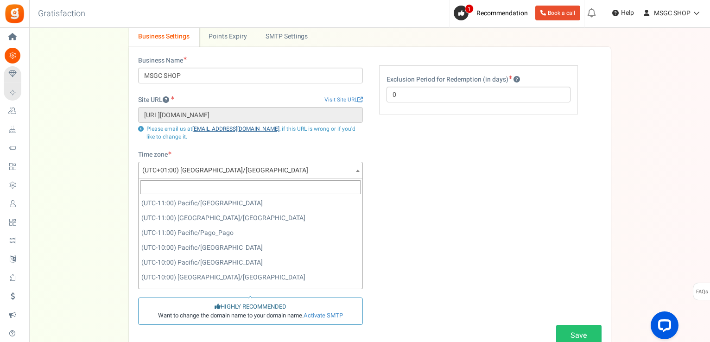
scroll to position [2893, 0]
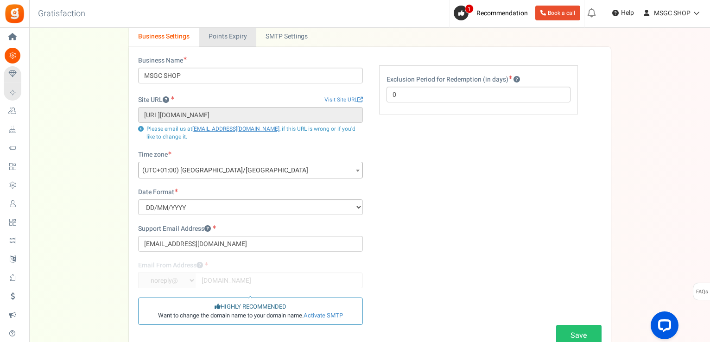
click at [239, 38] on link "Points Expiry" at bounding box center [227, 36] width 57 height 21
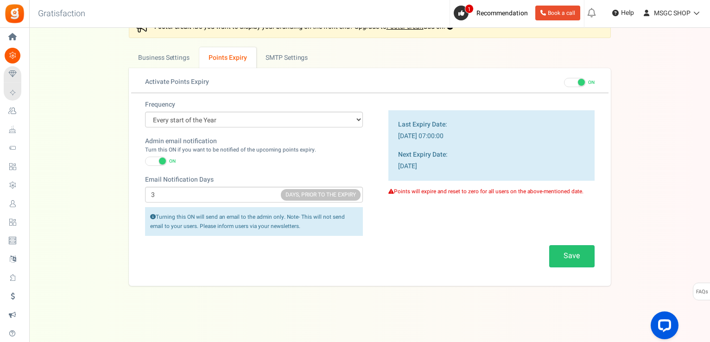
scroll to position [20, 0]
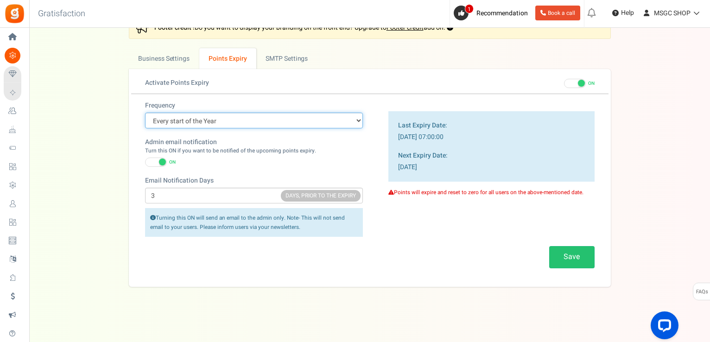
click at [237, 118] on select "Every start of the Year Every start of the Month Exact Date (one Time)" at bounding box center [254, 121] width 218 height 16
click at [145, 113] on select "Every start of the Year Every start of the Month Exact Date (one Time)" at bounding box center [254, 121] width 218 height 16
click at [223, 115] on select "Every start of the Year Every start of the Month Exact Date (one Time)" at bounding box center [254, 121] width 218 height 16
click at [145, 113] on select "Every start of the Year Every start of the Month Exact Date (one Time)" at bounding box center [254, 121] width 218 height 16
click at [230, 120] on select "Every start of the Year Every start of the Month Exact Date (one Time)" at bounding box center [254, 121] width 218 height 16
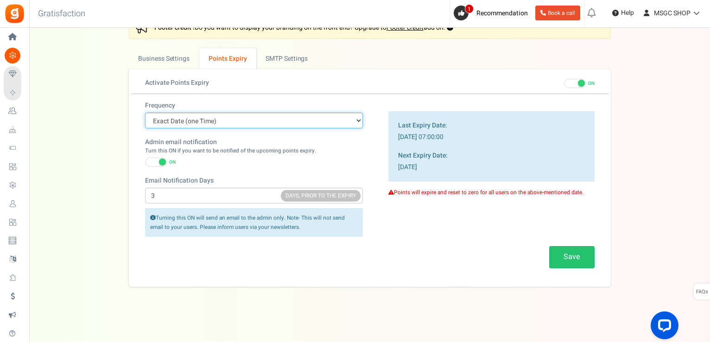
click at [145, 113] on select "Every start of the Year Every start of the Month Exact Date (one Time)" at bounding box center [254, 121] width 218 height 16
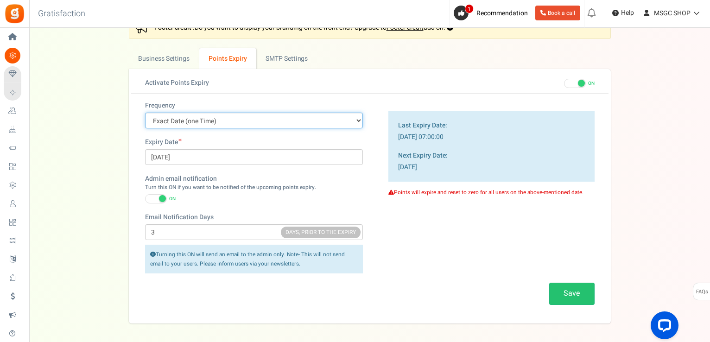
click at [206, 119] on select "Every start of the Year Every start of the Month Exact Date (one Time)" at bounding box center [254, 121] width 218 height 16
select select "4"
click at [145, 113] on select "Every start of the Year Every start of the Month Exact Date (one Time)" at bounding box center [254, 121] width 218 height 16
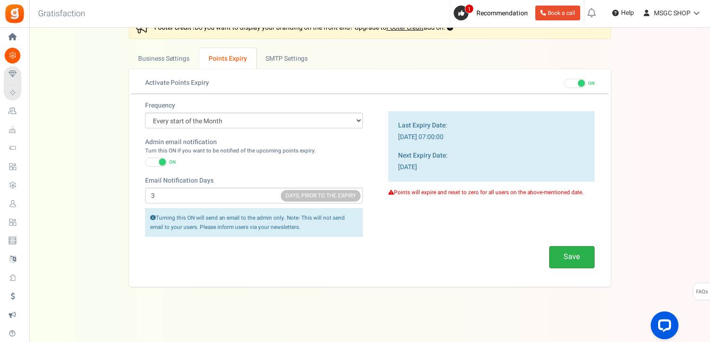
click at [579, 249] on button "Save" at bounding box center [571, 257] width 45 height 22
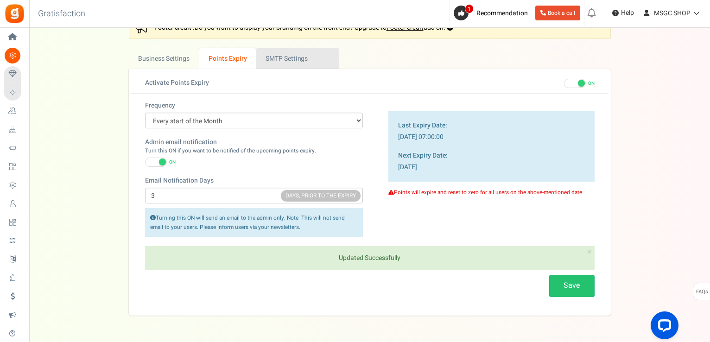
click at [279, 60] on link "Active SMTP Settings" at bounding box center [297, 58] width 83 height 21
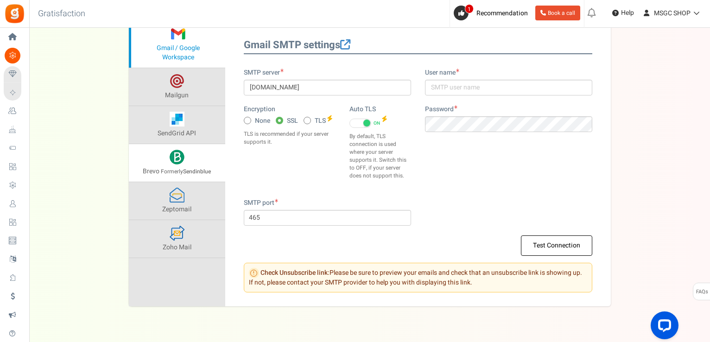
scroll to position [126, 0]
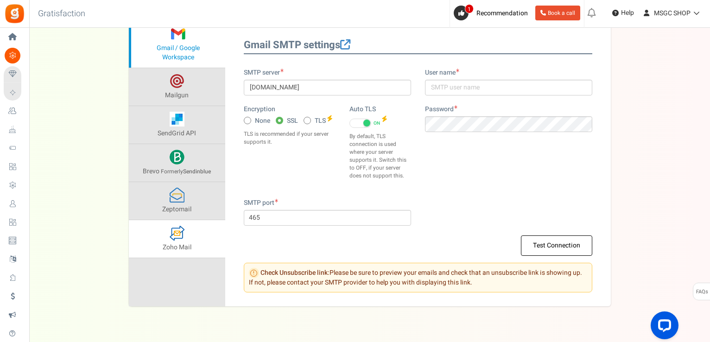
click at [183, 221] on link "Zoho Mail" at bounding box center [177, 239] width 96 height 38
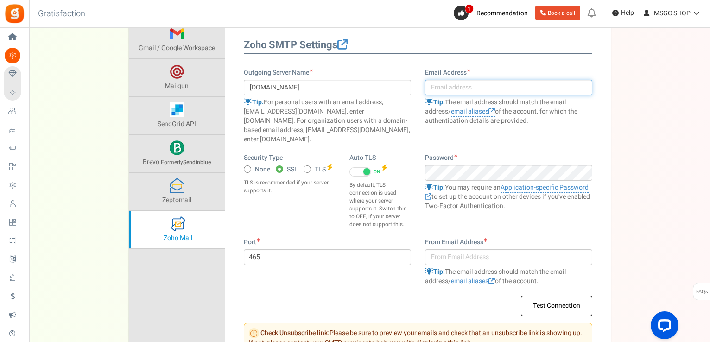
click at [448, 86] on input "text" at bounding box center [508, 88] width 167 height 16
click at [477, 85] on input "text" at bounding box center [508, 88] width 167 height 16
type input "i"
type input "sales@msgc.shop"
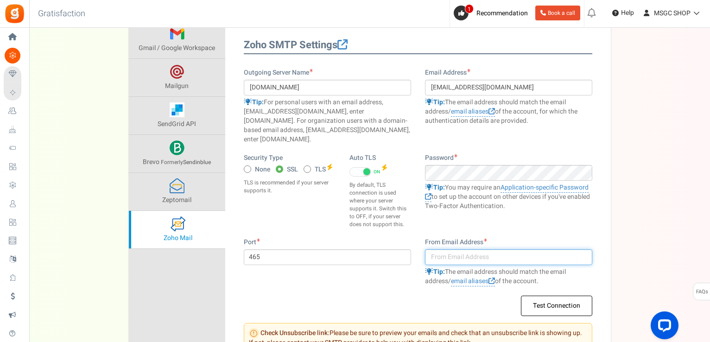
click at [457, 250] on input "text" at bounding box center [508, 257] width 167 height 16
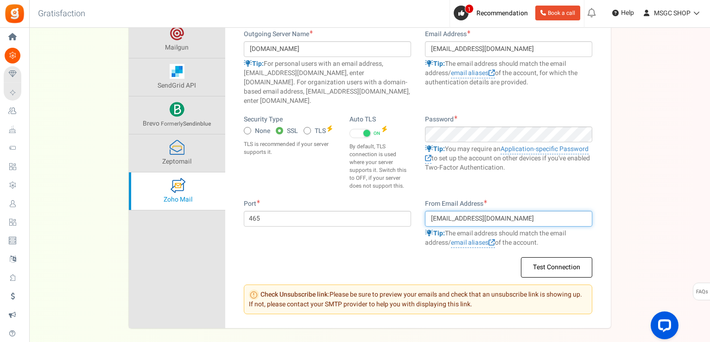
scroll to position [167, 0]
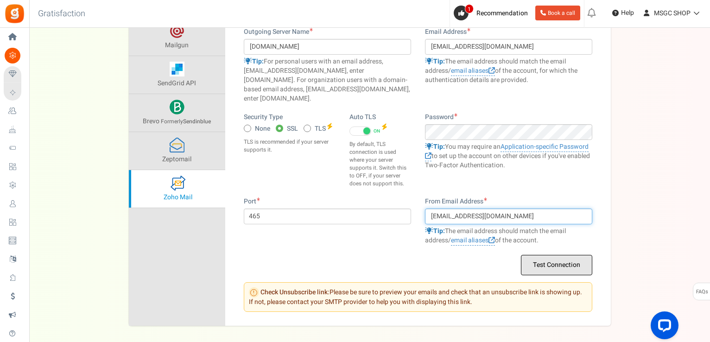
type input "sales@msgc.shop"
click at [580, 255] on button "Test Connection" at bounding box center [556, 265] width 71 height 20
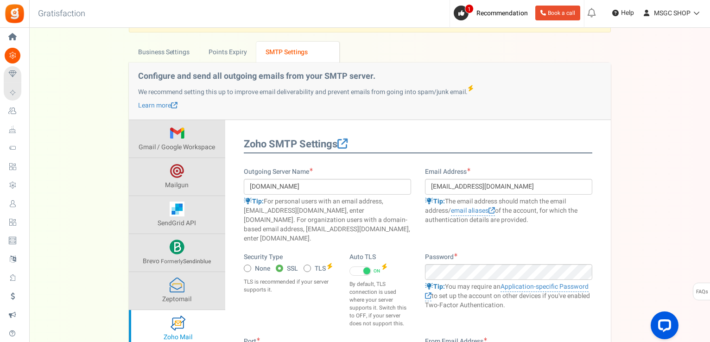
scroll to position [15, 0]
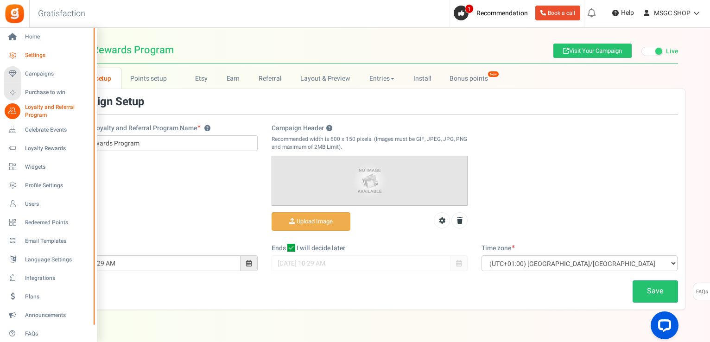
click at [20, 52] on link "Settings" at bounding box center [48, 56] width 89 height 16
click at [18, 51] on icon at bounding box center [13, 56] width 16 height 16
click at [13, 36] on icon at bounding box center [13, 37] width 16 height 16
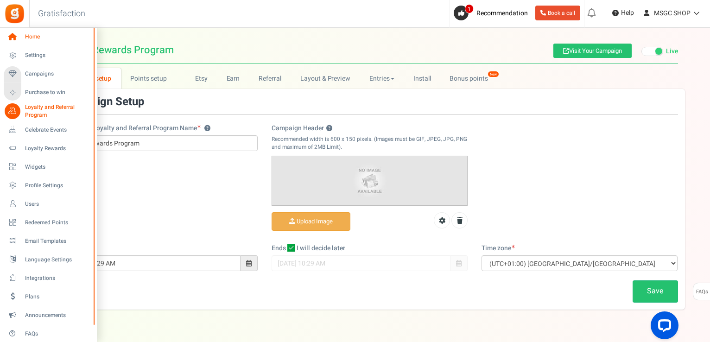
click at [13, 36] on icon at bounding box center [13, 37] width 16 height 16
click at [30, 61] on link "Settings" at bounding box center [48, 56] width 89 height 16
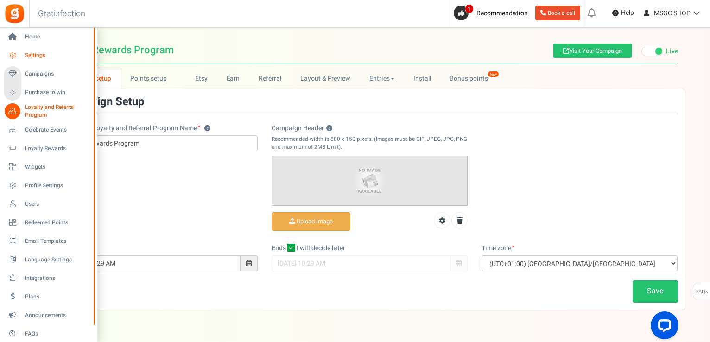
click at [30, 61] on link "Settings" at bounding box center [48, 56] width 89 height 16
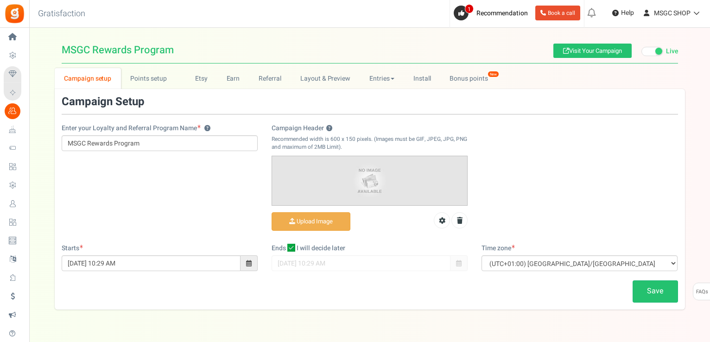
click at [20, 54] on link "Settings" at bounding box center [14, 56] width 21 height 16
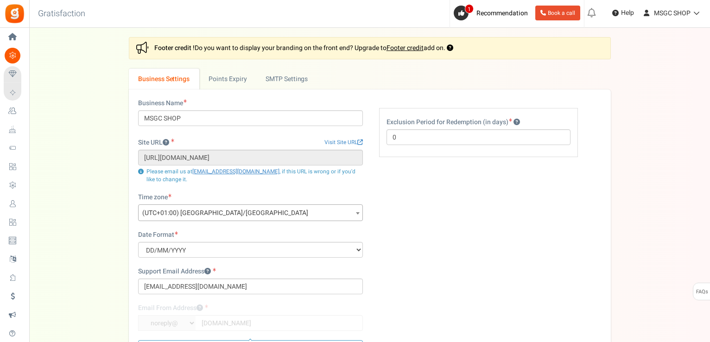
click at [185, 82] on link "Business Settings" at bounding box center [164, 79] width 70 height 21
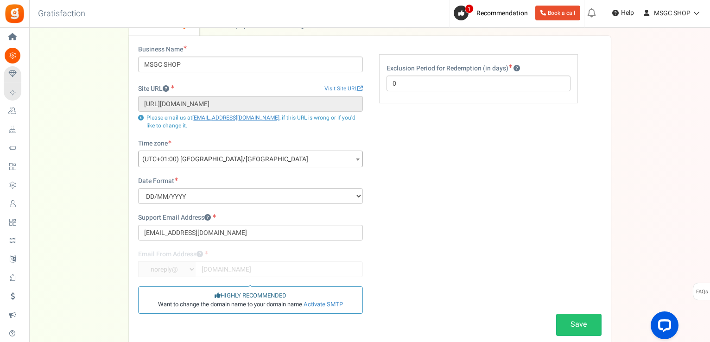
scroll to position [54, 0]
click at [315, 301] on link "Activate SMTP" at bounding box center [323, 304] width 39 height 9
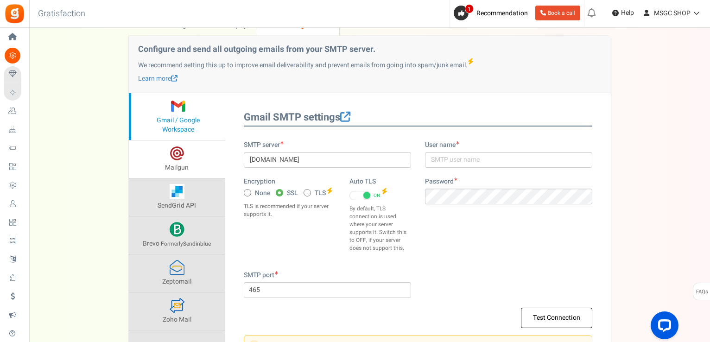
click at [182, 165] on span "Mailgun" at bounding box center [177, 168] width 24 height 10
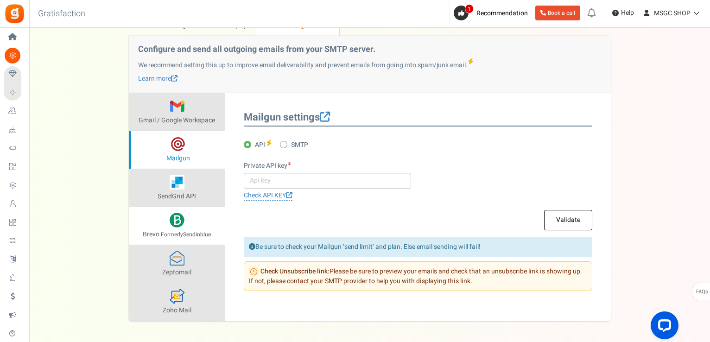
scroll to position [88, 0]
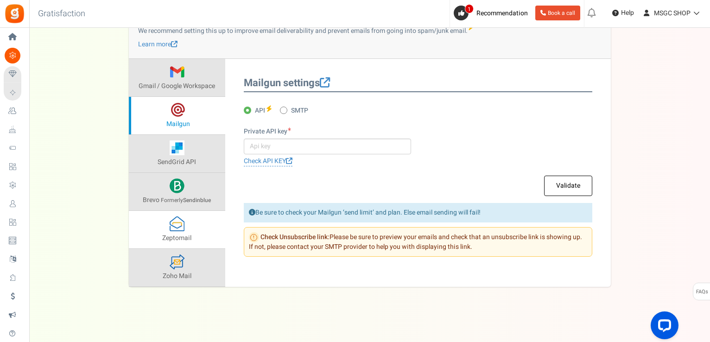
click at [184, 232] on link "Zeptomail" at bounding box center [177, 230] width 96 height 38
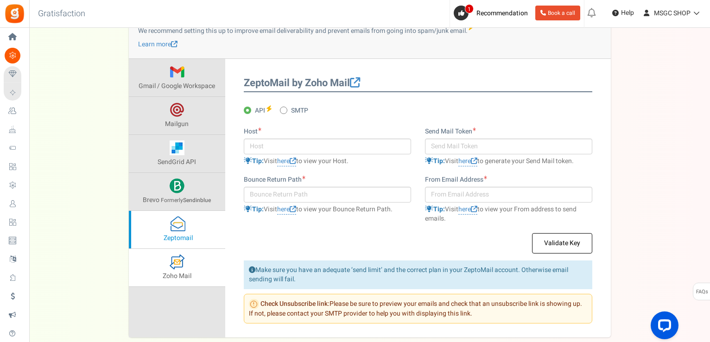
click at [184, 280] on link "Zoho Mail" at bounding box center [177, 268] width 96 height 38
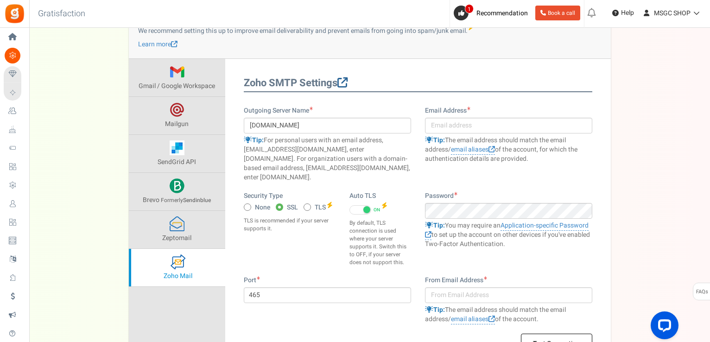
click at [348, 76] on link at bounding box center [343, 83] width 10 height 15
click at [316, 126] on input "[DOMAIN_NAME]" at bounding box center [327, 126] width 167 height 16
paste input "text"
type input "[DOMAIN_NAME]"
click at [465, 128] on input "text" at bounding box center [508, 126] width 167 height 16
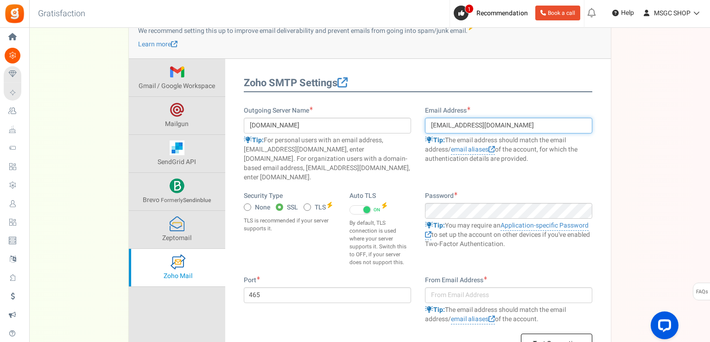
type input "[EMAIL_ADDRESS][DOMAIN_NAME]"
click at [476, 314] on link "email aliases" at bounding box center [473, 319] width 44 height 10
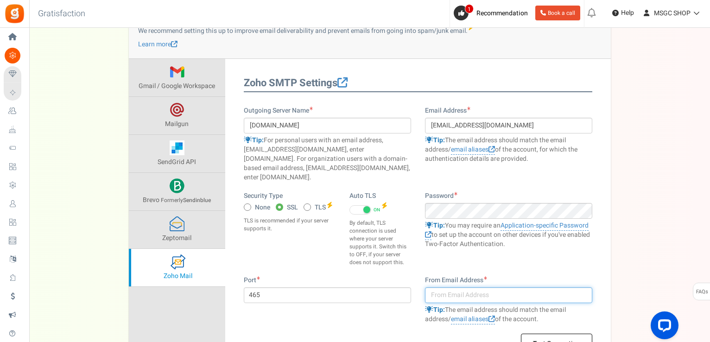
click at [449, 287] on input "text" at bounding box center [508, 295] width 167 height 16
type input "[EMAIL_ADDRESS][DOMAIN_NAME]"
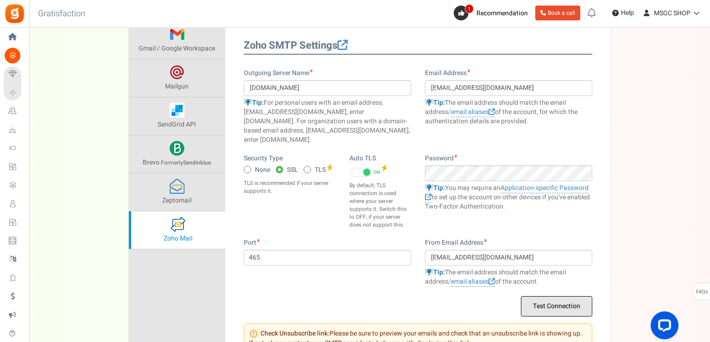
click at [558, 305] on button "Test Connection" at bounding box center [556, 306] width 71 height 20
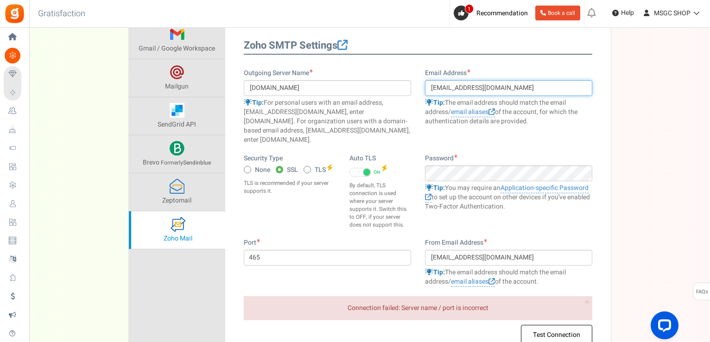
click at [445, 88] on input "[EMAIL_ADDRESS][DOMAIN_NAME]" at bounding box center [508, 88] width 167 height 16
type input "[EMAIL_ADDRESS][DOMAIN_NAME]"
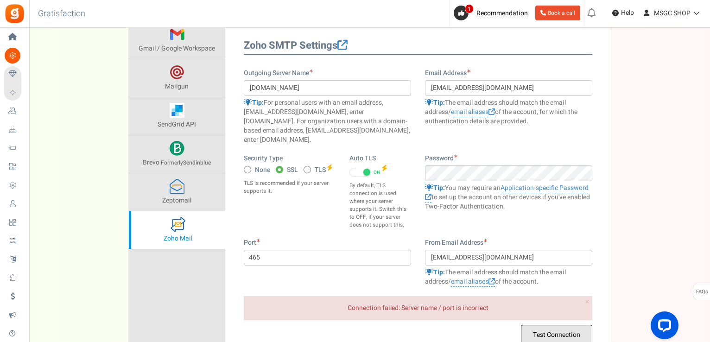
click at [540, 325] on button "Test Connection" at bounding box center [556, 335] width 71 height 20
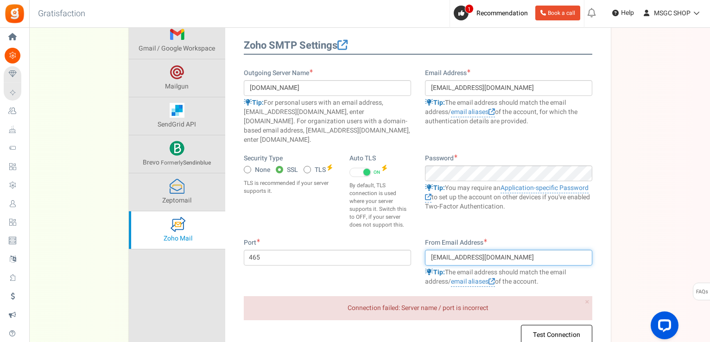
click at [447, 250] on input "[EMAIL_ADDRESS][DOMAIN_NAME]" at bounding box center [508, 258] width 167 height 16
type input "[EMAIL_ADDRESS][DOMAIN_NAME]"
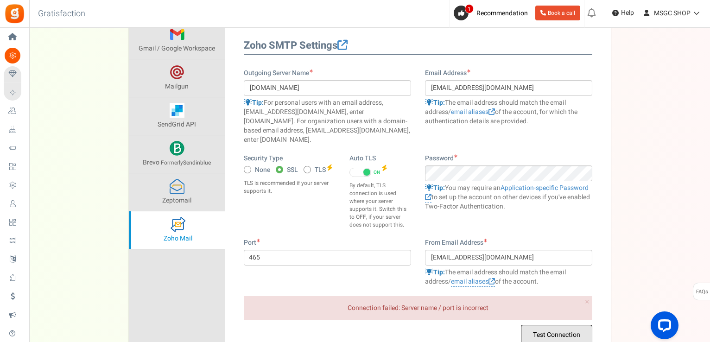
click at [552, 325] on button "Test Connection" at bounding box center [556, 335] width 71 height 20
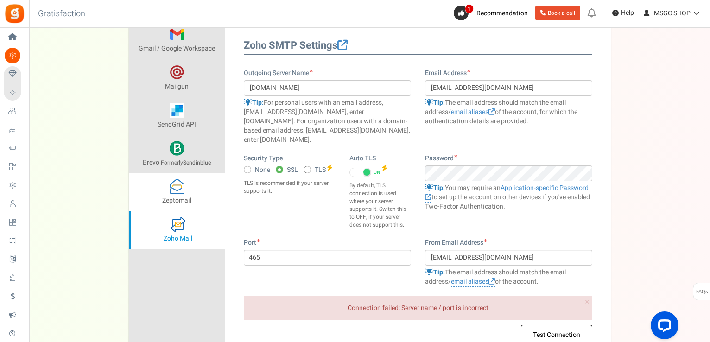
click at [191, 192] on link "Zeptomail" at bounding box center [177, 192] width 96 height 38
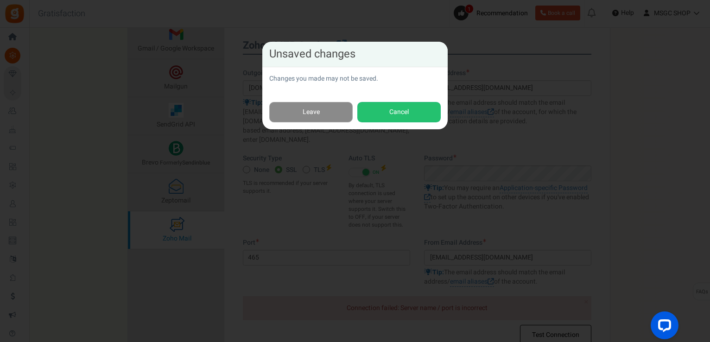
click at [341, 104] on link "Leave" at bounding box center [310, 112] width 83 height 21
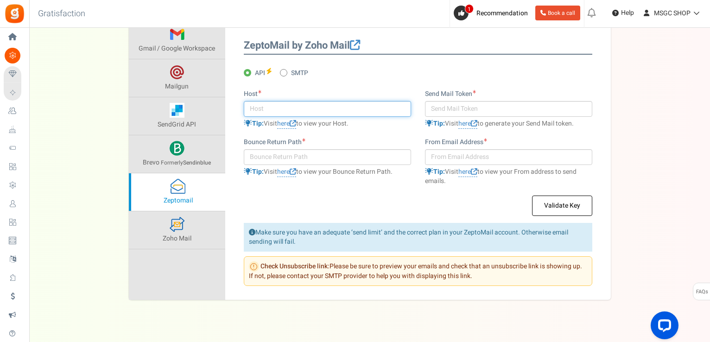
click at [331, 109] on input "text" at bounding box center [327, 109] width 167 height 16
type input "sm"
click at [280, 73] on span at bounding box center [283, 72] width 7 height 7
click at [280, 73] on input "SMTP" at bounding box center [283, 73] width 6 height 6
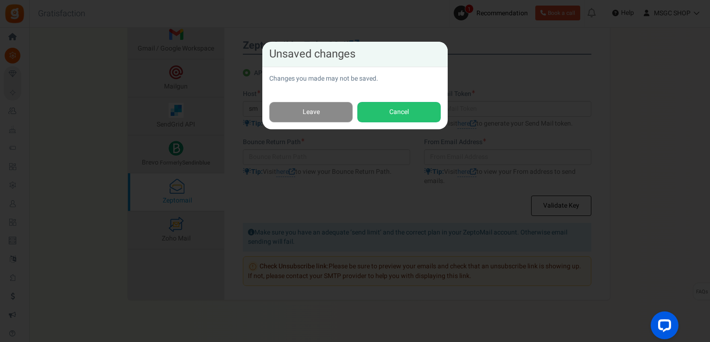
click at [341, 106] on link "Leave" at bounding box center [310, 112] width 83 height 21
radio input "true"
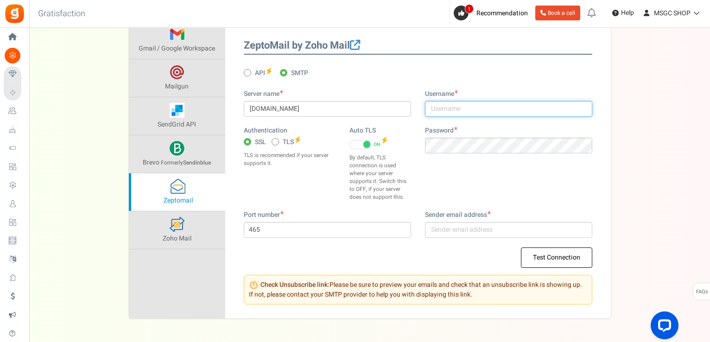
click at [446, 106] on input "text" at bounding box center [508, 109] width 167 height 16
type input "[EMAIL_ADDRESS][DOMAIN_NAME]"
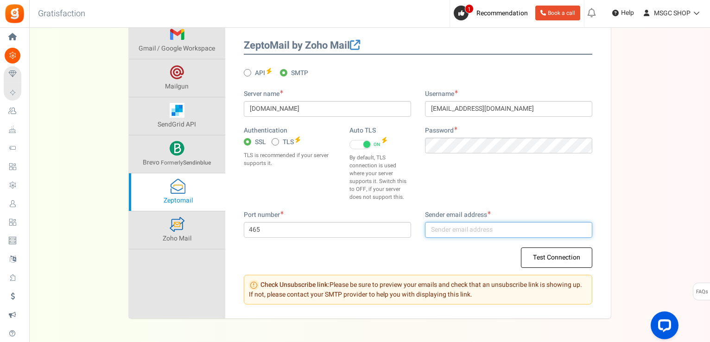
click at [480, 226] on input "text" at bounding box center [508, 230] width 167 height 16
type input "[EMAIL_ADDRESS][DOMAIN_NAME]"
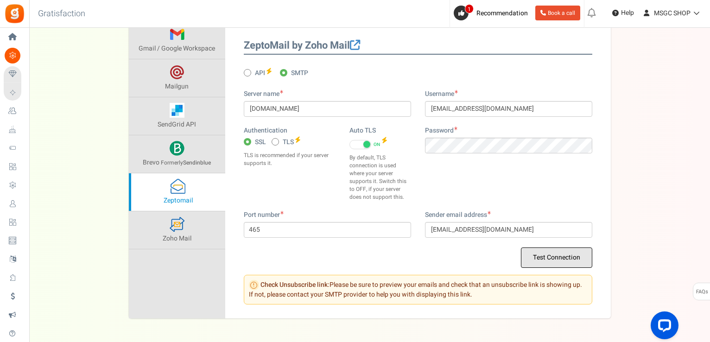
click at [580, 256] on button "Test Connection" at bounding box center [556, 258] width 71 height 20
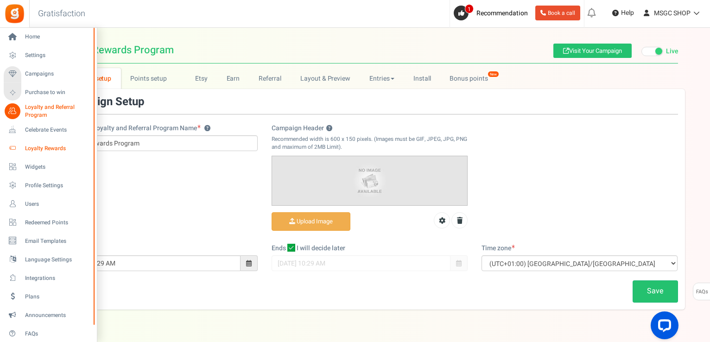
click at [48, 154] on link "Loyalty Rewards" at bounding box center [48, 148] width 89 height 16
click at [55, 150] on span "Loyalty Rewards" at bounding box center [57, 149] width 65 height 8
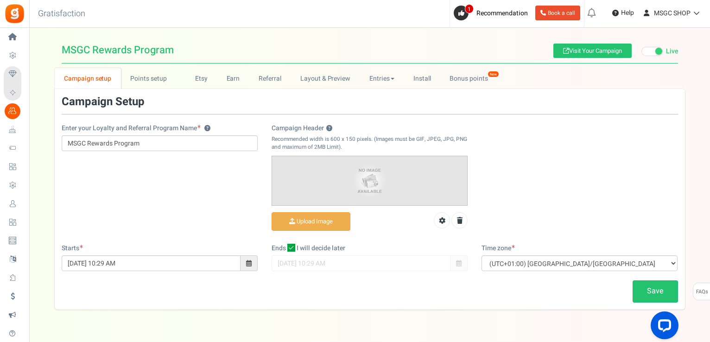
drag, startPoint x: 55, startPoint y: 150, endPoint x: 41, endPoint y: 10, distance: 141.2
click at [41, 28] on div "Home Settings Campaigns Purchase to win Loyalty and Referral Program New Celebr…" at bounding box center [355, 197] width 710 height 338
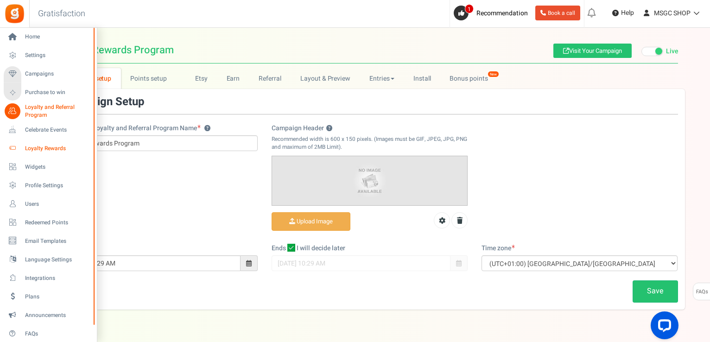
click at [59, 147] on span "Loyalty Rewards" at bounding box center [57, 149] width 65 height 8
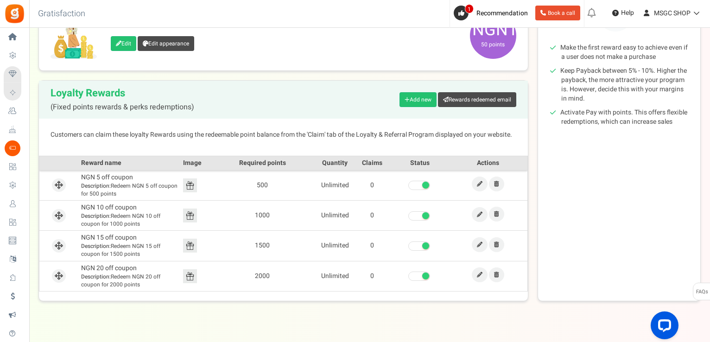
scroll to position [162, 0]
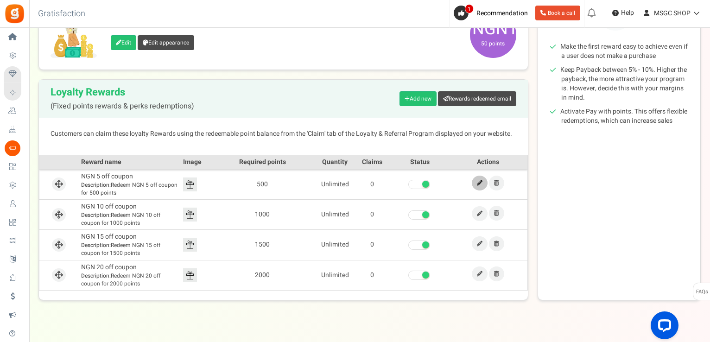
click at [486, 180] on link at bounding box center [480, 183] width 16 height 15
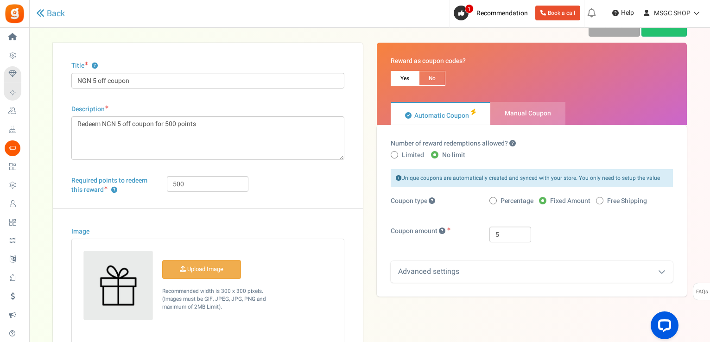
scroll to position [26, 0]
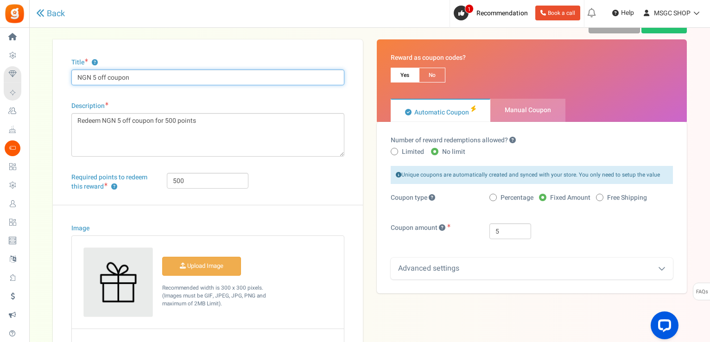
click at [96, 78] on input "NGN 5 off coupon" at bounding box center [207, 78] width 273 height 16
type input "NGN 500 off coupon"
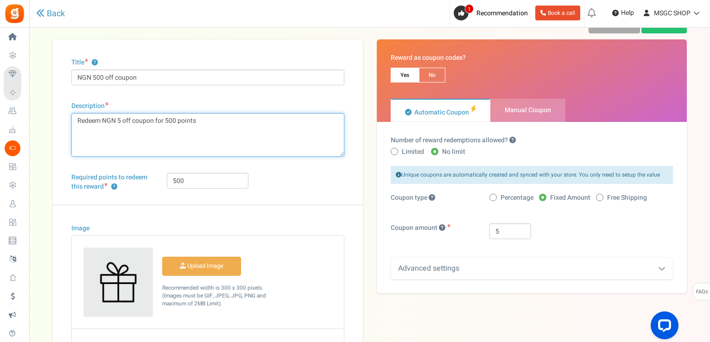
click at [121, 121] on textarea "Redeem NGN 5 off coupon for 500 points" at bounding box center [207, 135] width 273 height 44
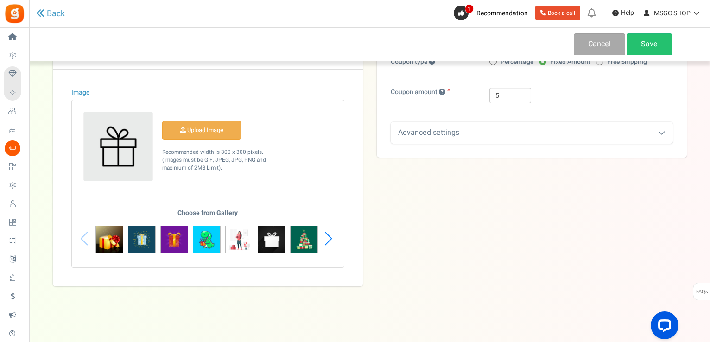
scroll to position [0, 0]
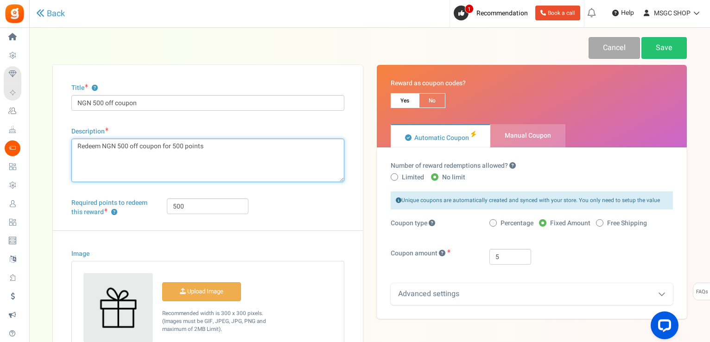
type textarea "Redeem NGN 500 off coupon for 500 points"
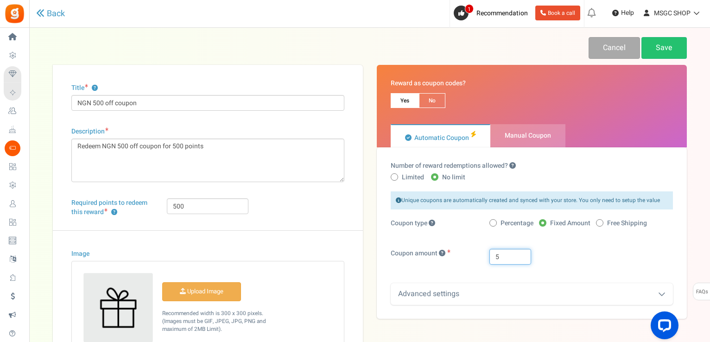
click at [496, 258] on input "5" at bounding box center [511, 257] width 42 height 16
click at [499, 258] on input "5" at bounding box center [511, 257] width 42 height 16
type input "1"
click at [668, 288] on div "Advanced settings" at bounding box center [532, 294] width 282 height 22
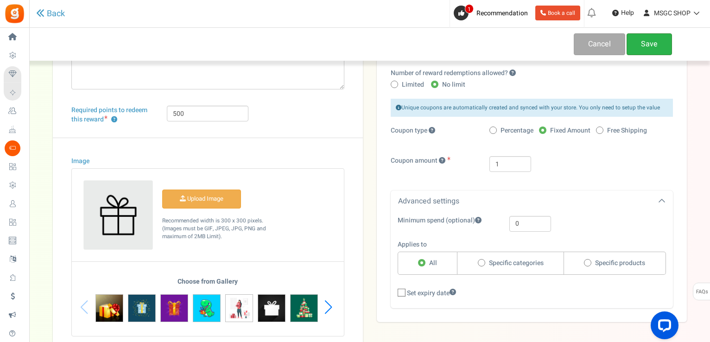
scroll to position [88, 0]
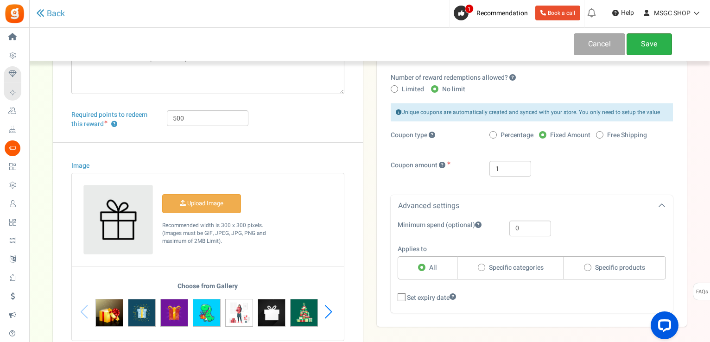
click at [646, 45] on link "Save" at bounding box center [649, 44] width 45 height 22
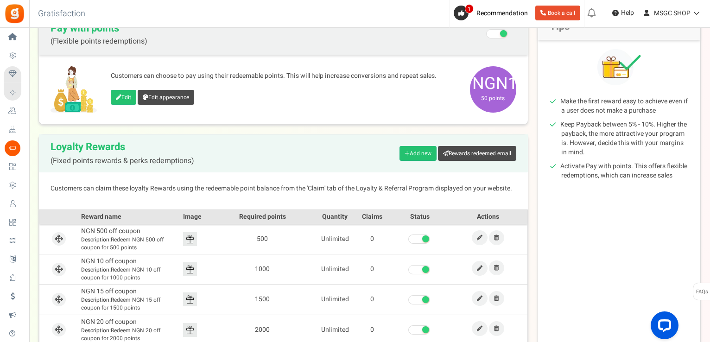
scroll to position [113, 0]
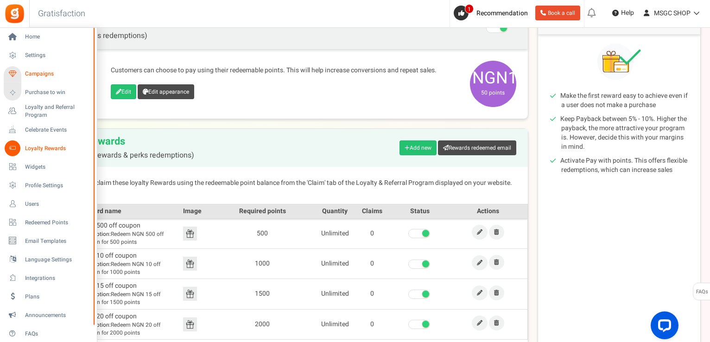
click at [43, 70] on span "Campaigns" at bounding box center [57, 74] width 65 height 8
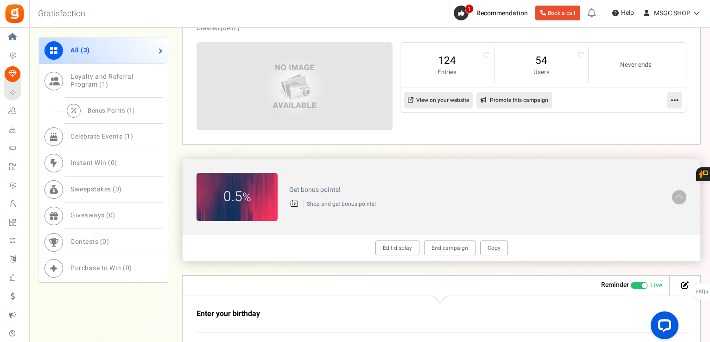
scroll to position [401, 0]
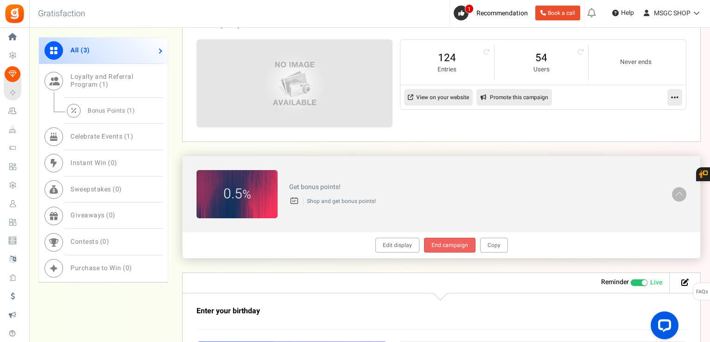
click at [459, 245] on link "End campaign" at bounding box center [449, 245] width 51 height 15
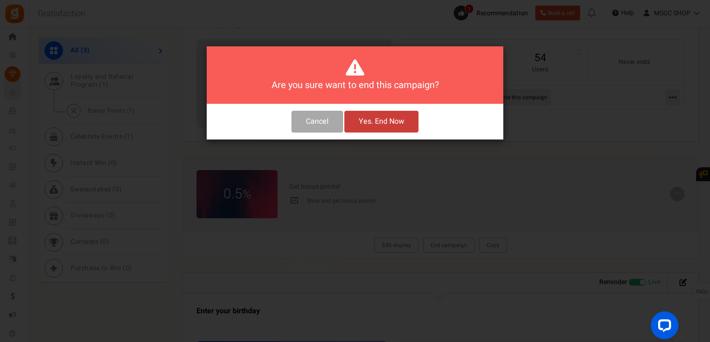
click at [361, 124] on button "Yes. End Now" at bounding box center [381, 122] width 74 height 22
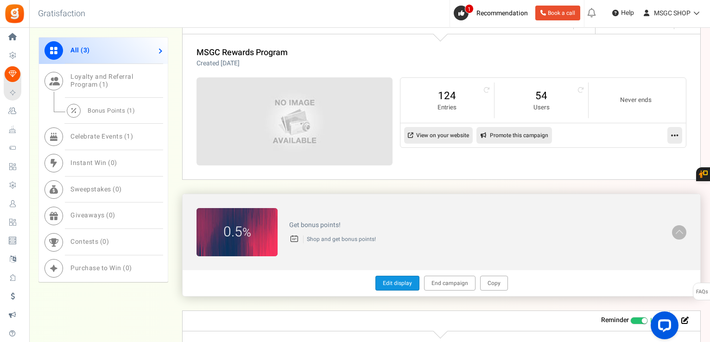
click at [409, 279] on link "Edit display" at bounding box center [398, 283] width 44 height 15
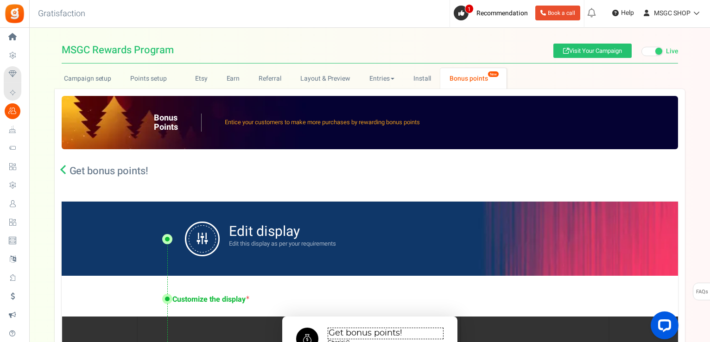
type textarea "Get bonus points!"
type textarea "Shop and get bonus points!"
type input "#ffffff"
type input "#000000"
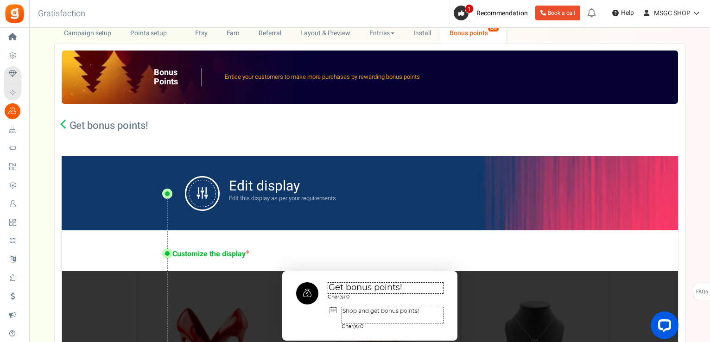
click at [435, 117] on div "Get bonus points! You have excluded products from earning points. This may impa…" at bounding box center [370, 130] width 617 height 52
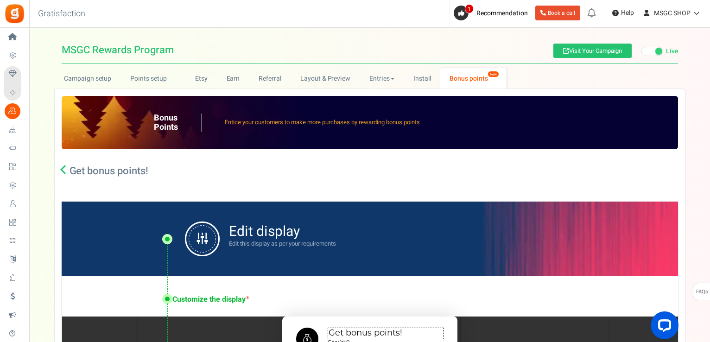
click at [657, 51] on span at bounding box center [659, 51] width 7 height 7
click at [642, 51] on input "Live Paused" at bounding box center [642, 52] width 0 height 6
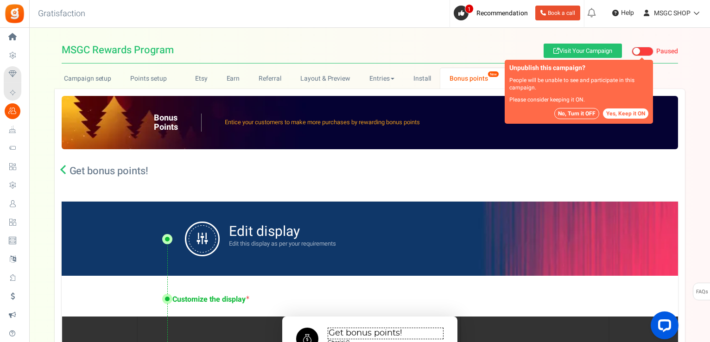
click at [578, 114] on button "No, Turn it OFF" at bounding box center [577, 113] width 45 height 11
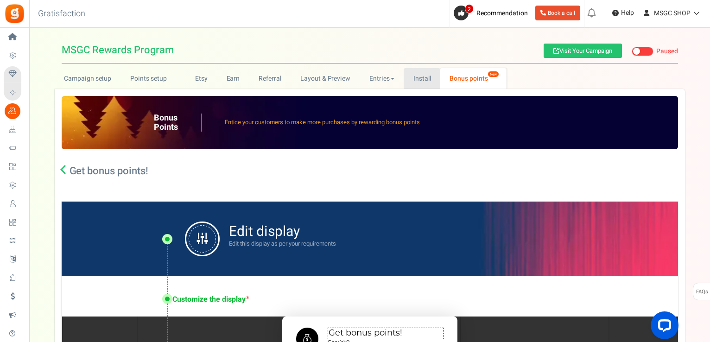
click at [407, 71] on link "Install" at bounding box center [422, 78] width 37 height 21
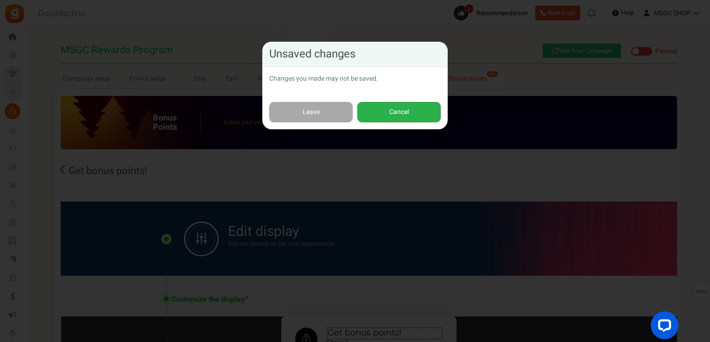
click at [383, 110] on button "Cancel" at bounding box center [398, 112] width 83 height 21
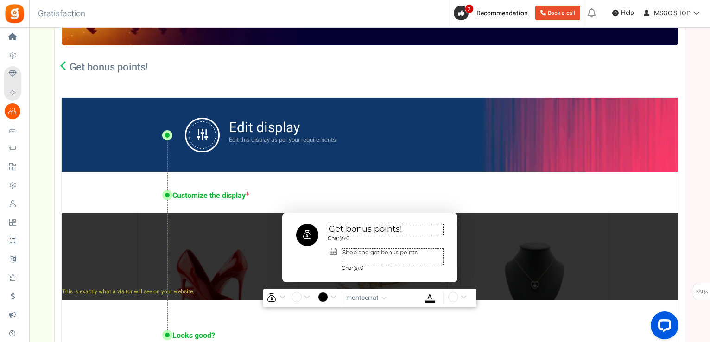
scroll to position [236, 0]
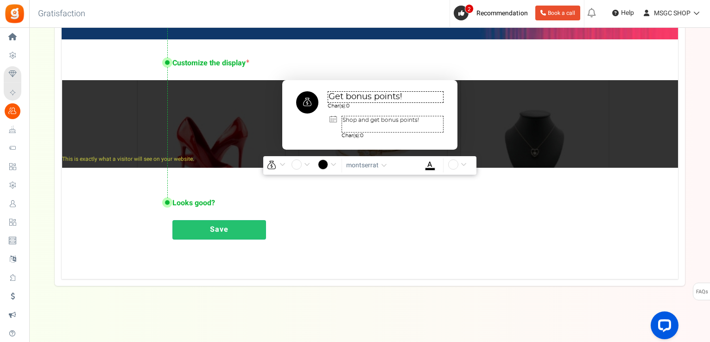
click at [211, 235] on link "Save" at bounding box center [219, 229] width 94 height 19
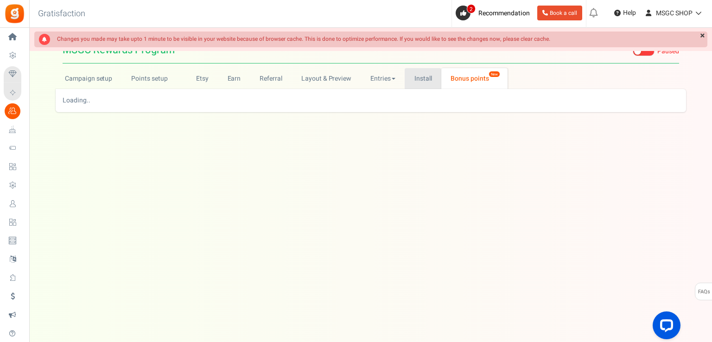
click at [411, 78] on link "Install" at bounding box center [423, 78] width 37 height 21
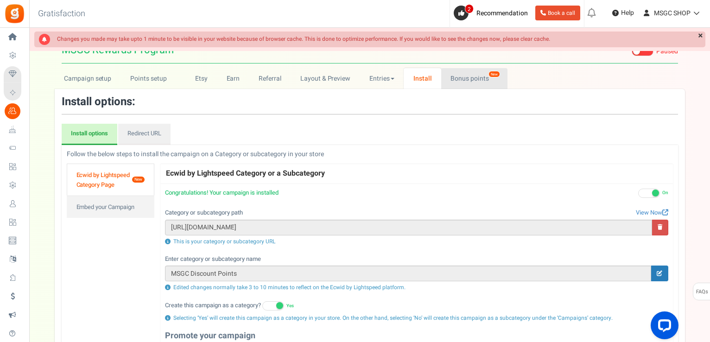
click at [461, 79] on link "Bonus points New" at bounding box center [474, 78] width 66 height 21
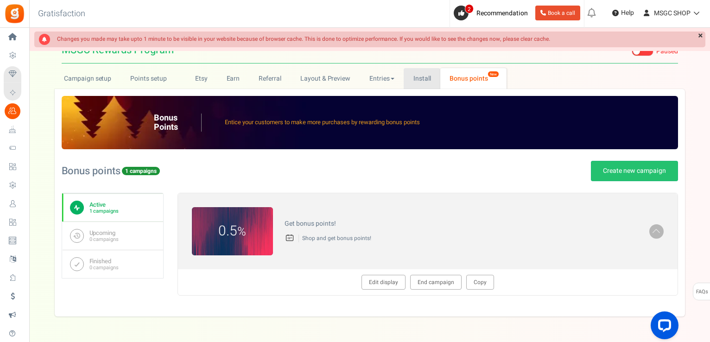
click at [419, 81] on link "Install" at bounding box center [422, 78] width 37 height 21
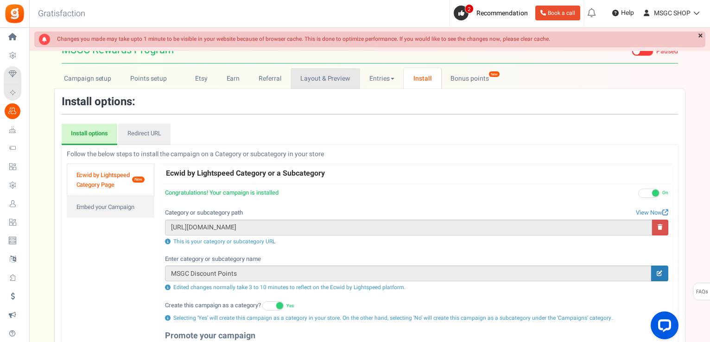
click at [293, 79] on link "Layout & Preview" at bounding box center [325, 78] width 69 height 21
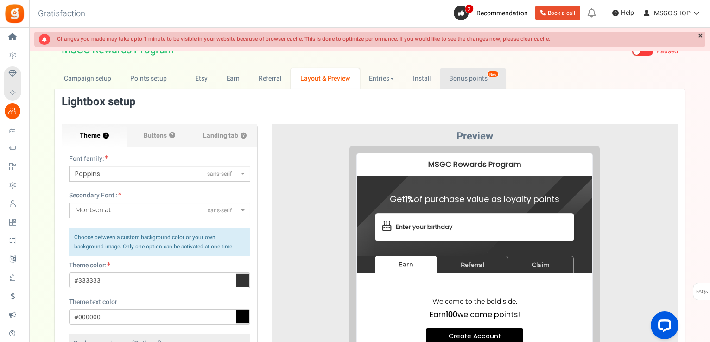
click at [477, 83] on link "Bonus points New" at bounding box center [473, 78] width 66 height 21
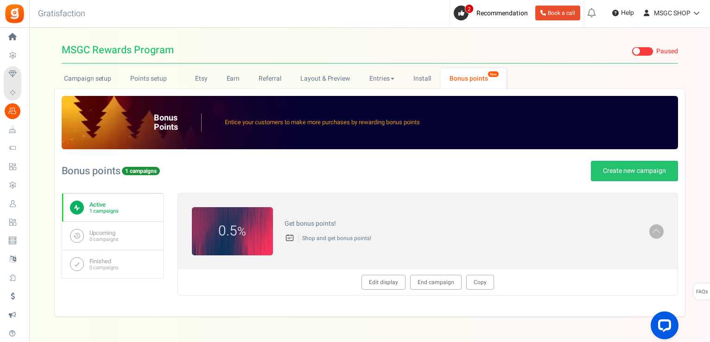
click at [476, 75] on link "Bonus points New" at bounding box center [473, 78] width 66 height 21
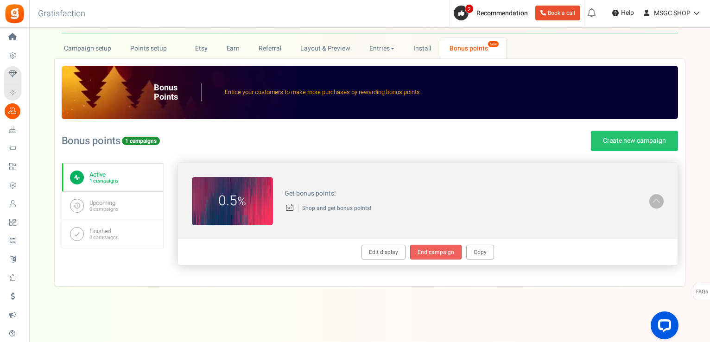
click at [449, 249] on link "End campaign" at bounding box center [435, 252] width 51 height 15
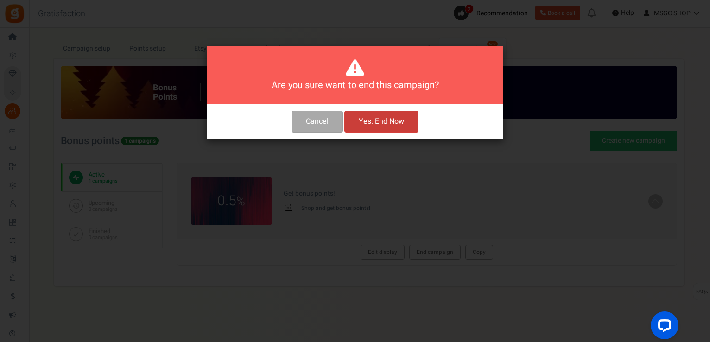
click at [408, 124] on button "Yes. End Now" at bounding box center [381, 122] width 74 height 22
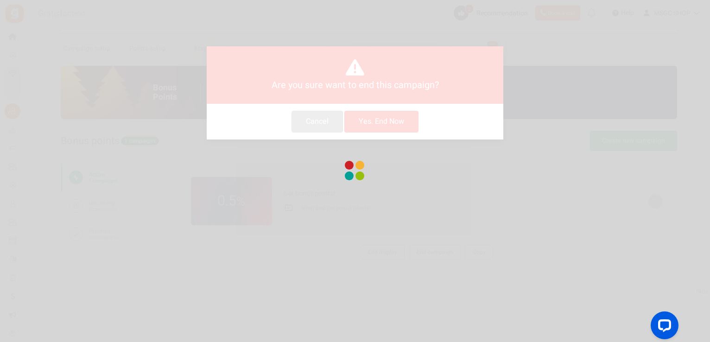
click at [408, 123] on div at bounding box center [355, 171] width 710 height 342
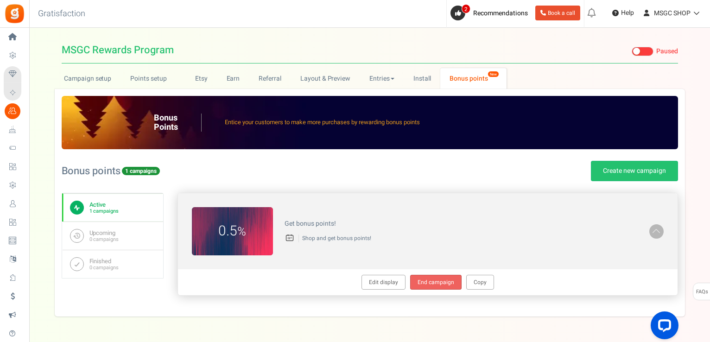
click at [434, 275] on link "End campaign" at bounding box center [435, 282] width 51 height 15
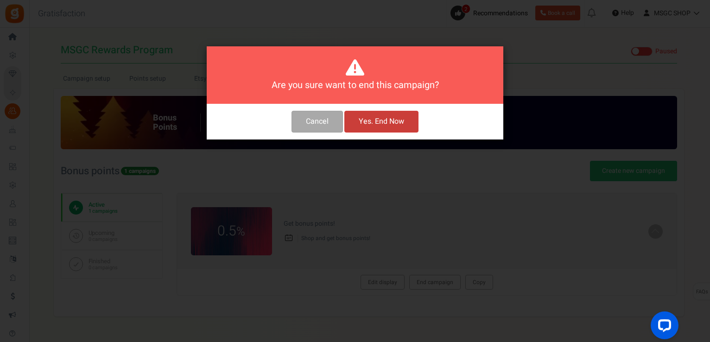
click at [382, 122] on button "Yes. End Now" at bounding box center [381, 122] width 74 height 22
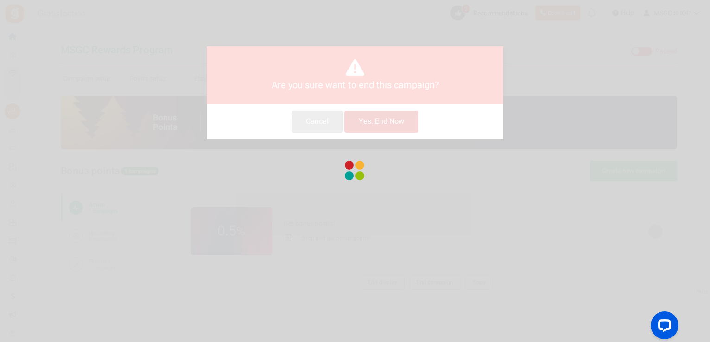
click at [382, 122] on div at bounding box center [355, 171] width 710 height 342
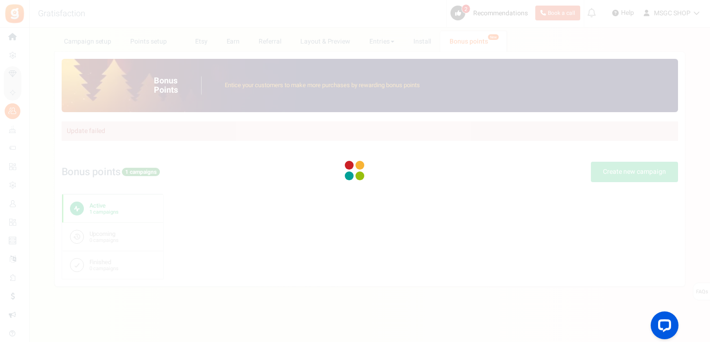
scroll to position [17, 0]
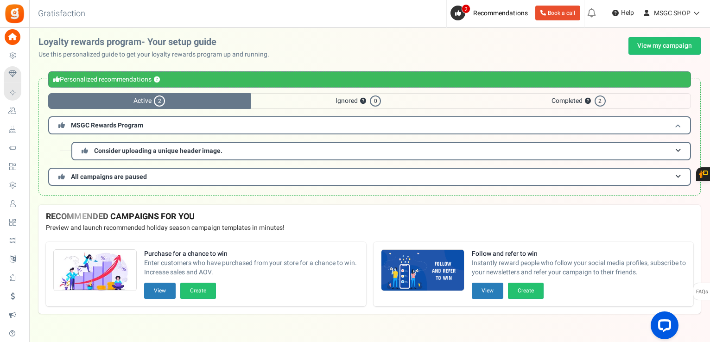
scroll to position [8, 0]
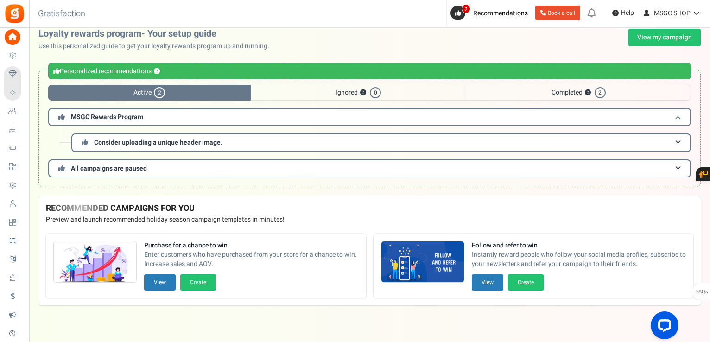
click at [279, 118] on h3 "MSGC Rewards Program" at bounding box center [369, 117] width 643 height 18
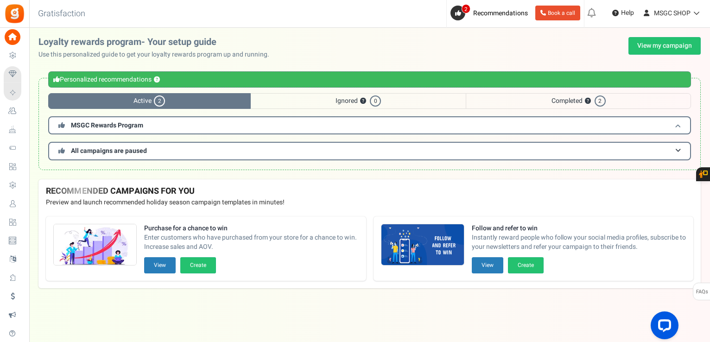
scroll to position [0, 0]
click at [279, 118] on h3 "MSGC Rewards Program" at bounding box center [370, 125] width 645 height 18
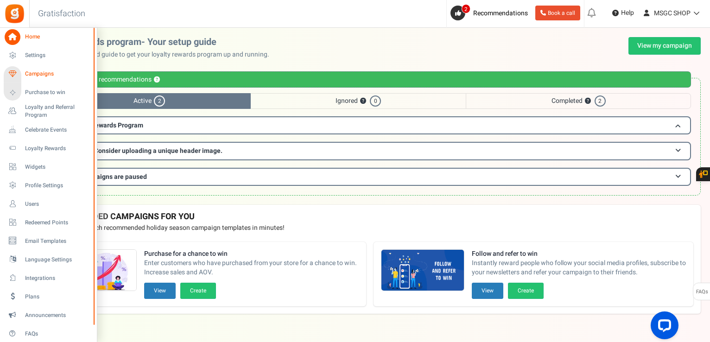
click at [29, 70] on span "Campaigns" at bounding box center [57, 74] width 65 height 8
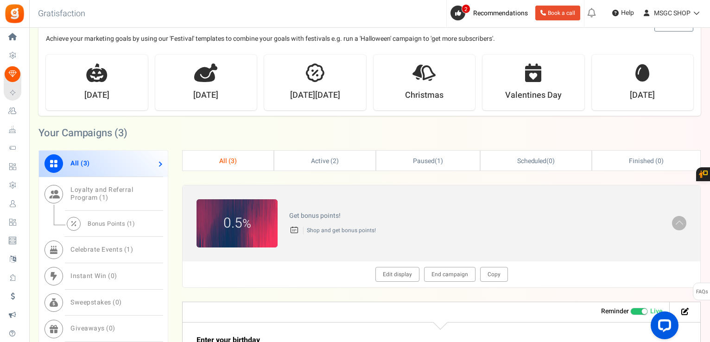
scroll to position [172, 0]
click at [132, 221] on span "1" at bounding box center [131, 223] width 4 height 9
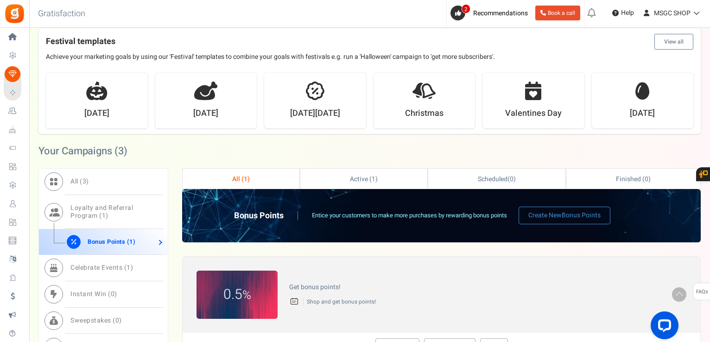
scroll to position [161, 0]
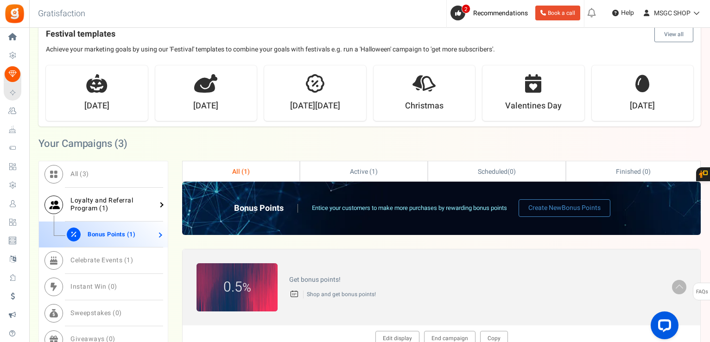
click at [122, 207] on link "Loyalty and Referral Program ( 1 )" at bounding box center [103, 205] width 129 height 34
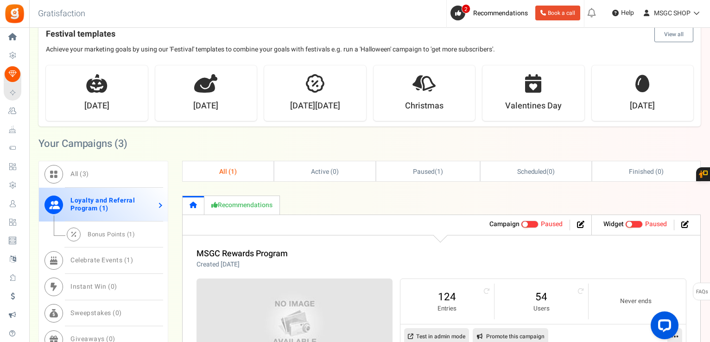
click at [532, 222] on span at bounding box center [530, 224] width 18 height 7
click at [521, 222] on input "Active Paused" at bounding box center [521, 225] width 0 height 6
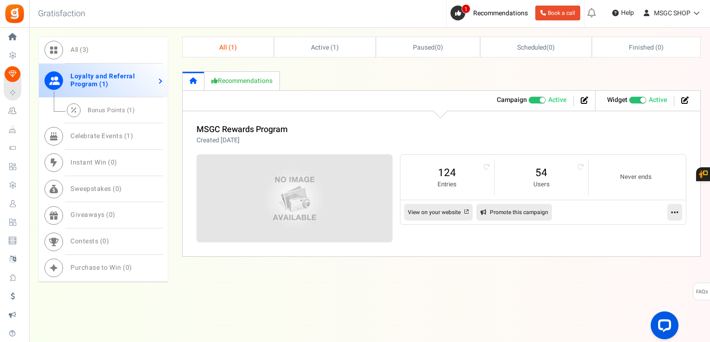
scroll to position [289, 0]
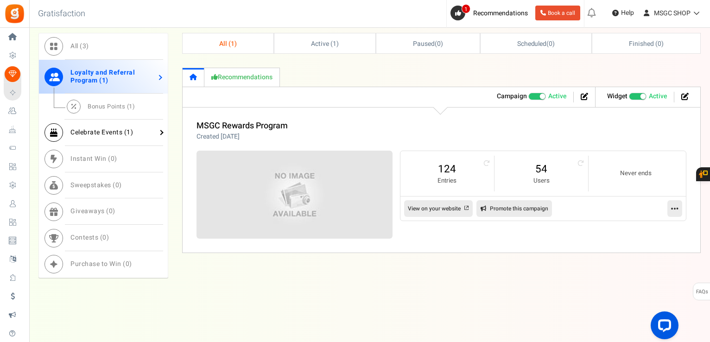
click at [137, 128] on link "Celebrate Events ( 1 )" at bounding box center [103, 133] width 129 height 26
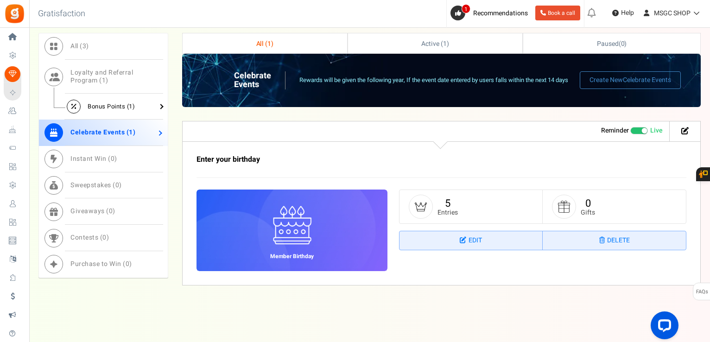
click at [131, 102] on span "1" at bounding box center [131, 106] width 4 height 9
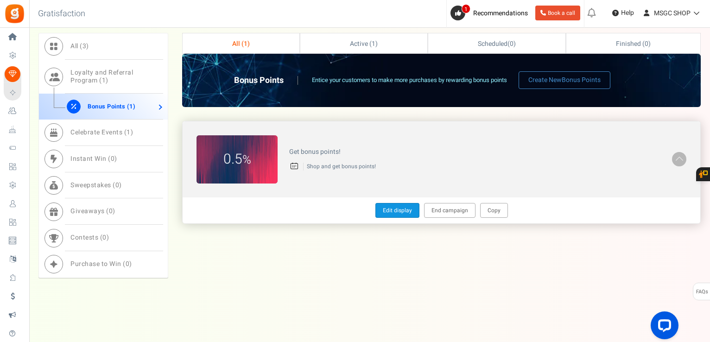
drag, startPoint x: 448, startPoint y: 164, endPoint x: 405, endPoint y: 204, distance: 59.0
click at [405, 204] on div "0.5 % Get bonus points! Shop and get bonus points! Edit display End campaign Co…" at bounding box center [441, 172] width 519 height 103
click at [405, 204] on link "Edit display" at bounding box center [398, 210] width 44 height 15
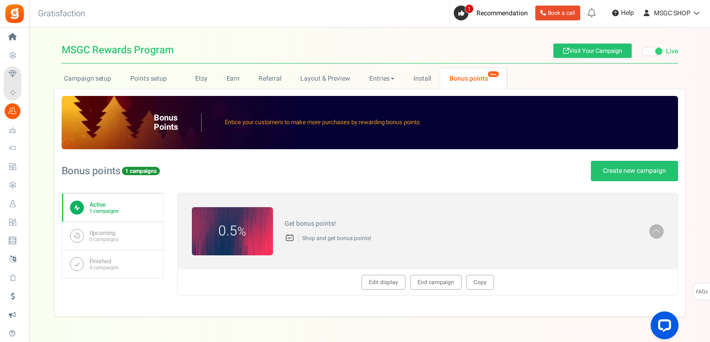
type textarea "Get bonus points!"
type textarea "Shop and get bonus points!"
type input "#ffffff"
type input "#000000"
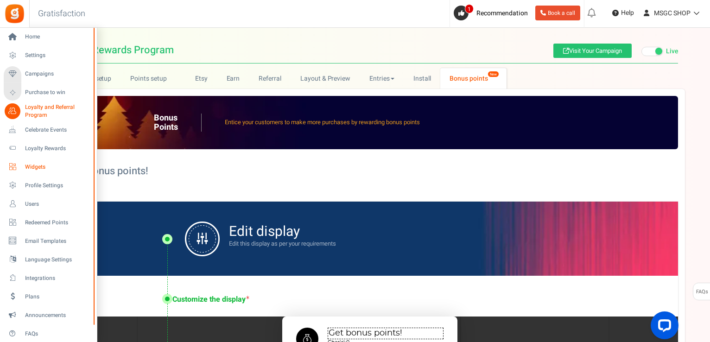
click at [46, 165] on span "Widgets" at bounding box center [57, 167] width 65 height 8
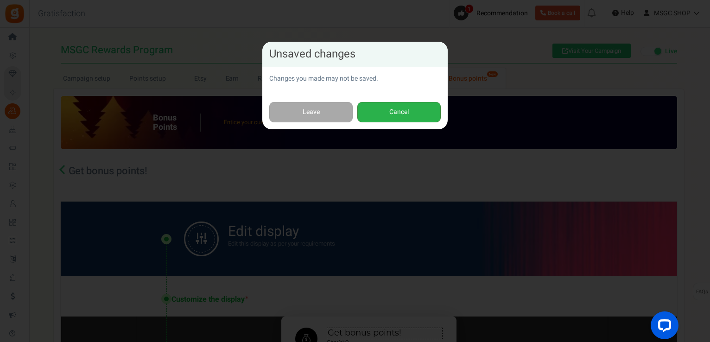
click at [402, 102] on button "Cancel" at bounding box center [398, 112] width 83 height 21
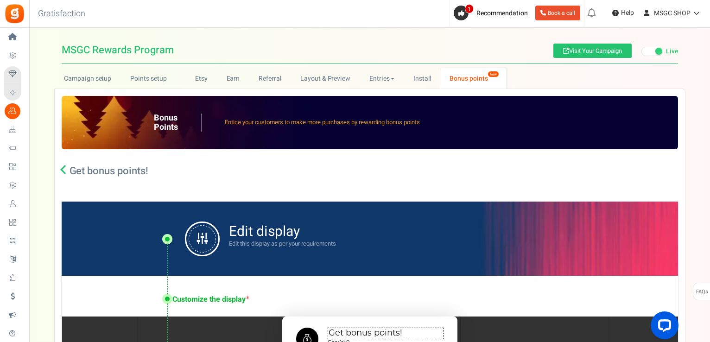
click at [488, 75] on em "New" at bounding box center [494, 74] width 12 height 6
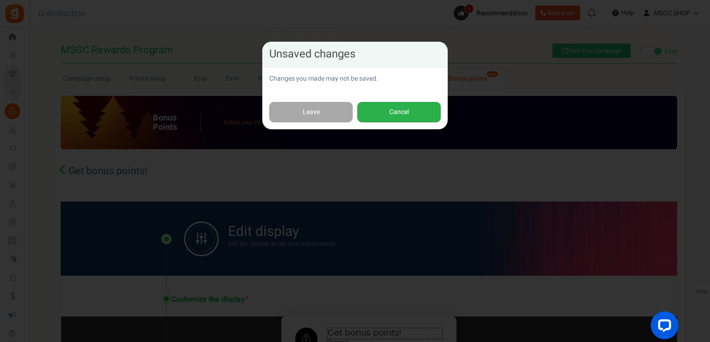
click at [385, 111] on button "Cancel" at bounding box center [398, 112] width 83 height 21
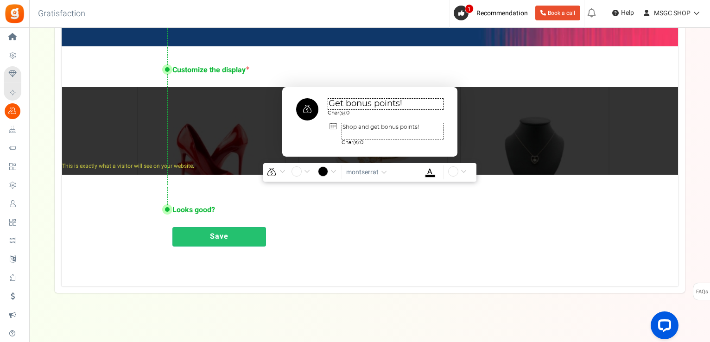
scroll to position [236, 0]
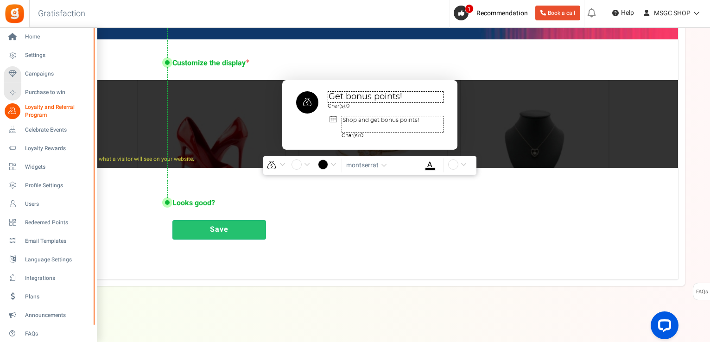
click at [11, 175] on li "Widgets" at bounding box center [48, 167] width 96 height 19
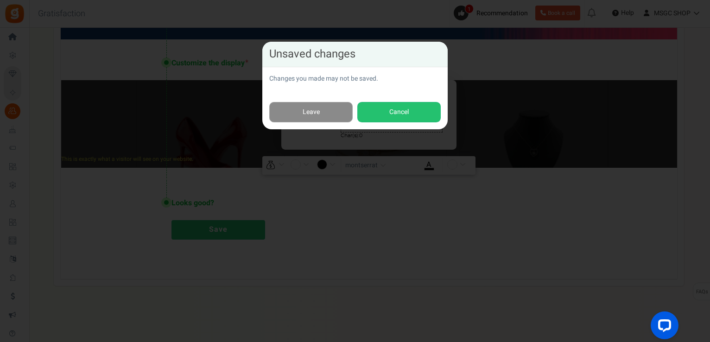
click at [330, 108] on link "Leave" at bounding box center [310, 112] width 83 height 21
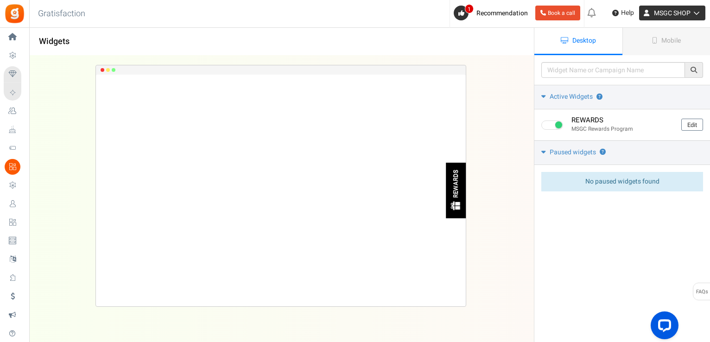
click at [646, 10] on icon at bounding box center [646, 13] width 15 height 15
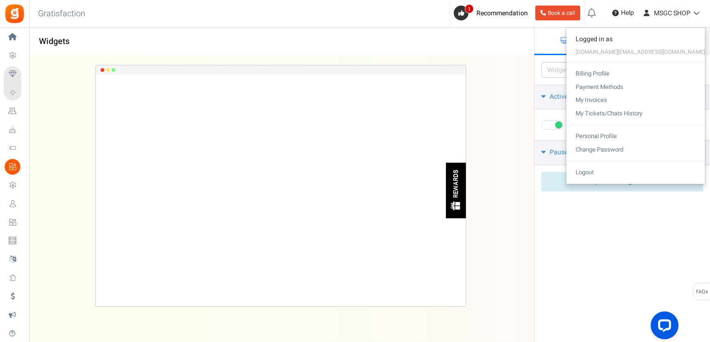
click at [504, 93] on div "REWARDS Loading.. × To configure LightBox layout please Click here" at bounding box center [281, 186] width 534 height 261
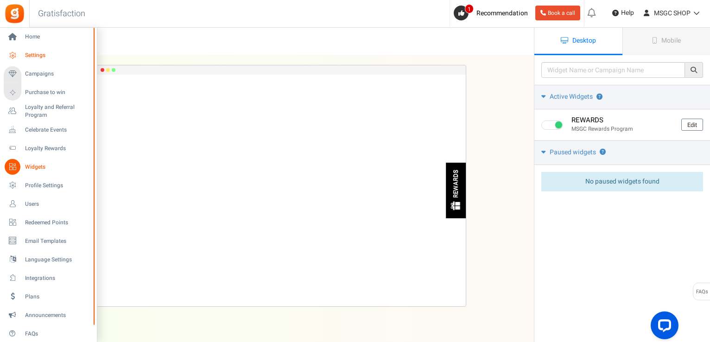
click at [48, 50] on link "Settings" at bounding box center [48, 56] width 89 height 16
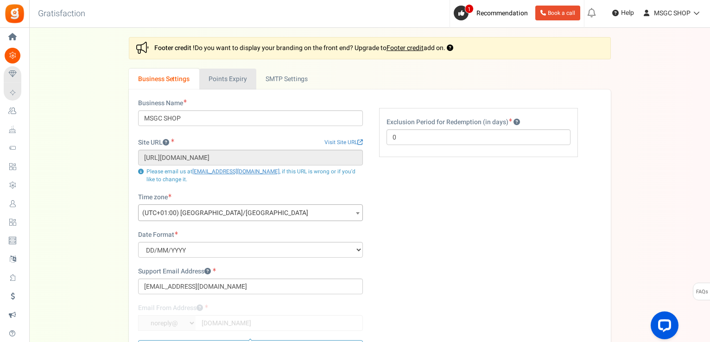
click at [228, 80] on link "Points Expiry" at bounding box center [227, 79] width 57 height 21
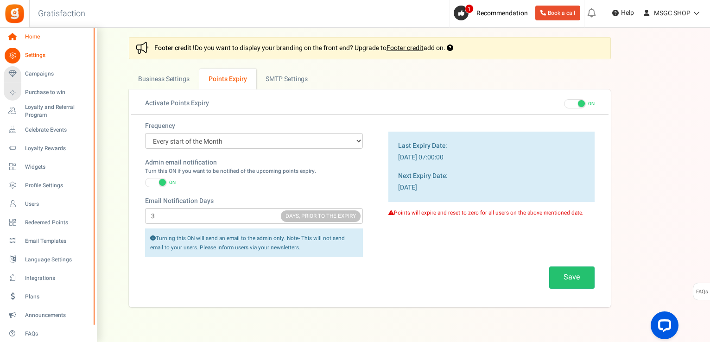
click at [17, 35] on icon at bounding box center [13, 37] width 16 height 16
